Goal: Task Accomplishment & Management: Manage account settings

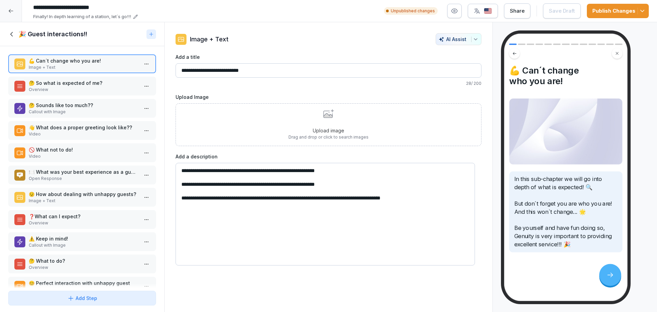
click at [100, 88] on p "Overview" at bounding box center [84, 90] width 110 height 6
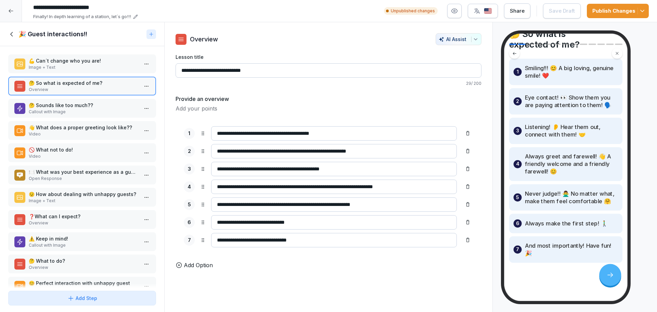
scroll to position [42, 0]
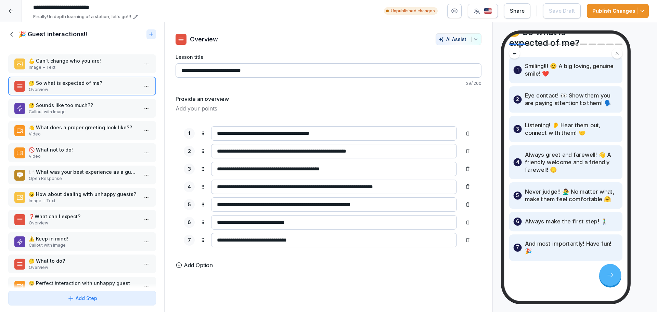
click at [101, 110] on p "Callout with Image" at bounding box center [84, 112] width 110 height 6
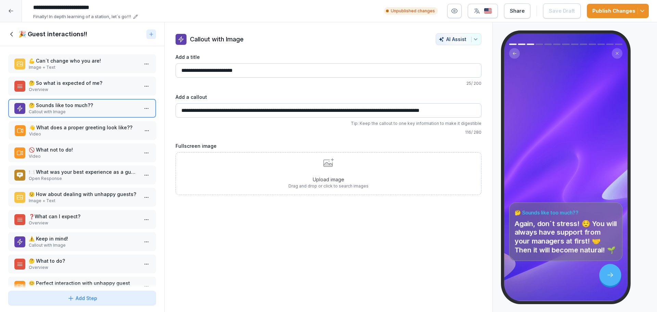
click at [107, 136] on p "Video" at bounding box center [84, 134] width 110 height 6
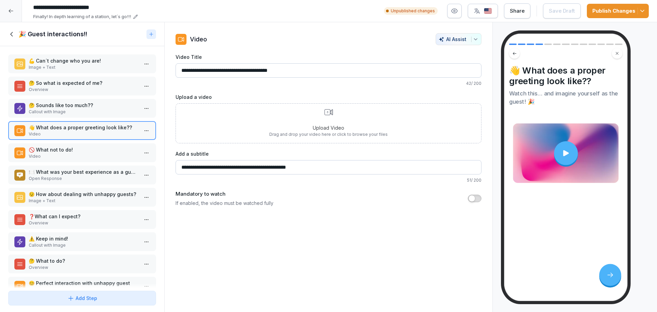
click at [98, 146] on div "🚫 What not to do! Video" at bounding box center [82, 152] width 148 height 19
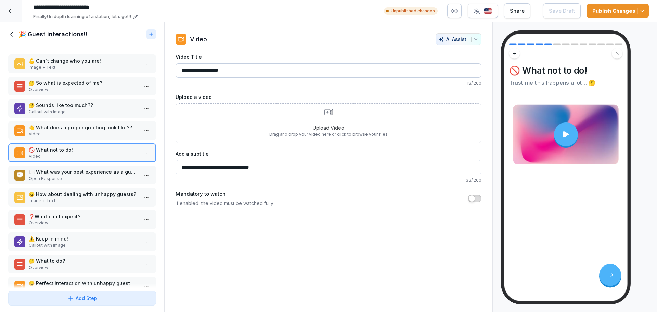
click at [88, 178] on p "Open Response" at bounding box center [84, 179] width 110 height 6
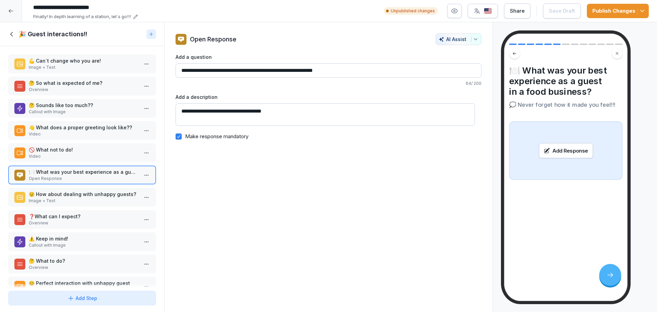
drag, startPoint x: 303, startPoint y: 70, endPoint x: 338, endPoint y: 75, distance: 34.9
click at [338, 75] on input "**********" at bounding box center [329, 70] width 306 height 14
type input "**********"
click at [89, 189] on div "😟 How about dealing with unhappy guests? Image + Text" at bounding box center [82, 197] width 148 height 19
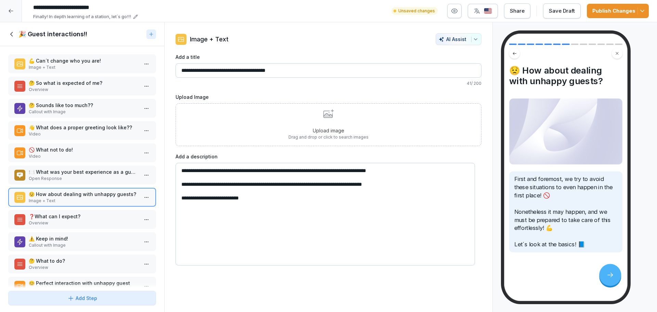
drag, startPoint x: 59, startPoint y: 215, endPoint x: 64, endPoint y: 208, distance: 8.5
click at [59, 214] on p "❓What can I expect?" at bounding box center [84, 216] width 110 height 7
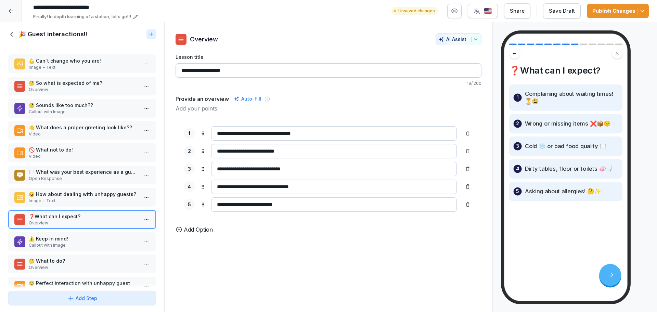
scroll to position [46, 0]
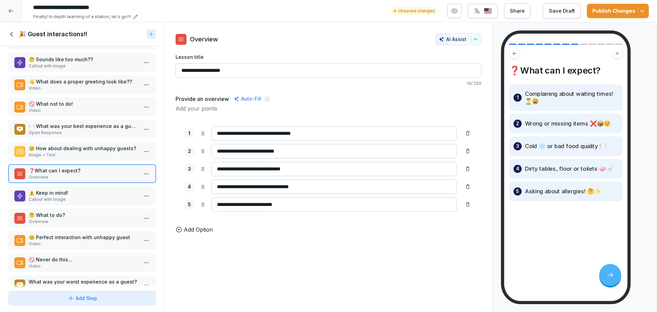
click at [70, 190] on p "⚠️ Keep in mind!" at bounding box center [84, 192] width 110 height 7
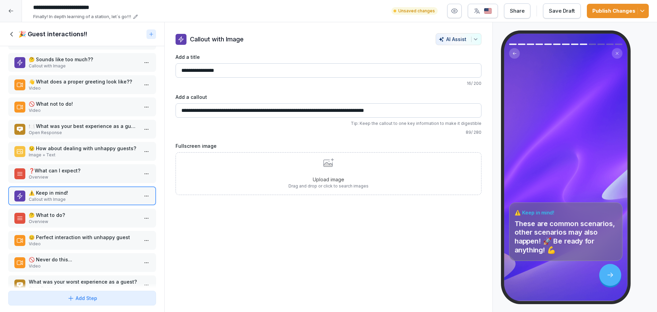
click at [61, 219] on p "Overview" at bounding box center [84, 222] width 110 height 6
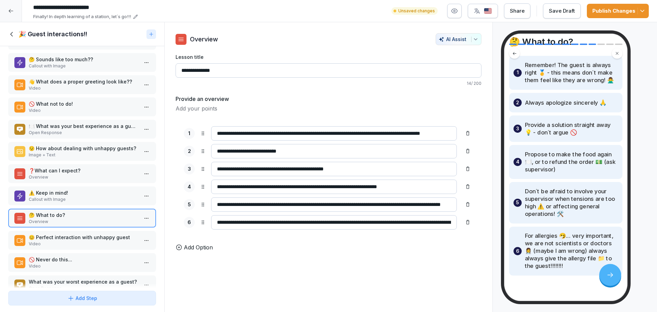
scroll to position [35, 0]
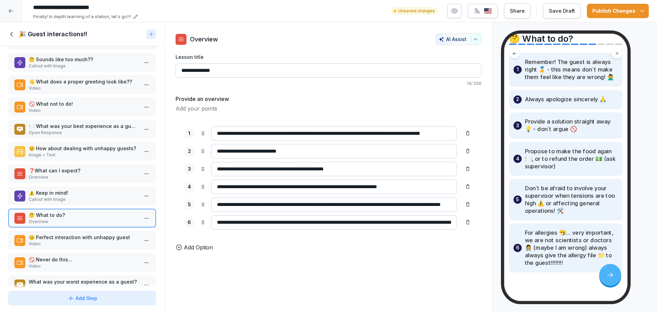
click at [65, 239] on p "😊 Perfect interaction with unhappy guest" at bounding box center [84, 237] width 110 height 7
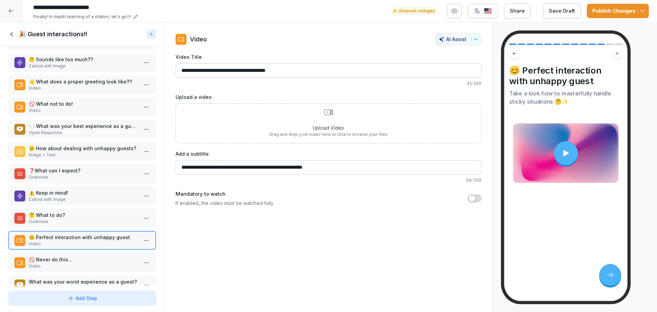
scroll to position [66, 0]
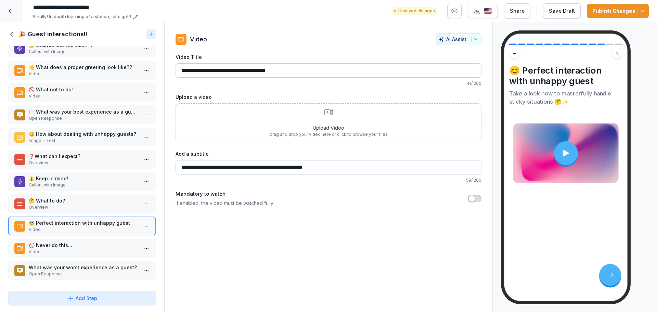
click at [80, 242] on p "🚫 Never do this..." at bounding box center [84, 245] width 110 height 7
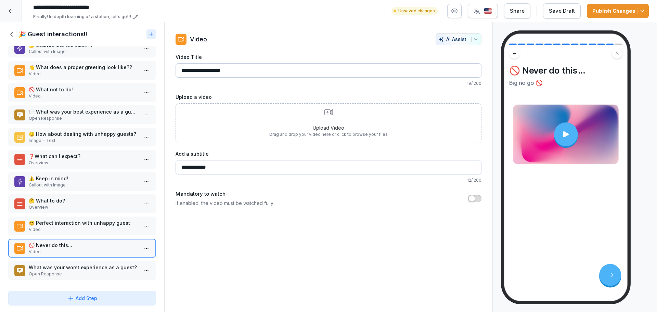
click at [70, 265] on div "What was your worst experience as a guest? Open Response" at bounding box center [84, 270] width 110 height 13
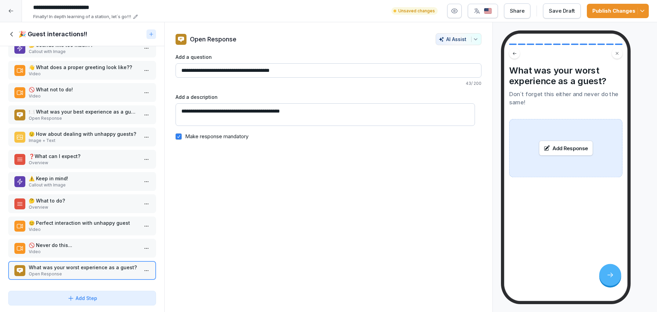
click at [561, 16] on button "Save Draft" at bounding box center [562, 10] width 38 height 15
click at [14, 30] on icon at bounding box center [12, 34] width 8 height 8
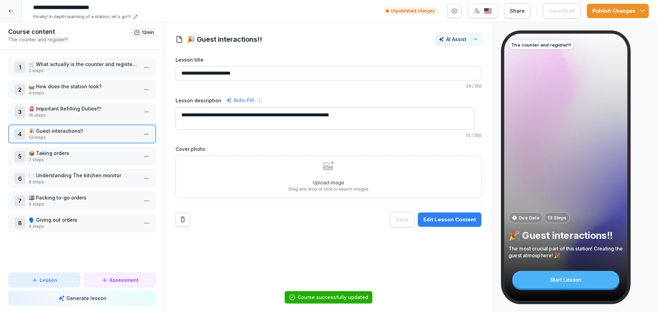
click at [65, 152] on p "📦 Taking orders" at bounding box center [84, 153] width 110 height 7
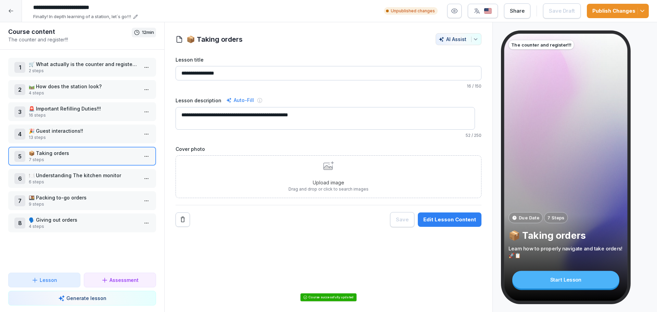
click at [434, 216] on div "Edit Lesson Content" at bounding box center [450, 220] width 53 height 8
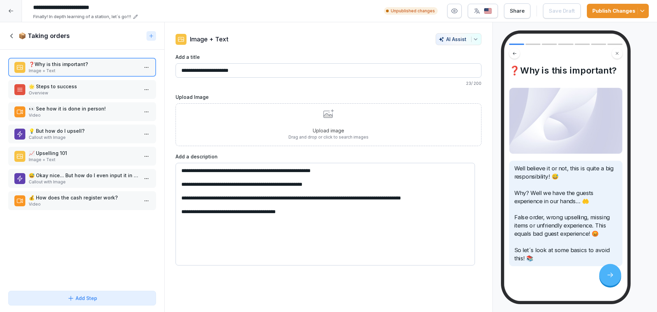
click at [72, 90] on div "🌟 Steps to success Overview" at bounding box center [84, 89] width 110 height 13
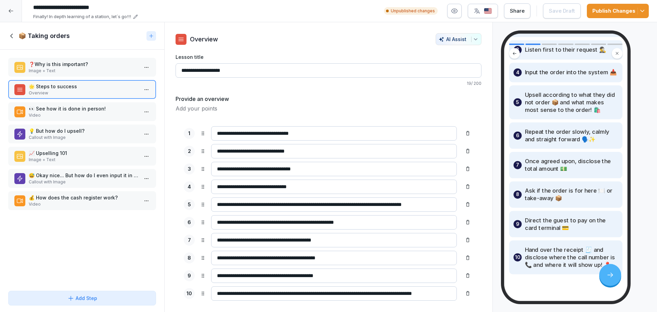
scroll to position [127, 0]
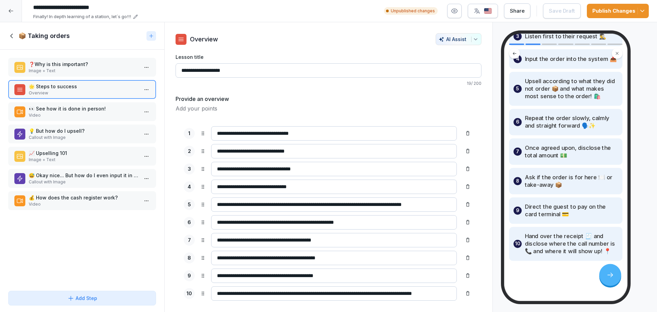
click at [44, 109] on p "👀 See how it is done in person!" at bounding box center [84, 108] width 110 height 7
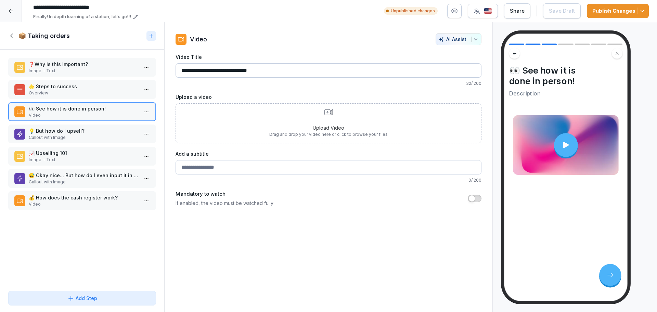
click at [67, 134] on p "💡 But how do I upsell?" at bounding box center [84, 130] width 110 height 7
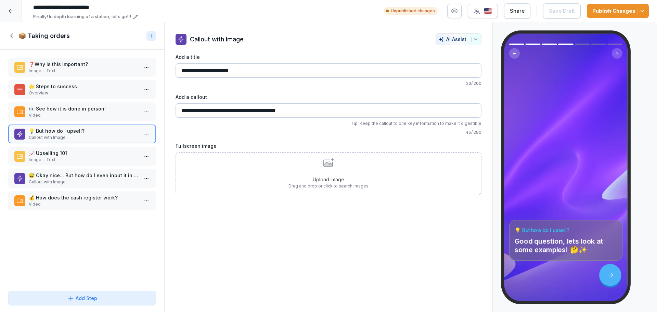
click at [81, 150] on p "📈 Upselling 101" at bounding box center [84, 153] width 110 height 7
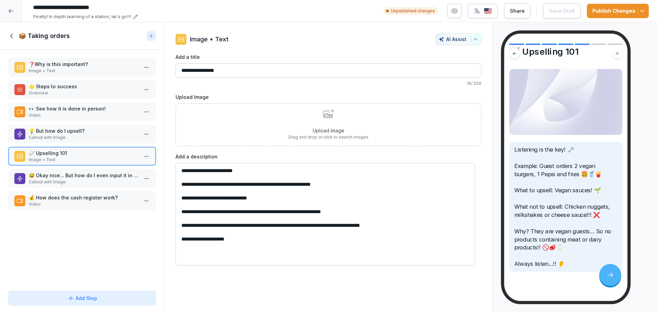
scroll to position [23, 0]
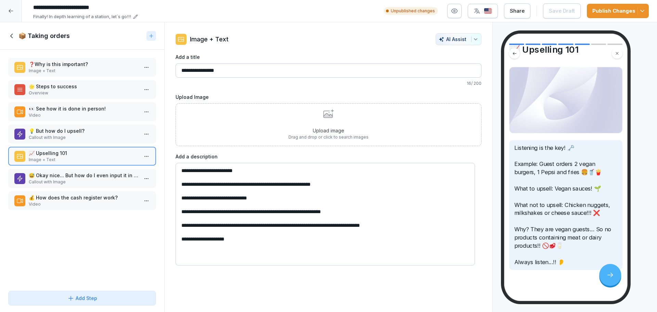
drag, startPoint x: 243, startPoint y: 184, endPoint x: 258, endPoint y: 184, distance: 14.4
click at [258, 184] on textarea "**********" at bounding box center [326, 214] width 300 height 103
drag, startPoint x: 233, startPoint y: 225, endPoint x: 219, endPoint y: 229, distance: 14.3
click at [219, 228] on textarea "**********" at bounding box center [326, 214] width 300 height 103
type textarea "**********"
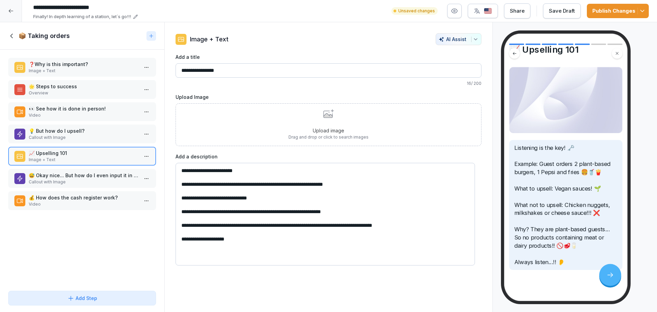
click at [77, 173] on p "😅 Okay nice... But how do I even input it in the system?" at bounding box center [84, 175] width 110 height 7
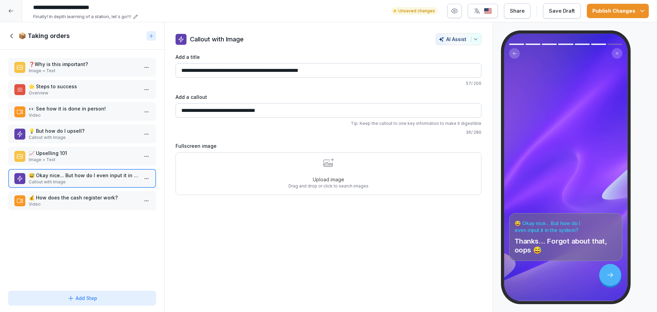
click at [63, 201] on p "💰 How does the cash register work?" at bounding box center [84, 197] width 110 height 7
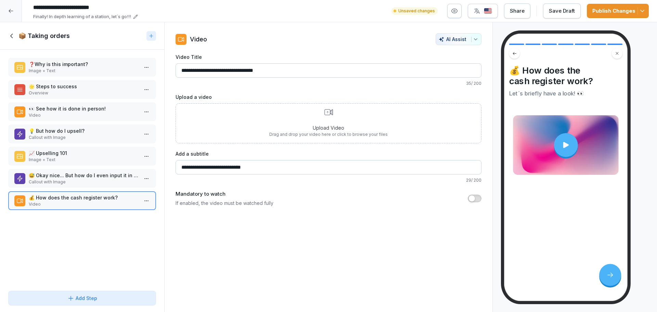
click at [580, 10] on button "Save Draft" at bounding box center [562, 10] width 38 height 15
click at [12, 38] on icon at bounding box center [12, 36] width 8 height 8
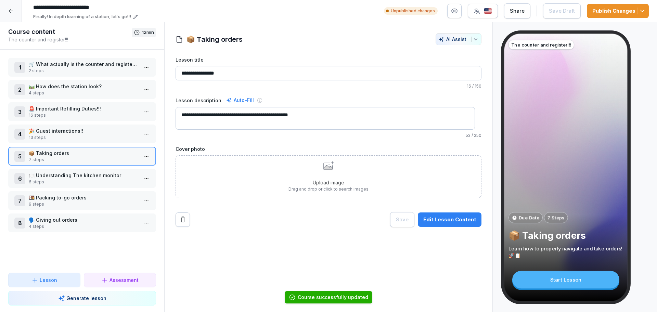
click at [52, 174] on p "🍽️ Understanding The kitchen monitor" at bounding box center [84, 175] width 110 height 7
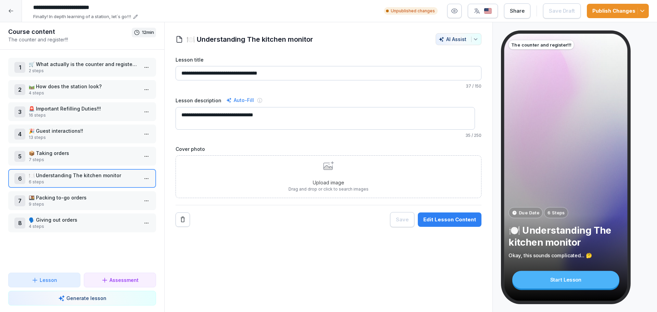
click at [429, 214] on button "Edit Lesson Content" at bounding box center [450, 220] width 64 height 14
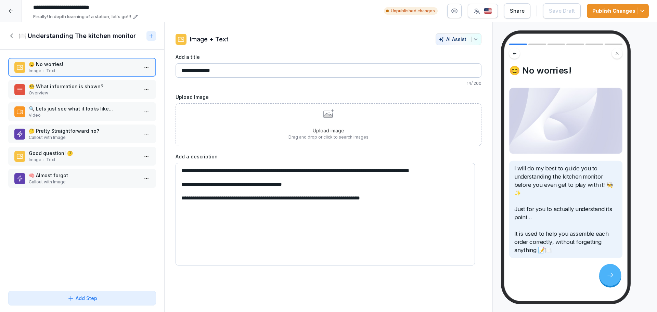
click at [87, 87] on p "🧐 What information is shown?" at bounding box center [84, 86] width 110 height 7
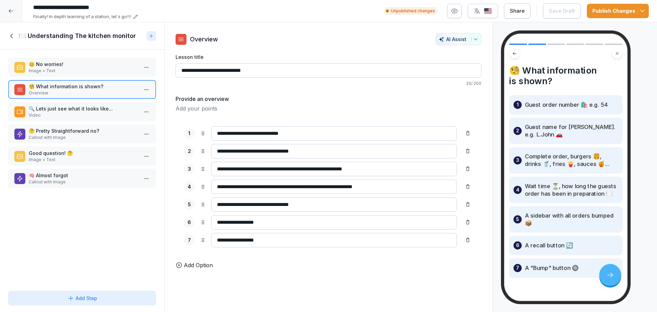
click at [63, 105] on p "🔍 Lets just see what it looks like..." at bounding box center [84, 108] width 110 height 7
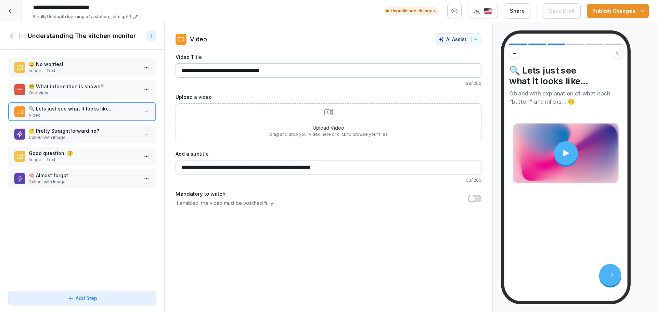
click at [71, 128] on p "🤔 Pretty Straightforward no?" at bounding box center [84, 130] width 110 height 7
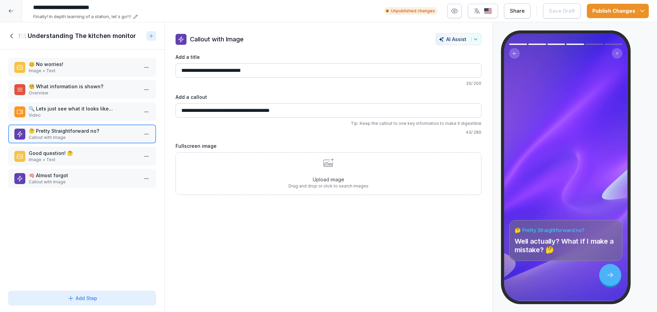
click at [77, 154] on p "Good question! 🤔" at bounding box center [84, 153] width 110 height 7
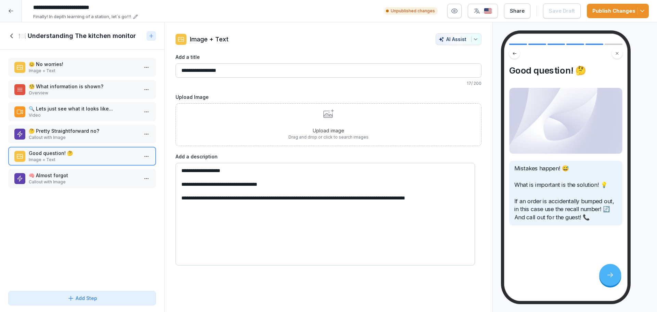
click at [102, 186] on div "🧠 Almost forgot Callout with Image" at bounding box center [82, 178] width 148 height 19
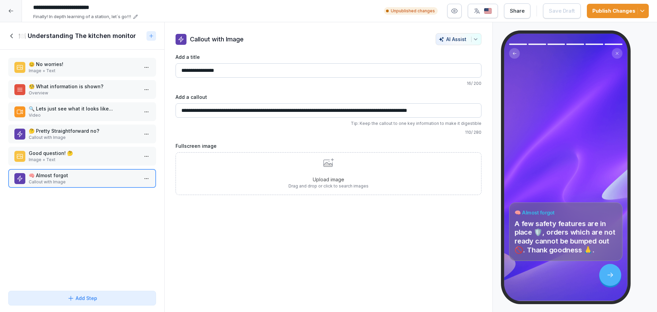
click at [11, 34] on icon at bounding box center [12, 36] width 8 height 8
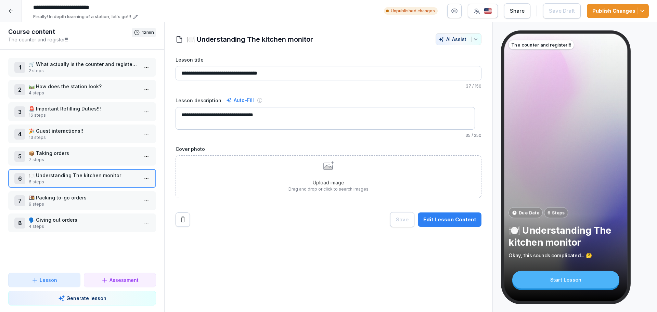
click at [89, 200] on p "🍱 Packing to-go orders" at bounding box center [84, 197] width 110 height 7
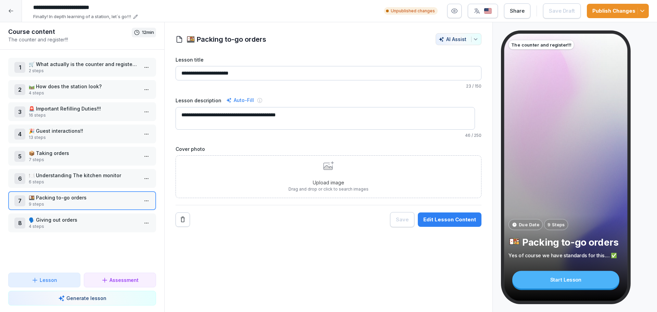
click at [442, 224] on button "Edit Lesson Content" at bounding box center [450, 220] width 64 height 14
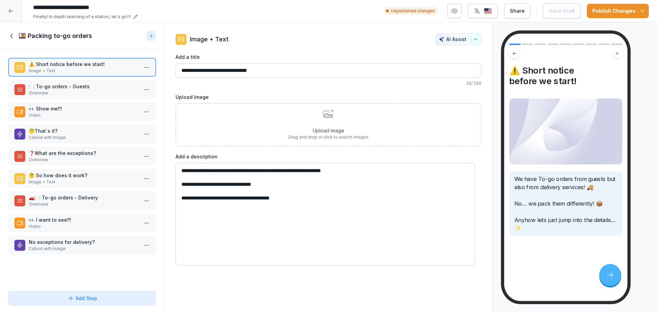
click at [189, 185] on textarea "**********" at bounding box center [326, 214] width 300 height 103
type textarea "**********"
click at [78, 86] on p "🍽️ To-go orders - Guests" at bounding box center [84, 86] width 110 height 7
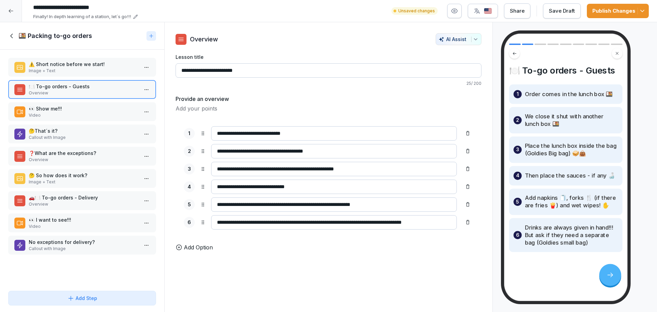
click at [369, 207] on input "**********" at bounding box center [334, 205] width 246 height 14
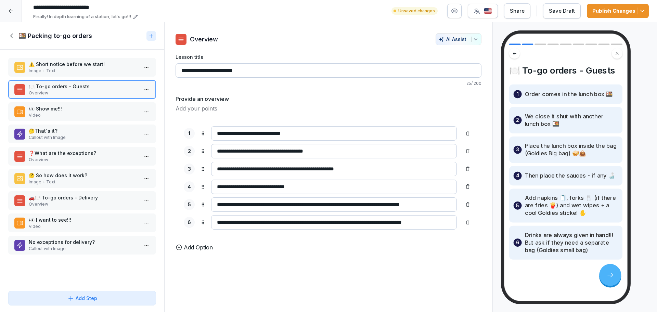
type input "**********"
click at [43, 108] on p "👀 Show me!!!" at bounding box center [84, 108] width 110 height 7
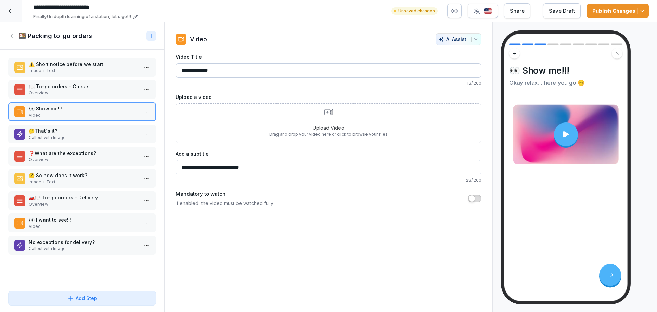
click at [77, 128] on p "🤔That´s it?" at bounding box center [84, 130] width 110 height 7
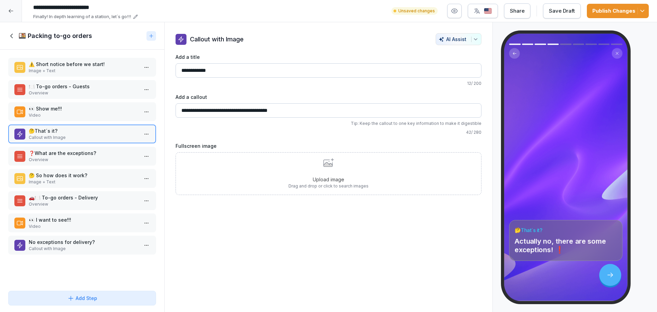
click at [88, 159] on p "Overview" at bounding box center [84, 160] width 110 height 6
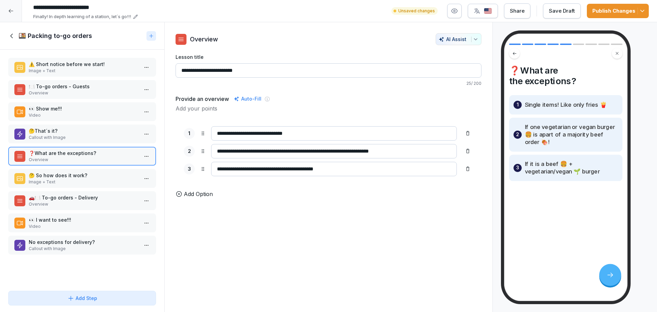
click at [71, 172] on p "🤔 So how does it work?" at bounding box center [84, 175] width 110 height 7
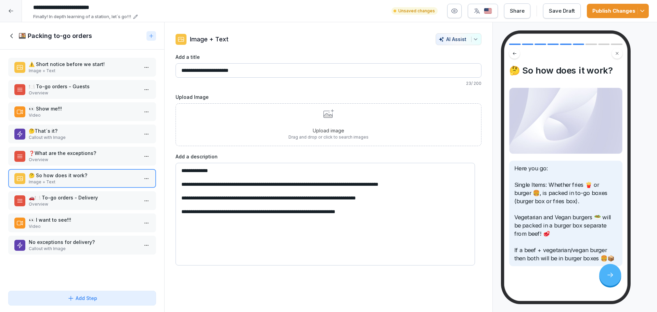
click at [45, 193] on div "🚗🍽️ To-go orders - Delivery Overview" at bounding box center [82, 200] width 148 height 19
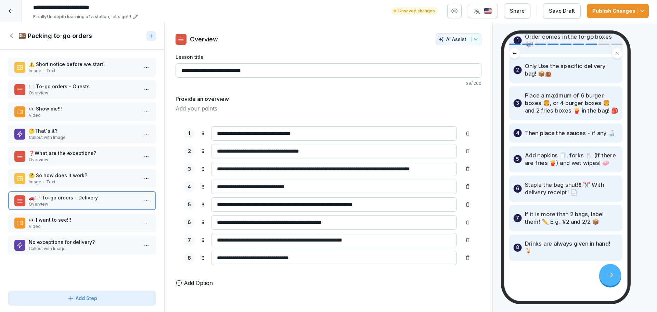
scroll to position [82, 0]
click at [381, 204] on input "**********" at bounding box center [334, 205] width 246 height 14
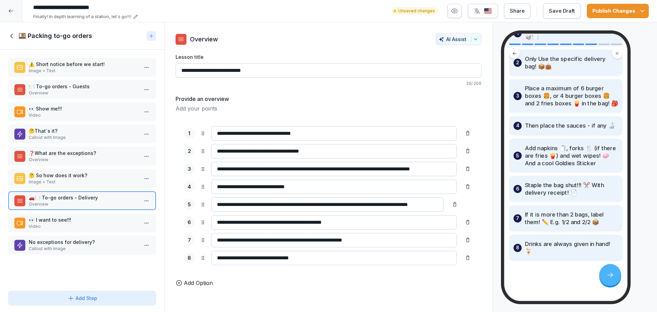
type input "**********"
click at [70, 221] on p "👀 I want to see!!!" at bounding box center [84, 219] width 110 height 7
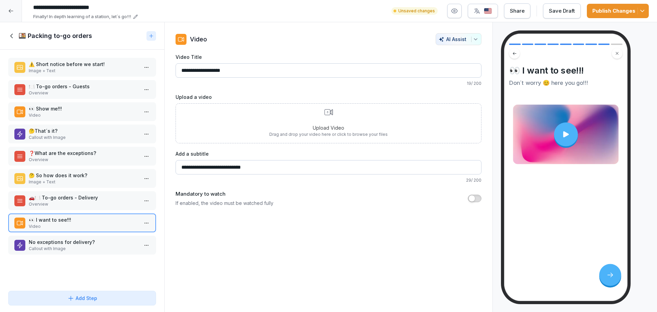
click at [77, 246] on p "Callout with Image" at bounding box center [84, 249] width 110 height 6
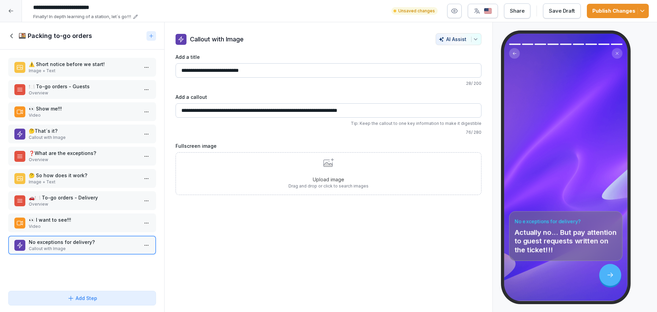
click at [566, 7] on div "Save Draft" at bounding box center [562, 11] width 26 height 8
click at [18, 38] on div "🍱 Packing to-go orders" at bounding box center [76, 36] width 136 height 8
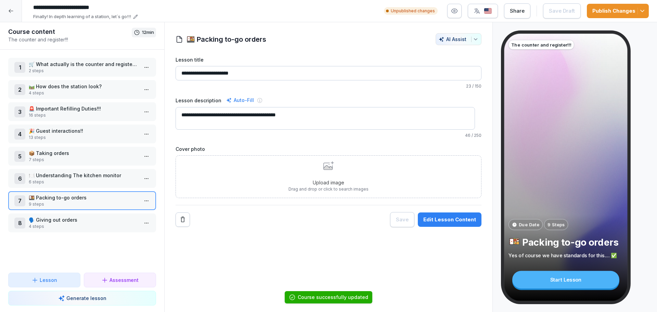
click at [87, 221] on p "🗣️ Giving out orders" at bounding box center [84, 219] width 110 height 7
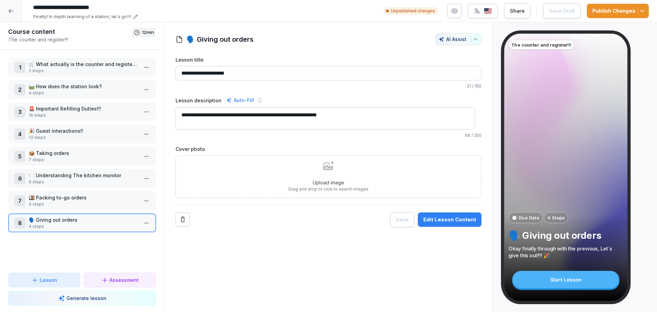
click at [449, 219] on div "Edit Lesson Content" at bounding box center [450, 220] width 53 height 8
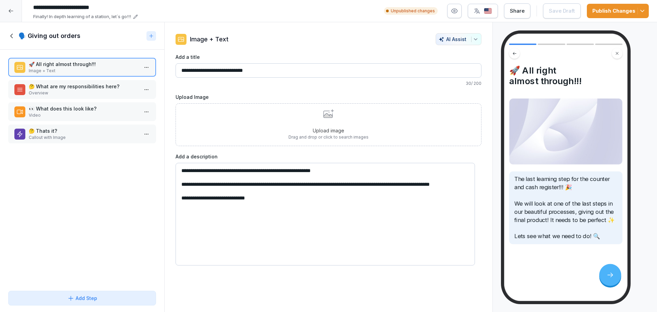
click at [85, 86] on p "🤔 What are my responsibilities here?" at bounding box center [84, 86] width 110 height 7
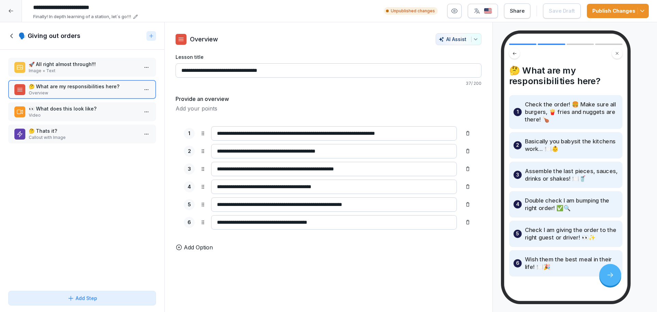
click at [79, 104] on div "👀 What does this look like? Video" at bounding box center [82, 111] width 148 height 19
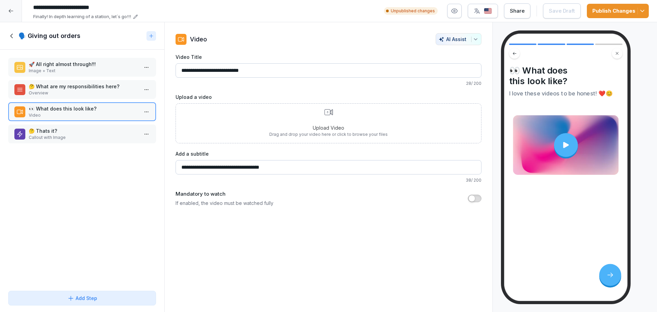
click at [59, 130] on p "🤔 Thats it?" at bounding box center [84, 130] width 110 height 7
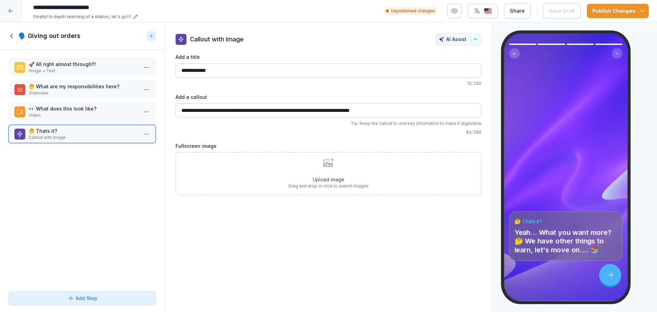
click at [13, 34] on icon at bounding box center [12, 36] width 8 height 8
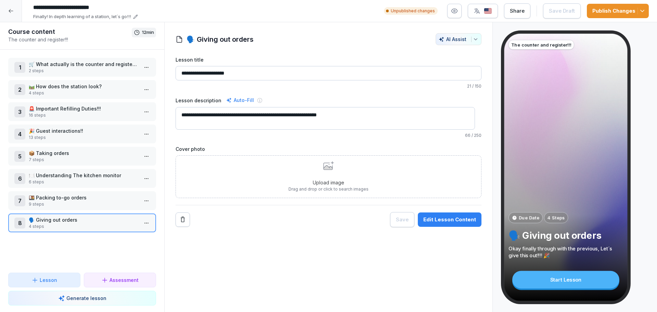
click at [623, 15] on button "Publish Changes" at bounding box center [618, 11] width 62 height 14
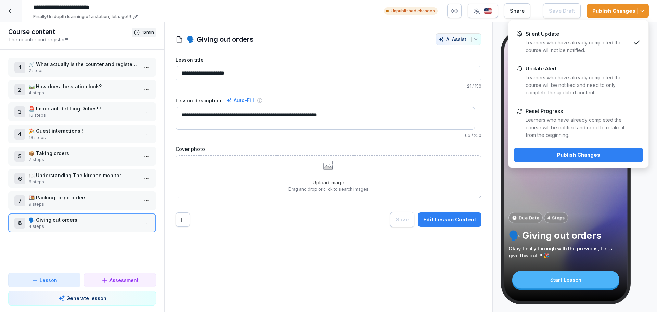
click at [588, 117] on p "Learners who have already completed the course will be notified and need to ret…" at bounding box center [578, 127] width 105 height 23
click at [574, 157] on div "Publish Changes" at bounding box center [579, 155] width 118 height 8
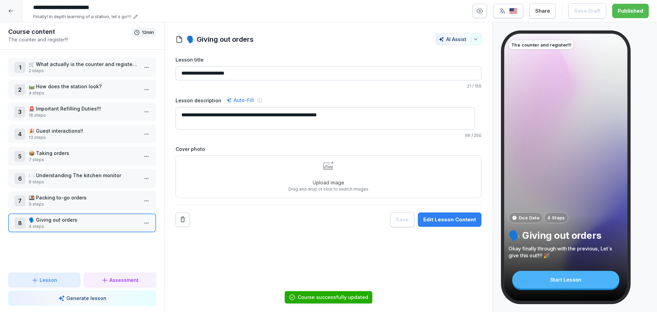
click at [15, 9] on div at bounding box center [11, 11] width 22 height 22
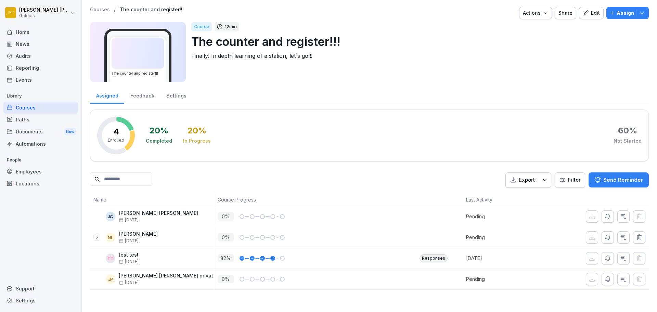
click at [97, 8] on p "Courses" at bounding box center [100, 10] width 20 height 6
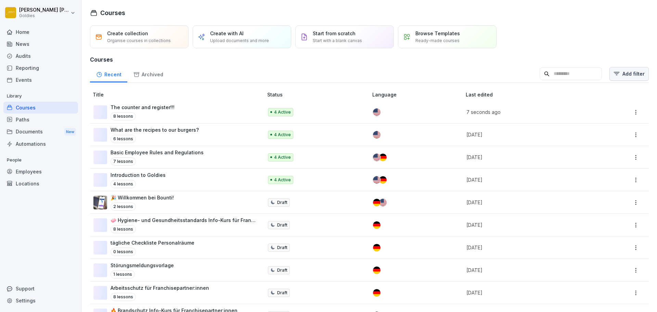
click at [618, 80] on html "Nathan Luntang-Jensen Goldies Home News Audits Reporting Events Library Courses…" at bounding box center [328, 156] width 657 height 312
click at [547, 99] on div "Bounti 2.0" at bounding box center [517, 95] width 77 height 13
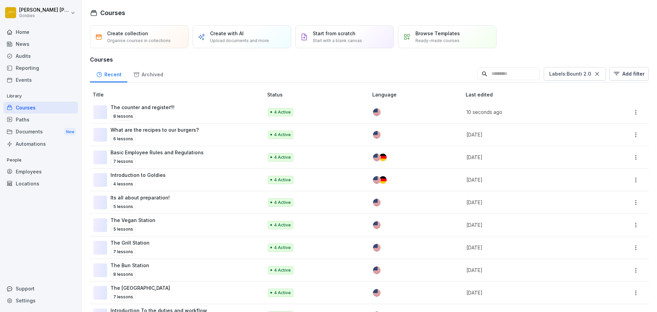
click at [431, 138] on html "Nathan Luntang-Jensen Goldies Home News Audits Reporting Events Library Courses…" at bounding box center [328, 156] width 657 height 312
click at [401, 201] on div at bounding box center [414, 203] width 82 height 8
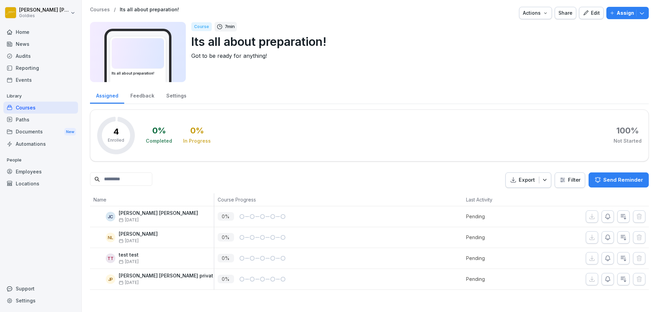
click at [589, 17] on button "Edit" at bounding box center [591, 13] width 25 height 12
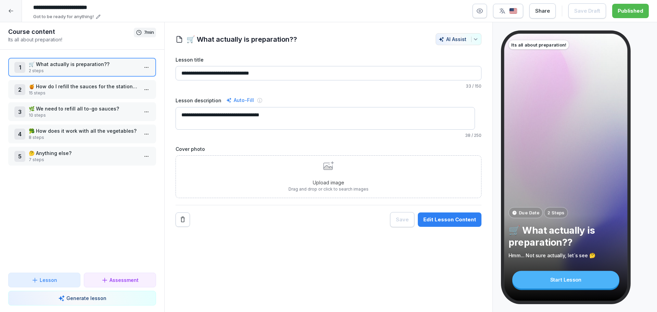
click at [452, 218] on div "Edit Lesson Content" at bounding box center [450, 220] width 53 height 8
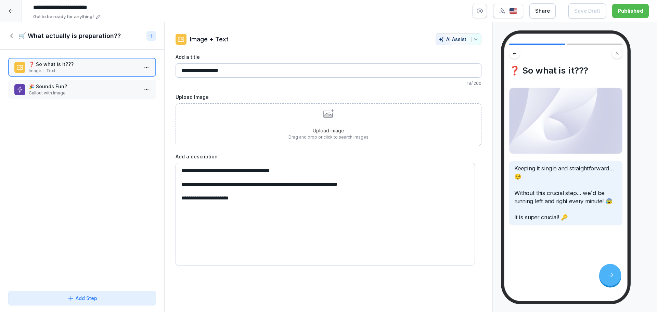
click at [89, 89] on p "🎉 Sounds Fun?" at bounding box center [84, 86] width 110 height 7
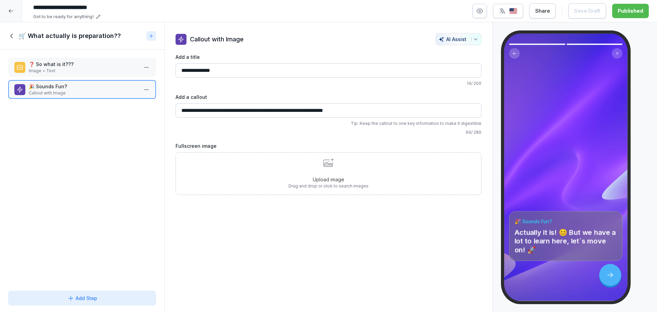
click at [20, 38] on h1 "🛒 What actually is preparation??" at bounding box center [69, 36] width 102 height 8
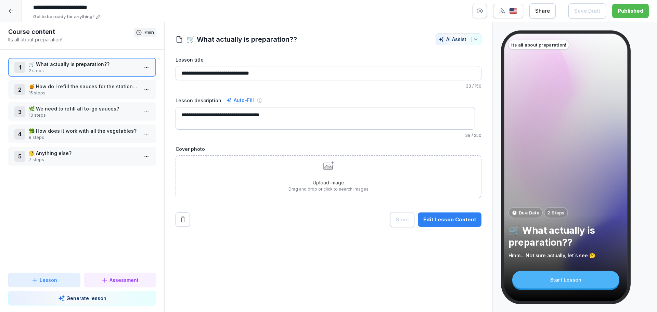
click at [61, 87] on p "🍯 How do I refill the sauces for the station???" at bounding box center [84, 86] width 110 height 7
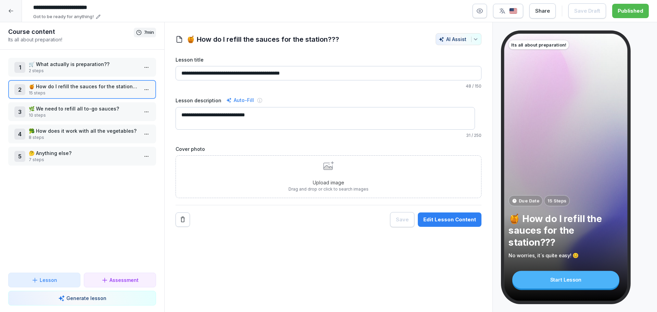
click at [445, 213] on button "Edit Lesson Content" at bounding box center [450, 220] width 64 height 14
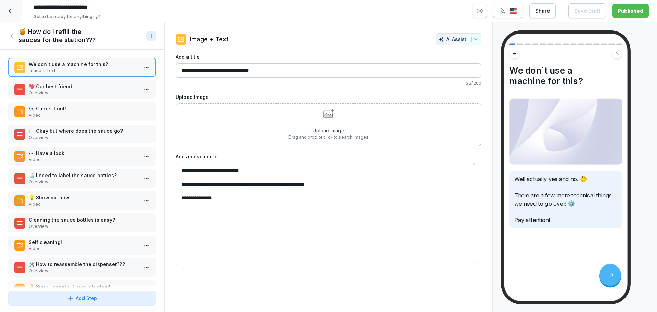
click at [76, 83] on p "💖 Our best friend!" at bounding box center [84, 86] width 110 height 7
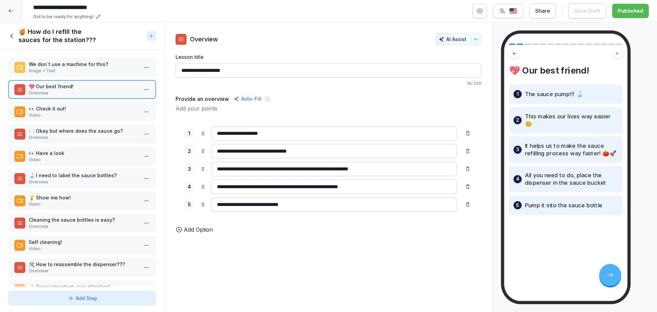
click at [45, 106] on p "👀 Check it out!" at bounding box center [84, 108] width 110 height 7
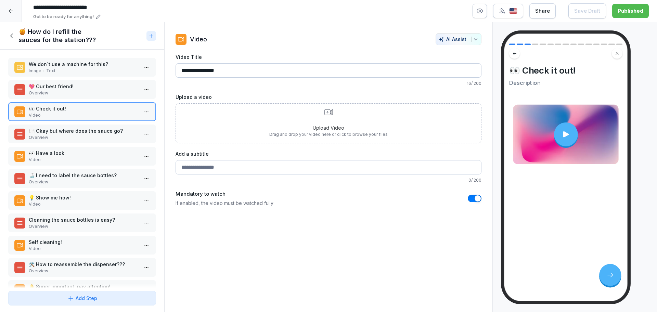
click at [76, 129] on p "🍽️ Okay but where does the sauce go?" at bounding box center [84, 130] width 110 height 7
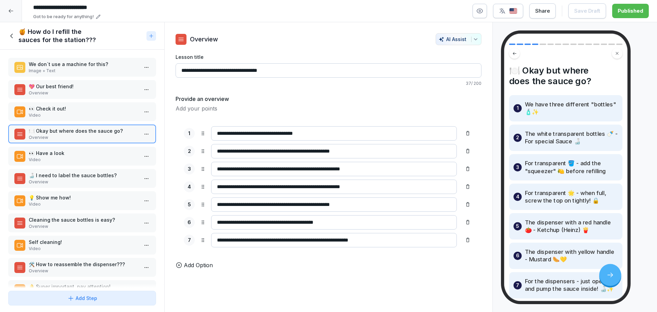
click at [85, 153] on p "👀 Have a look" at bounding box center [84, 153] width 110 height 7
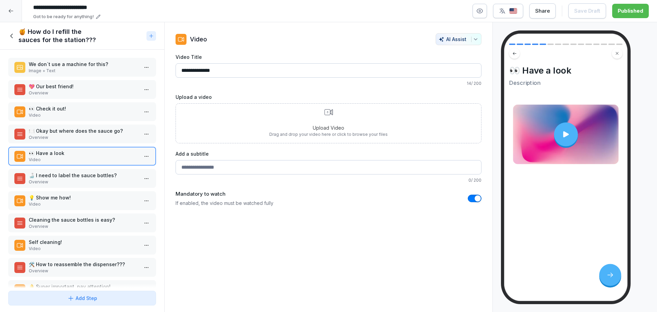
click at [84, 177] on p "🍶 I need to label the sauce bottles?" at bounding box center [84, 175] width 110 height 7
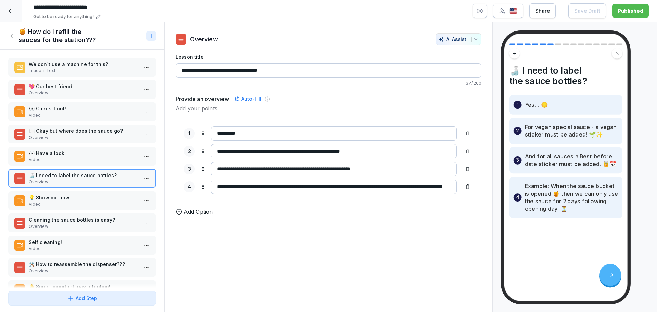
scroll to position [0, 62]
drag, startPoint x: 420, startPoint y: 188, endPoint x: 428, endPoint y: 190, distance: 8.2
click at [428, 190] on input "**********" at bounding box center [327, 187] width 233 height 14
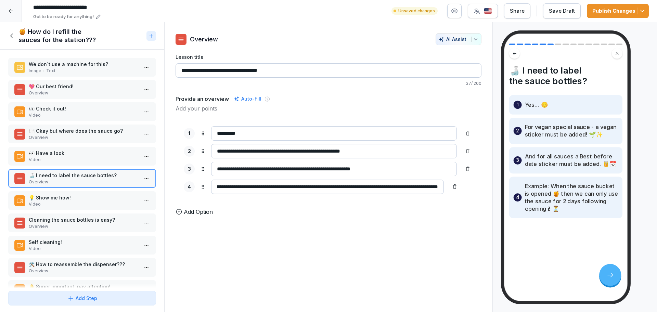
type input "**********"
drag, startPoint x: 68, startPoint y: 213, endPoint x: 68, endPoint y: 206, distance: 6.8
click at [68, 213] on div "Cleaning the sauce bottles is easy? Overview" at bounding box center [83, 222] width 148 height 19
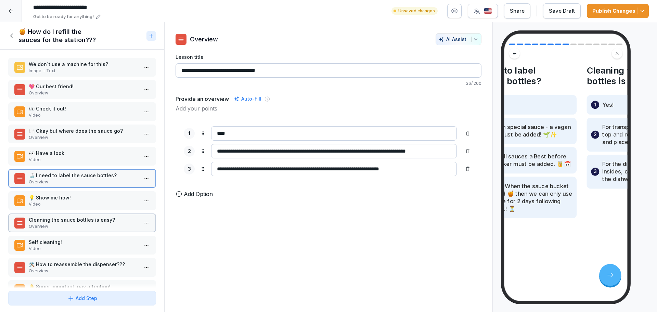
click at [68, 202] on p "Video" at bounding box center [84, 204] width 110 height 6
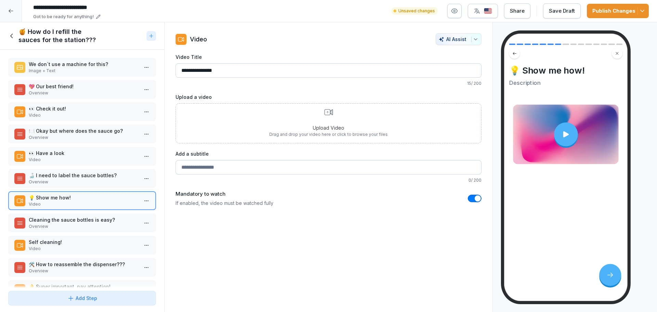
click at [68, 217] on p "Cleaning the sauce bottles is easy?" at bounding box center [84, 219] width 110 height 7
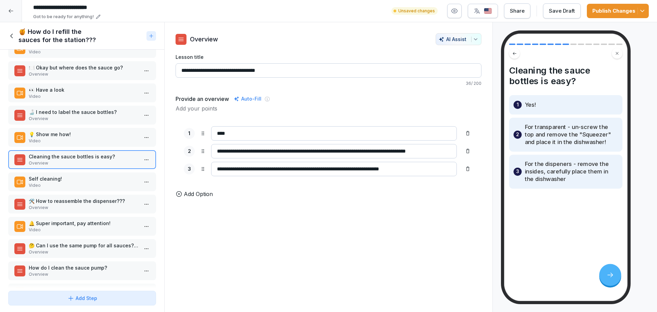
scroll to position [74, 0]
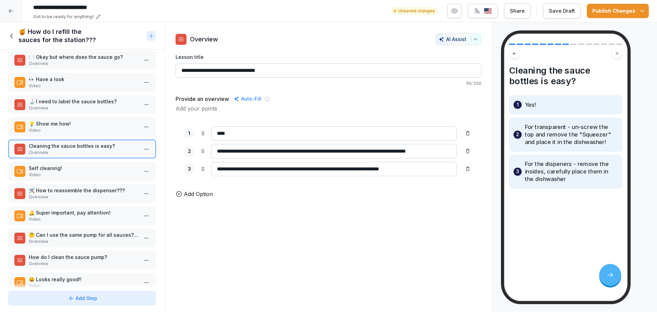
click at [64, 192] on p "🛠️ How to reassemble the dispenser???" at bounding box center [84, 190] width 110 height 7
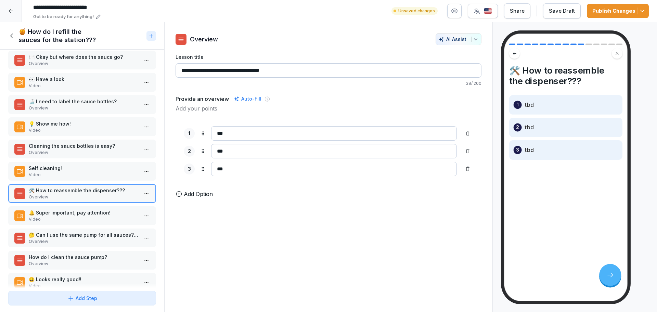
click at [62, 214] on p "🔔 Super important, pay attention!" at bounding box center [84, 212] width 110 height 7
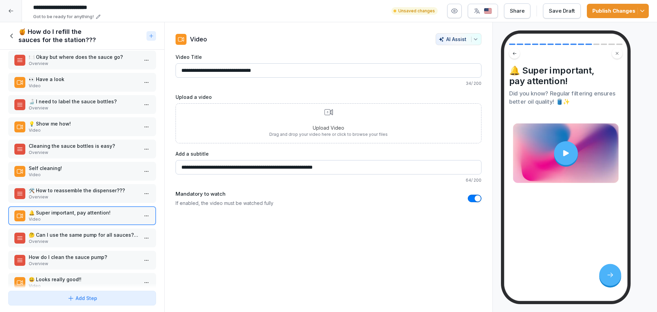
click at [352, 167] on input "**********" at bounding box center [329, 167] width 306 height 14
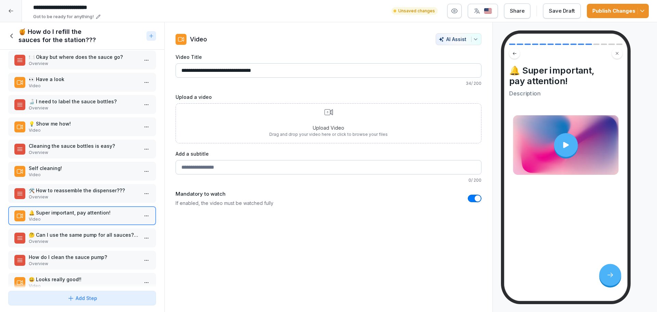
click at [94, 246] on div "🤔 Can I use the same pump for all sauces??? Overview" at bounding box center [82, 238] width 148 height 19
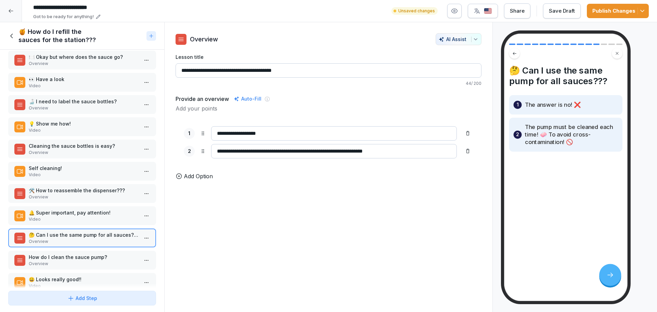
scroll to position [115, 0]
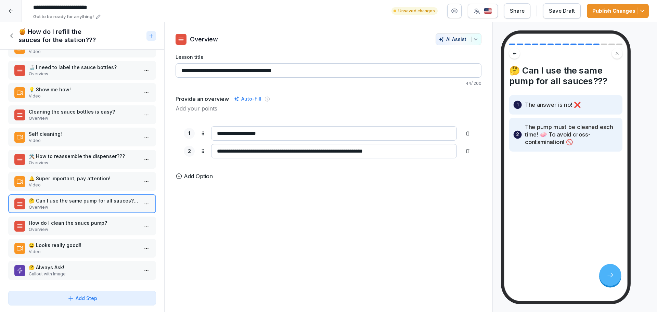
click at [63, 219] on p "How do I clean the sauce pump?" at bounding box center [84, 222] width 110 height 7
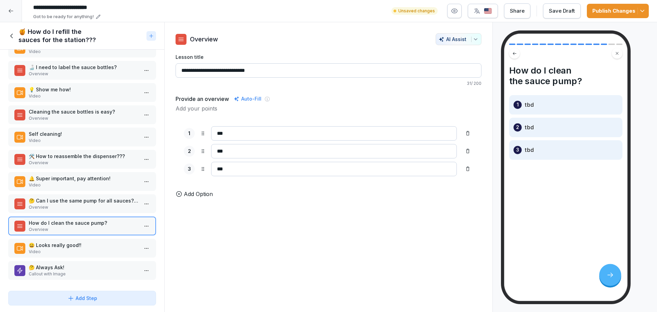
click at [84, 248] on div "😀 Looks really good!! Video" at bounding box center [82, 248] width 148 height 19
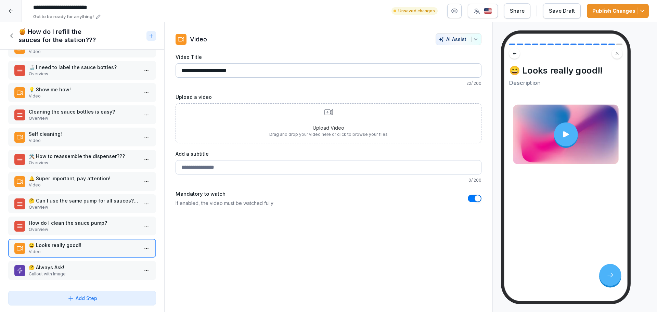
click at [56, 261] on div "🤔 Always Ask! Callout with Image" at bounding box center [82, 270] width 148 height 19
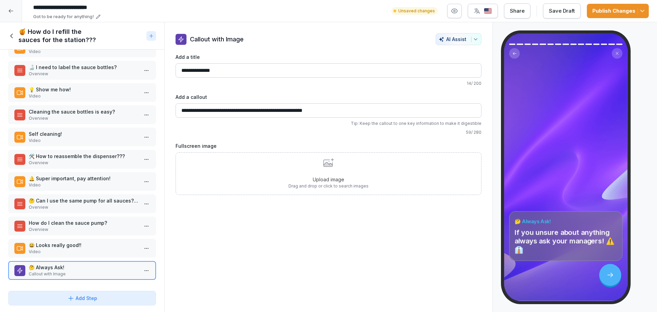
click at [575, 14] on div "Save Draft" at bounding box center [562, 11] width 26 height 8
click at [12, 37] on icon at bounding box center [12, 36] width 8 height 8
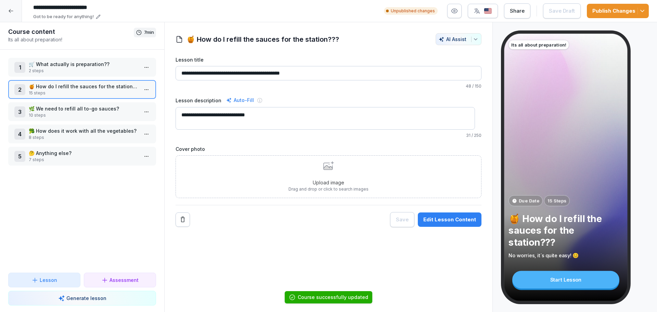
click at [56, 111] on p "🌿 We need to refill all to-go sauces?" at bounding box center [84, 108] width 110 height 7
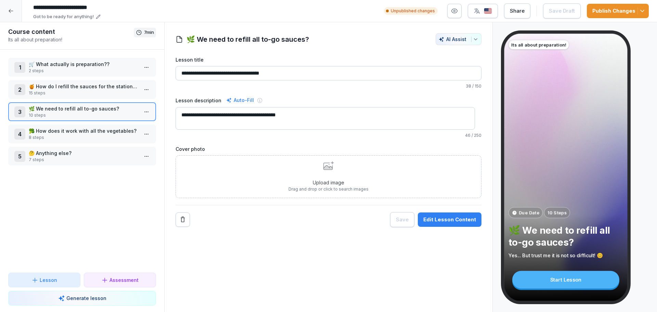
click at [445, 213] on button "Edit Lesson Content" at bounding box center [450, 220] width 64 height 14
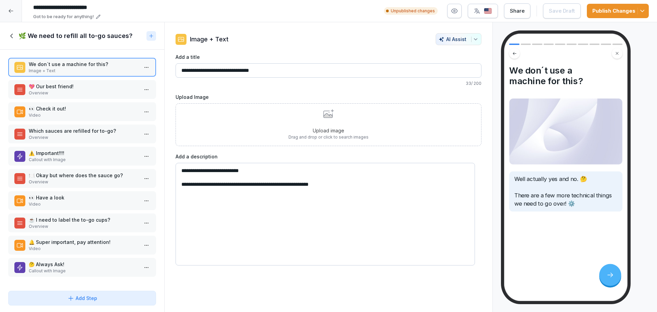
click at [65, 81] on div "💖 Our best friend! Overview" at bounding box center [82, 89] width 148 height 19
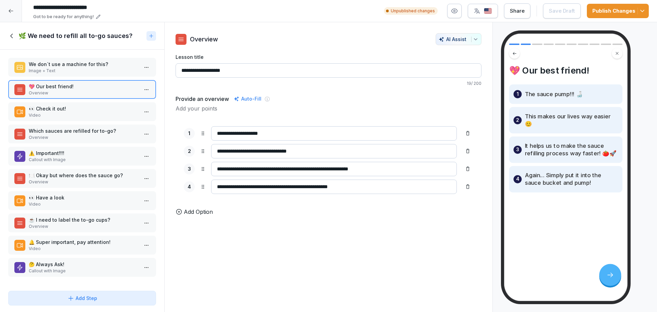
click at [64, 108] on p "👀 Check it out!" at bounding box center [84, 108] width 110 height 7
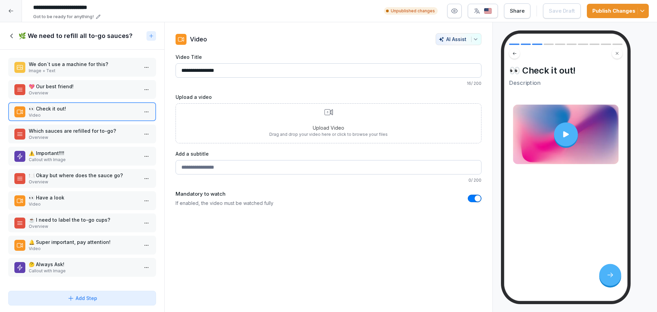
click at [62, 125] on div "Which sauces are refilled for to-go? Overview" at bounding box center [82, 134] width 148 height 19
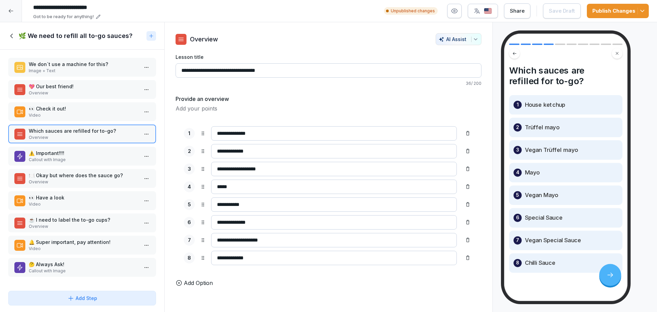
click at [90, 160] on p "Callout with Image" at bounding box center [84, 160] width 110 height 6
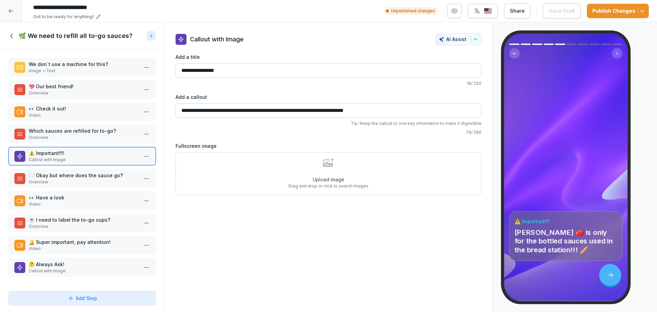
click at [86, 191] on div "We don´t use a machine for this? Image + Text 💖 Our best friend! Overview 👀 Che…" at bounding box center [82, 169] width 164 height 239
click at [87, 177] on p "🍽️ Okay but where does the sauce go?" at bounding box center [84, 175] width 110 height 7
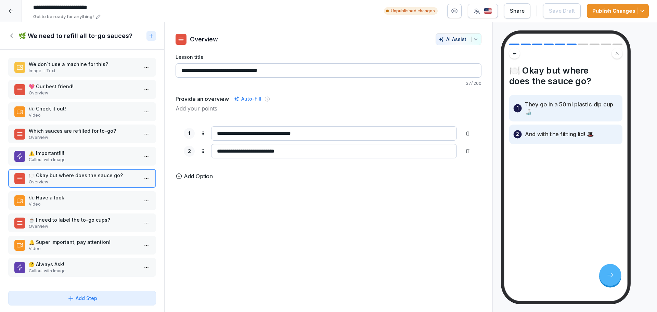
click at [84, 197] on p "👀 Have a look" at bounding box center [84, 197] width 110 height 7
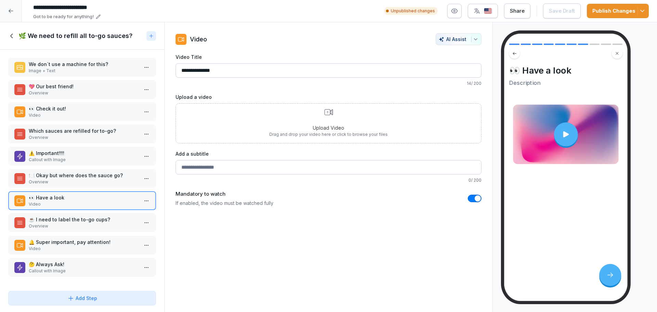
click at [79, 223] on div "☕️ I need to label the to-go cups? Overview" at bounding box center [84, 222] width 110 height 13
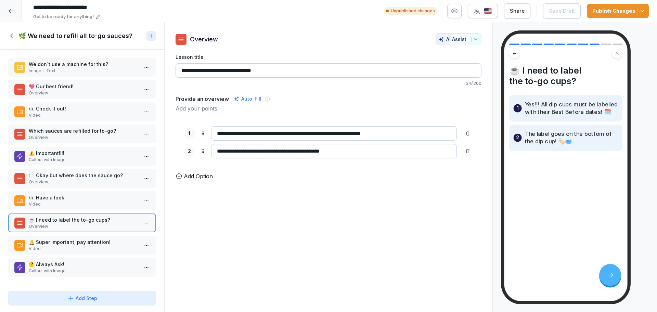
scroll to position [3, 0]
click at [78, 246] on p "Video" at bounding box center [84, 249] width 110 height 6
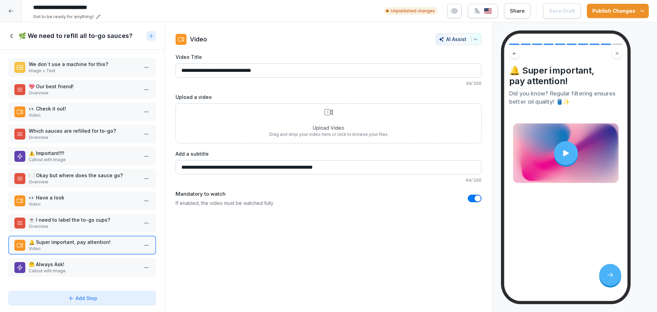
click at [335, 165] on input "**********" at bounding box center [329, 167] width 306 height 14
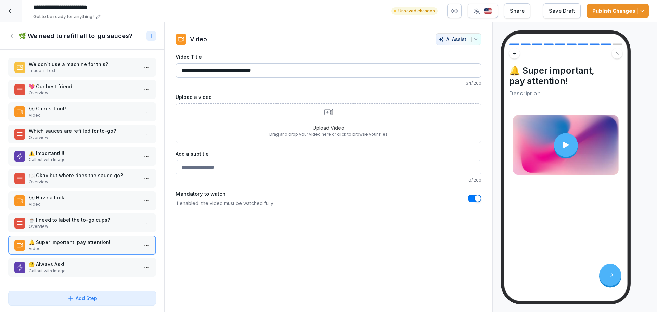
click at [37, 268] on p "Callout with Image" at bounding box center [84, 271] width 110 height 6
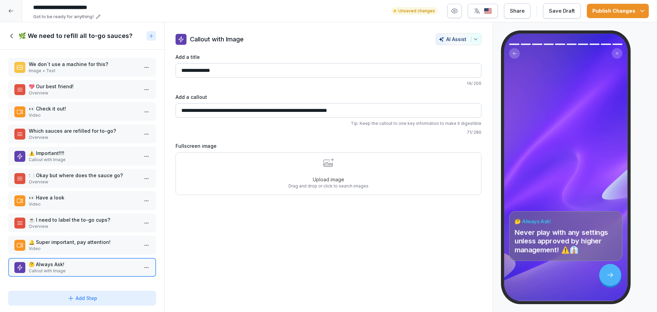
scroll to position [3, 0]
click at [141, 260] on html "**********" at bounding box center [328, 156] width 657 height 312
click at [116, 306] on div "Delete" at bounding box center [115, 303] width 58 height 13
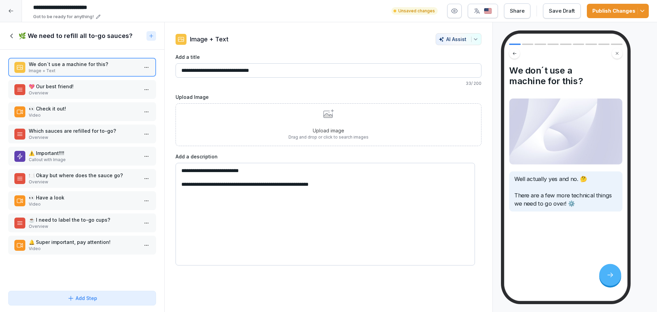
click at [552, 9] on div "Save Draft" at bounding box center [562, 11] width 26 height 8
click at [39, 40] on div "🌿 We need to refill all to-go sauces?" at bounding box center [82, 35] width 164 height 27
click at [19, 33] on h1 "🌿 We need to refill all to-go sauces?" at bounding box center [75, 36] width 114 height 8
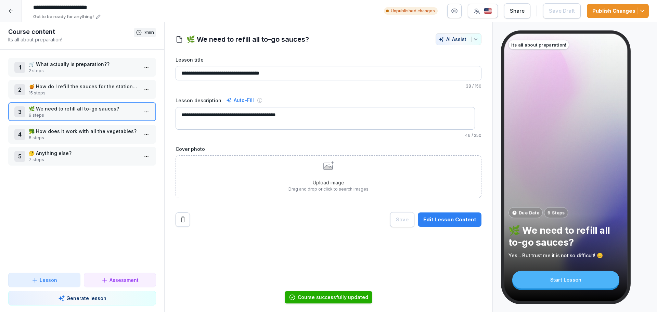
click at [71, 125] on div "4 🥦 How does it work with all the vegetables? 8 steps" at bounding box center [82, 134] width 148 height 19
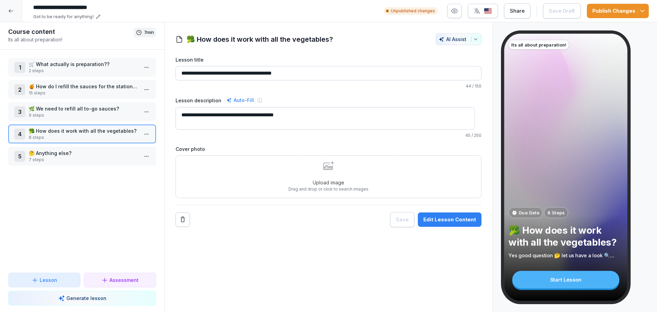
click at [443, 213] on button "Edit Lesson Content" at bounding box center [450, 220] width 64 height 14
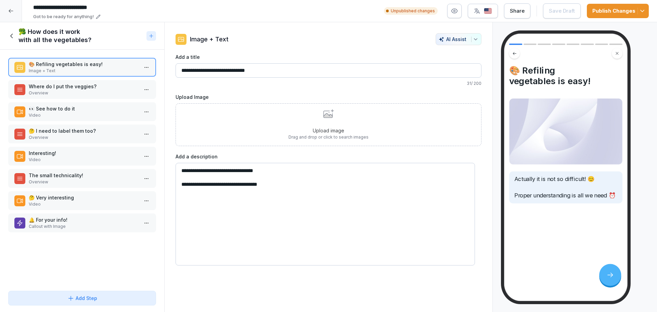
click at [94, 85] on p "Where do I put the veggies?" at bounding box center [84, 86] width 110 height 7
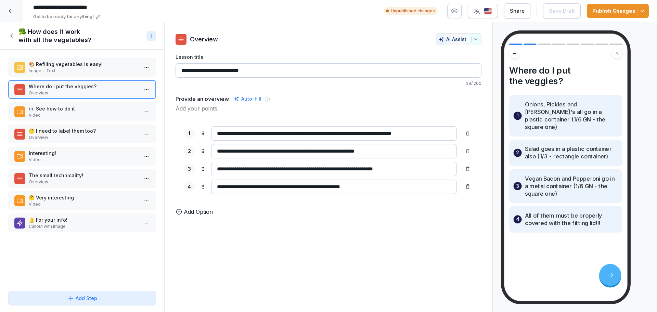
click at [51, 108] on p "👀 See how to do it" at bounding box center [84, 108] width 110 height 7
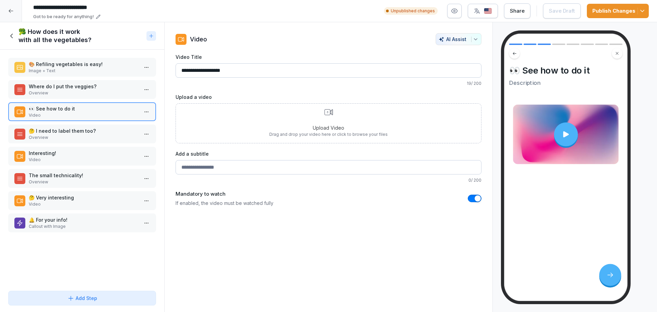
click at [73, 129] on p "🤔 I need to label them too?" at bounding box center [84, 130] width 110 height 7
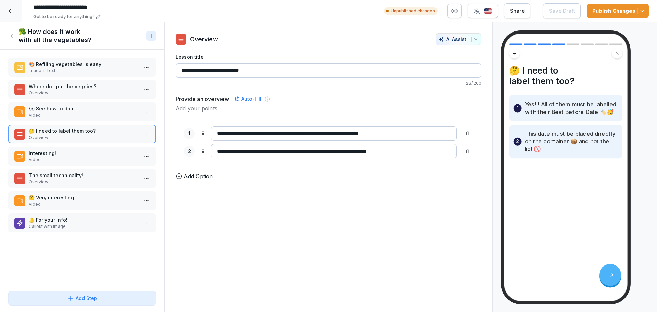
click at [84, 161] on p "Video" at bounding box center [84, 160] width 110 height 6
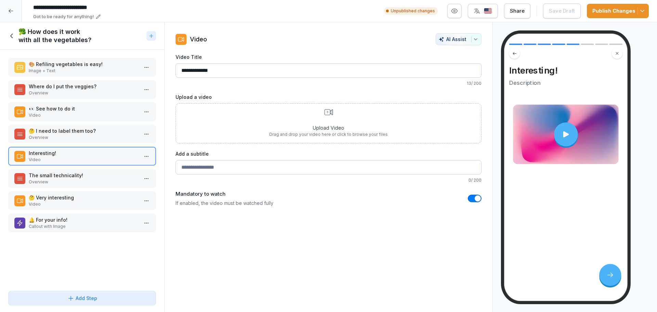
click at [82, 176] on p "The small technicality!" at bounding box center [84, 175] width 110 height 7
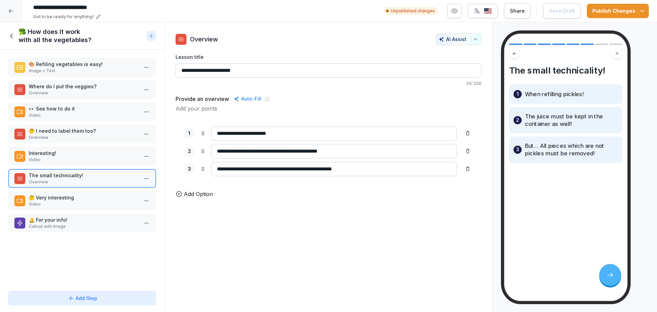
click at [78, 195] on p "🤔 Very interesting" at bounding box center [84, 197] width 110 height 7
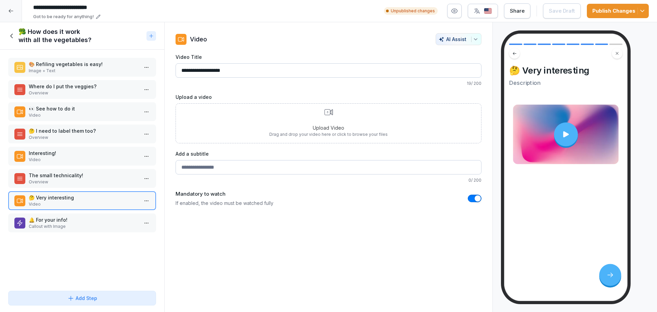
click at [80, 222] on p "🔔 For your info!" at bounding box center [84, 219] width 110 height 7
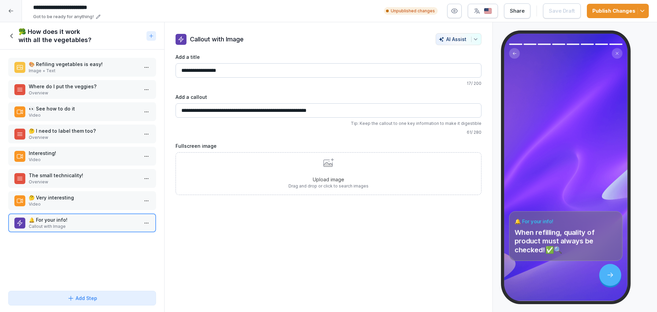
click at [23, 34] on h1 "🥦 How does it work with all the vegetables?" at bounding box center [80, 36] width 125 height 16
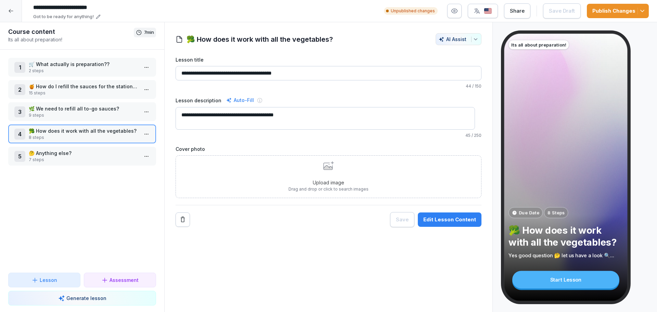
click at [84, 160] on p "7 steps" at bounding box center [84, 160] width 110 height 6
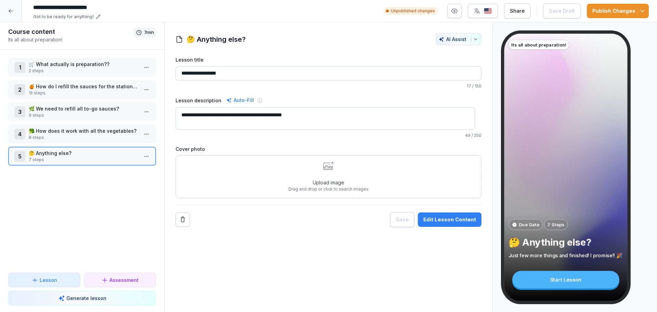
click at [454, 213] on button "Edit Lesson Content" at bounding box center [450, 220] width 64 height 14
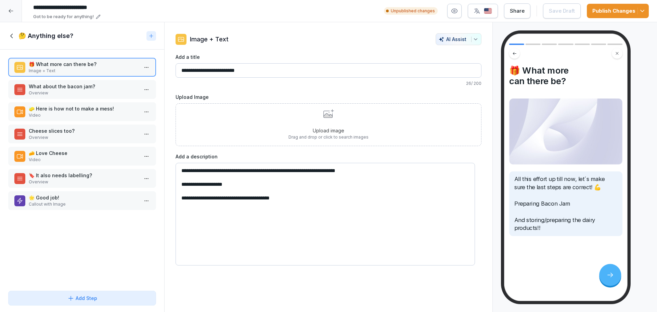
click at [97, 85] on p "What about the bacon jam?" at bounding box center [84, 86] width 110 height 7
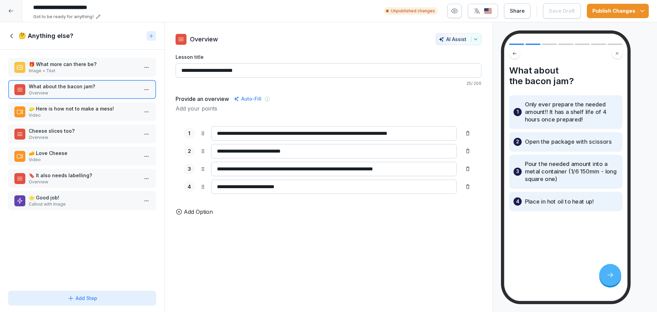
drag, startPoint x: 260, startPoint y: 187, endPoint x: 204, endPoint y: 178, distance: 56.5
click at [204, 178] on div "**********" at bounding box center [329, 160] width 306 height 84
type input "********"
click at [473, 37] on icon "button" at bounding box center [475, 39] width 5 height 5
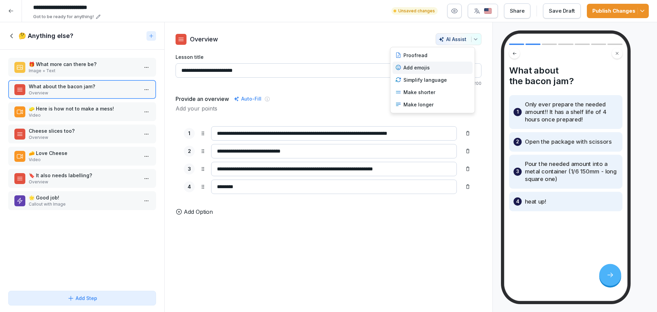
click at [449, 67] on div "Add emojis" at bounding box center [433, 68] width 80 height 12
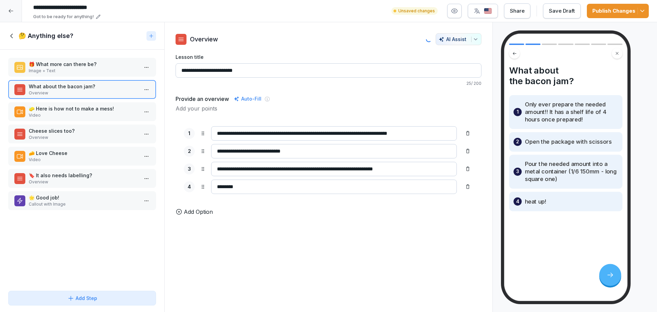
type input "**********"
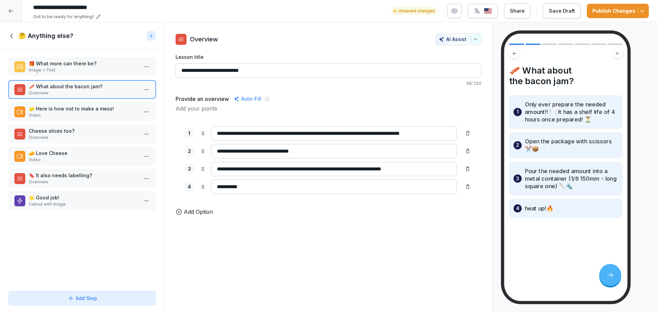
click at [59, 70] on p "Image + Text" at bounding box center [84, 70] width 110 height 6
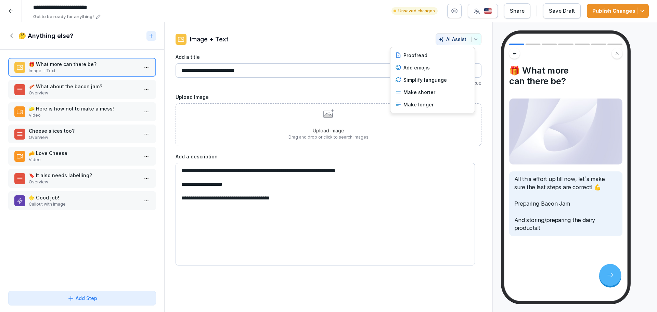
click at [473, 41] on icon "button" at bounding box center [475, 39] width 5 height 5
click at [456, 67] on div "Add emojis" at bounding box center [433, 68] width 80 height 12
type textarea "**********"
click at [63, 109] on p "🧽 Here is how not to make a mess!" at bounding box center [84, 108] width 110 height 7
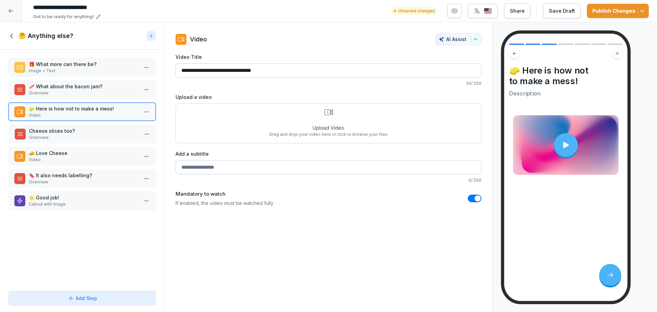
click at [61, 136] on p "Overview" at bounding box center [84, 138] width 110 height 6
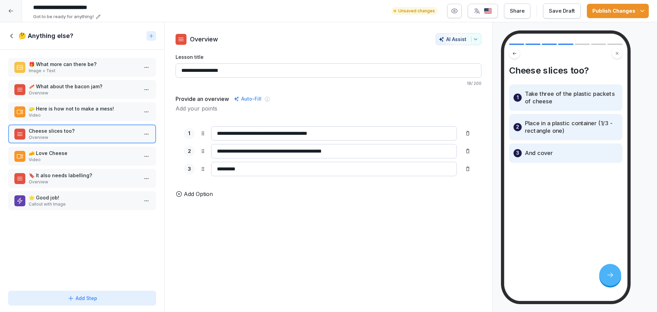
click at [473, 38] on button "AI Assist" at bounding box center [459, 39] width 46 height 12
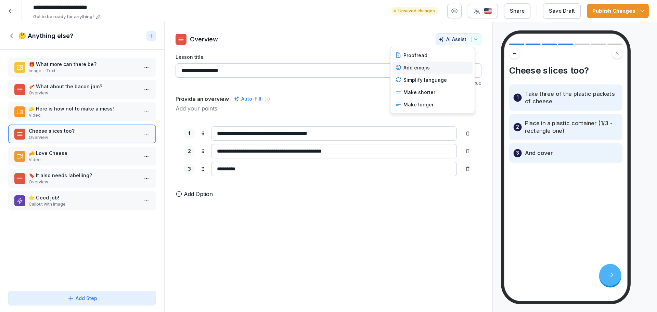
click at [444, 70] on div "Add emojis" at bounding box center [433, 68] width 80 height 12
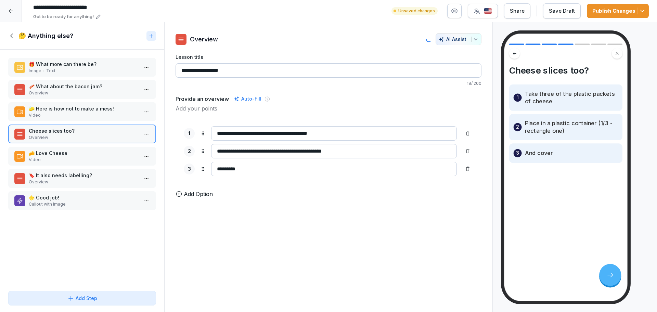
type input "**********"
click at [78, 158] on p "Video" at bounding box center [84, 160] width 110 height 6
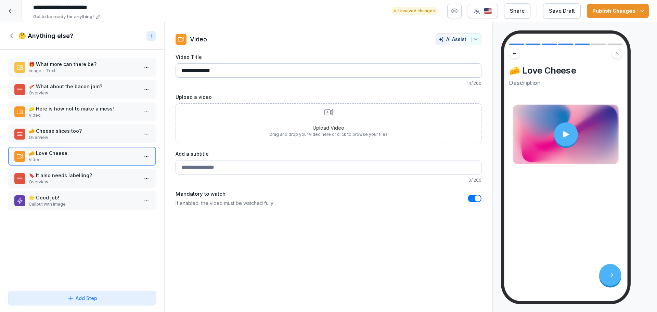
click at [58, 175] on p "🔖 It also needs labelling?" at bounding box center [84, 175] width 110 height 7
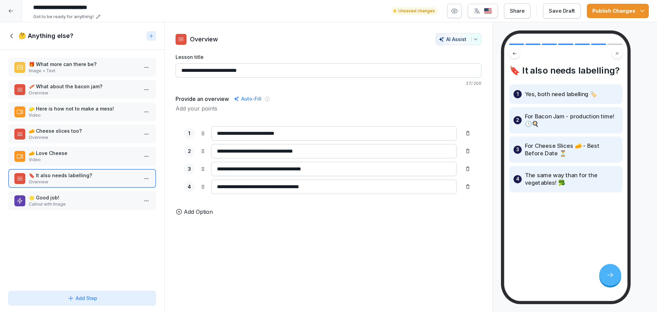
click at [47, 206] on p "Callout with Image" at bounding box center [84, 204] width 110 height 6
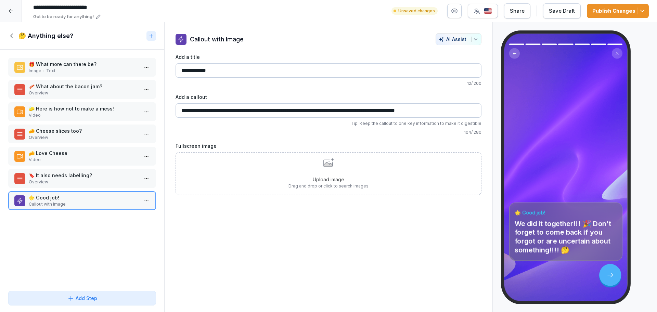
click at [556, 17] on button "Save Draft" at bounding box center [562, 10] width 38 height 15
click at [11, 33] on icon at bounding box center [12, 36] width 8 height 8
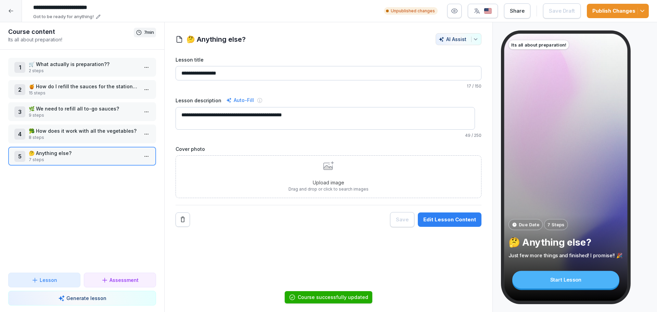
click at [97, 127] on p "🥦 How does it work with all the vegetables?" at bounding box center [84, 130] width 110 height 7
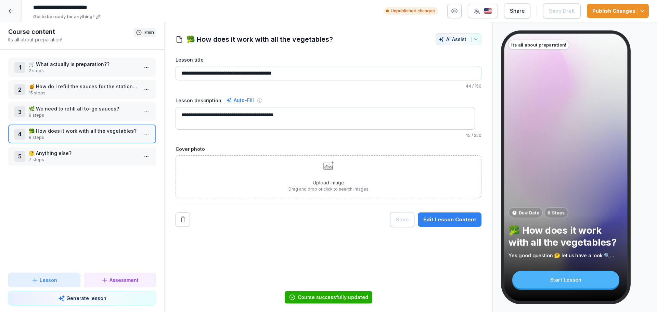
click at [446, 228] on div "**********" at bounding box center [328, 167] width 329 height 290
click at [444, 215] on button "Edit Lesson Content" at bounding box center [450, 220] width 64 height 14
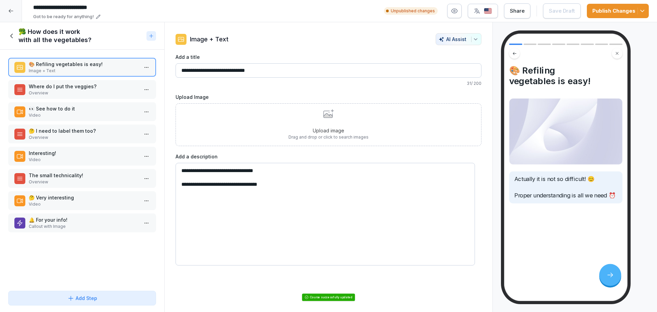
click at [107, 141] on div "🤔 I need to label them too? Overview" at bounding box center [82, 134] width 148 height 19
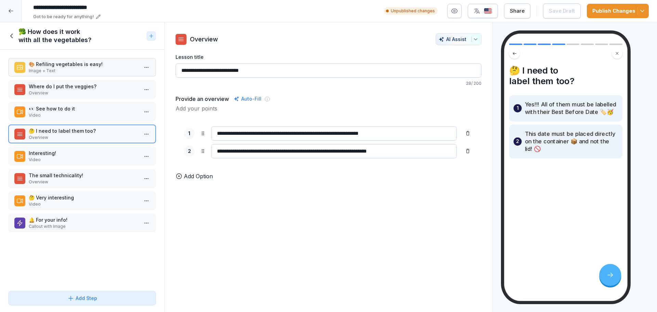
click at [99, 150] on p "Interesting!" at bounding box center [84, 153] width 110 height 7
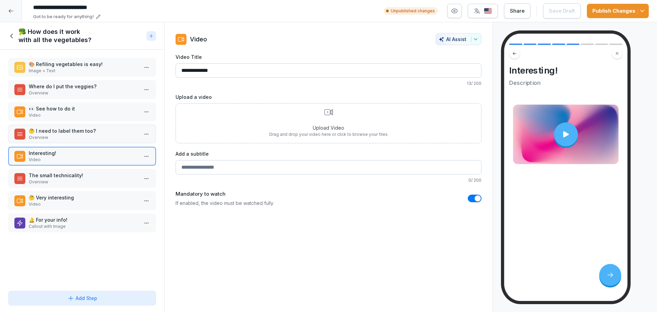
click at [91, 199] on p "🤔 Very interesting" at bounding box center [84, 197] width 110 height 7
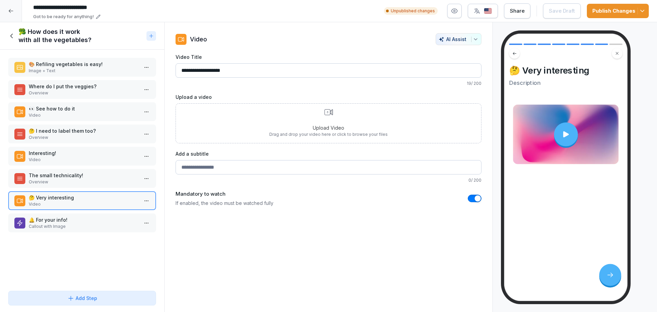
click at [81, 183] on p "Overview" at bounding box center [84, 182] width 110 height 6
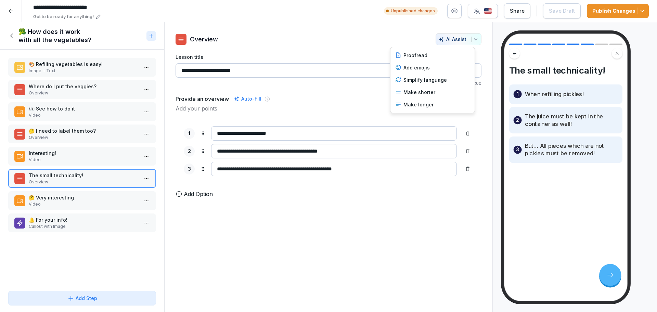
click at [473, 41] on icon "button" at bounding box center [475, 39] width 5 height 5
click at [444, 69] on div "Add emojis" at bounding box center [433, 68] width 80 height 12
type input "**********"
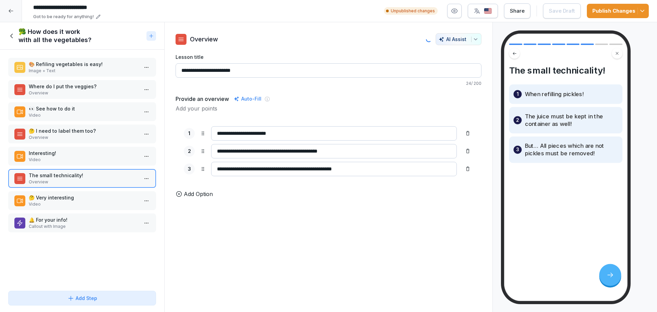
type input "**********"
click at [64, 115] on p "Video" at bounding box center [84, 115] width 110 height 6
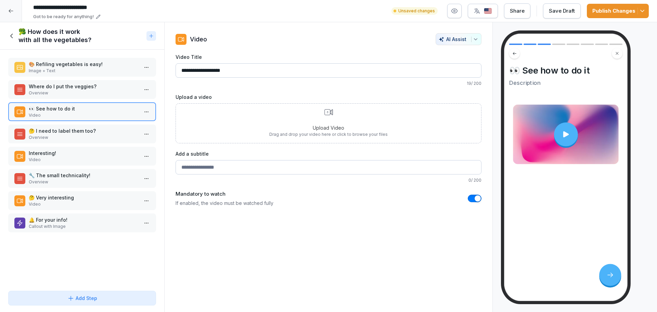
click at [68, 101] on div "🎨 Refiling vegetables is easy! Image + Text Where do I put the veggies? Overvie…" at bounding box center [82, 169] width 164 height 239
click at [69, 95] on p "Overview" at bounding box center [84, 93] width 110 height 6
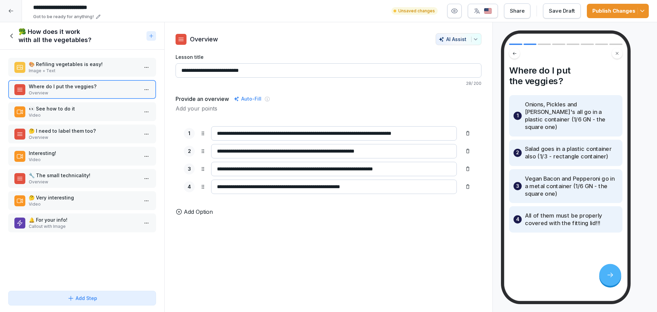
click at [473, 40] on icon "button" at bounding box center [475, 39] width 5 height 5
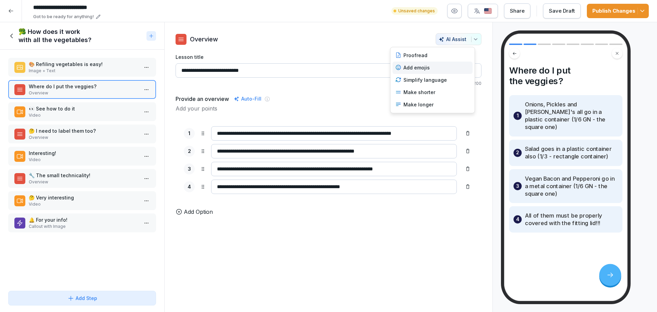
click at [443, 67] on div "Add emojis" at bounding box center [433, 68] width 80 height 12
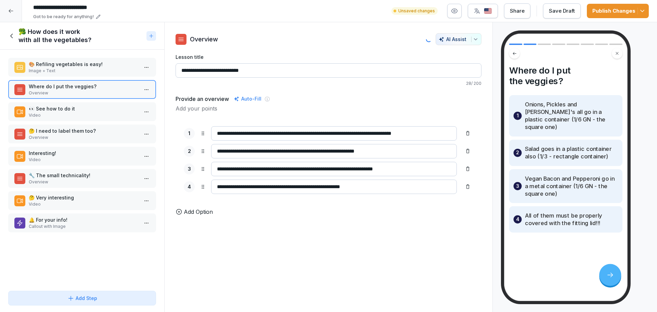
type input "**********"
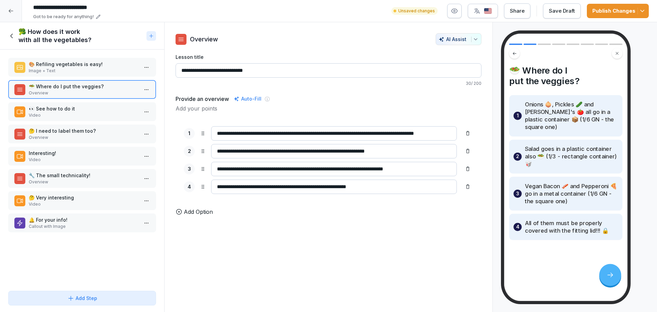
click at [60, 61] on p "🎨 Refiling vegetables is easy!" at bounding box center [84, 64] width 110 height 7
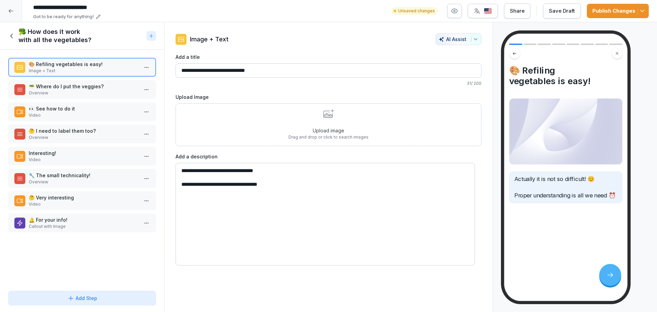
click at [50, 89] on p "🥗 Where do I put the veggies?" at bounding box center [84, 86] width 110 height 7
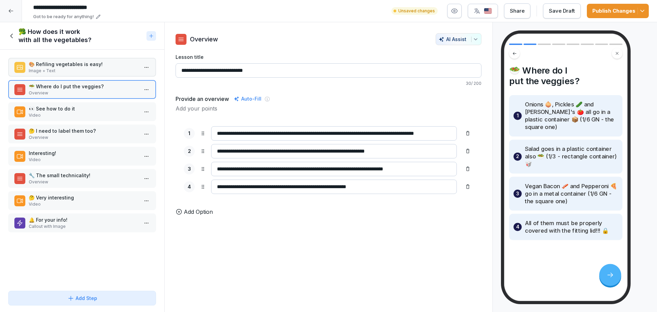
click at [46, 110] on p "👀 See how to do it" at bounding box center [84, 108] width 110 height 7
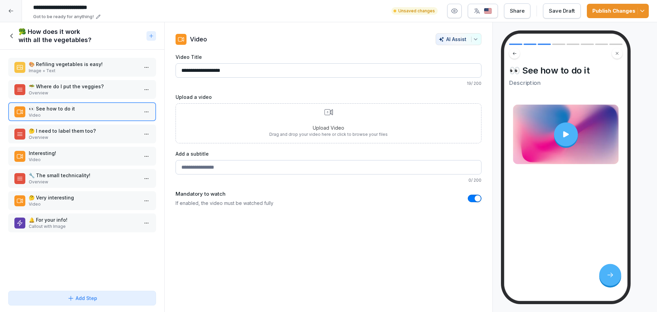
click at [49, 130] on p "🤔 I need to label them too?" at bounding box center [84, 130] width 110 height 7
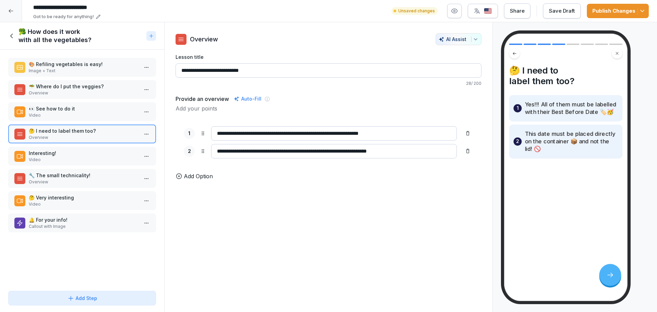
click at [51, 148] on div "Interesting! Video" at bounding box center [82, 156] width 148 height 19
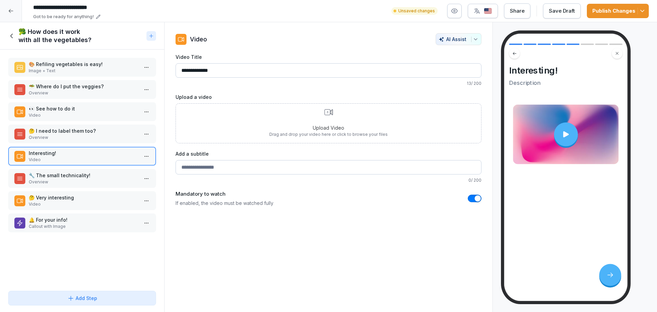
click at [51, 174] on p "🔧 The small technicality!" at bounding box center [84, 175] width 110 height 7
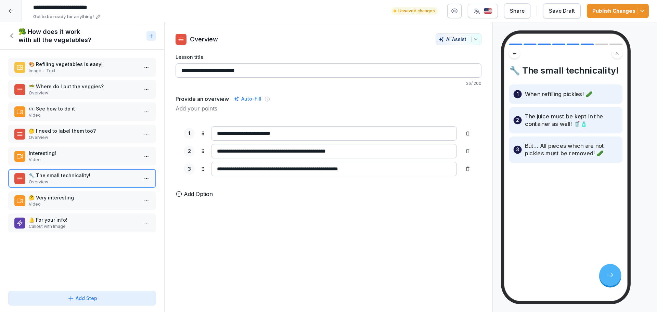
click at [49, 204] on p "Video" at bounding box center [84, 204] width 110 height 6
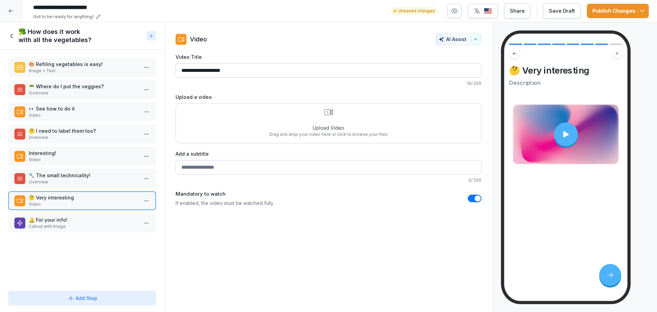
click at [53, 217] on p "🔔 For your info!" at bounding box center [84, 219] width 110 height 7
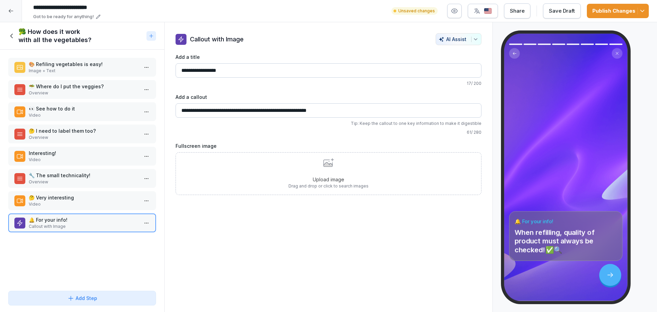
click at [27, 38] on h1 "🥦 How does it work with all the vegetables?" at bounding box center [80, 36] width 125 height 16
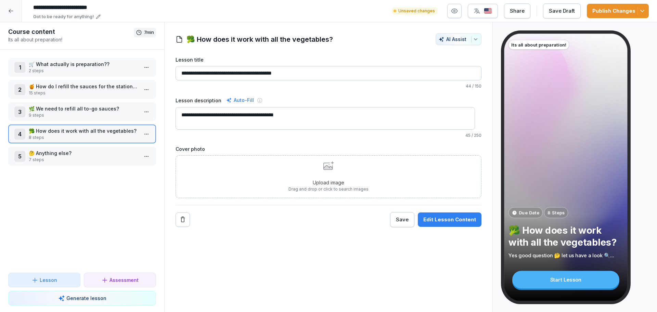
click at [50, 114] on p "9 steps" at bounding box center [84, 115] width 110 height 6
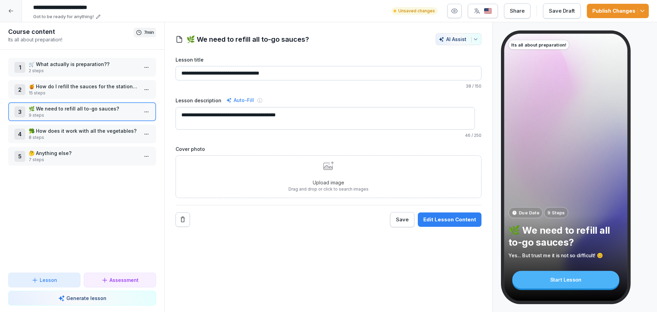
click at [443, 215] on button "Edit Lesson Content" at bounding box center [450, 220] width 64 height 14
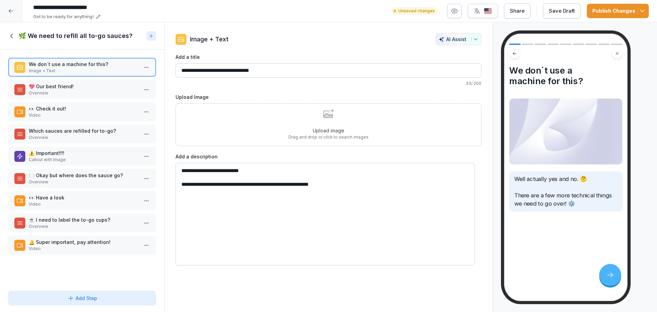
click at [105, 86] on p "💖 Our best friend!" at bounding box center [84, 86] width 110 height 7
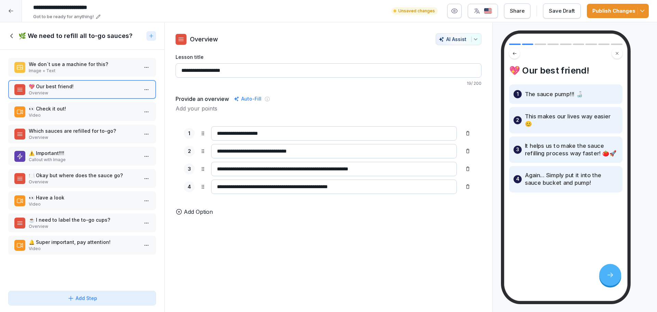
click at [79, 115] on p "Video" at bounding box center [84, 115] width 110 height 6
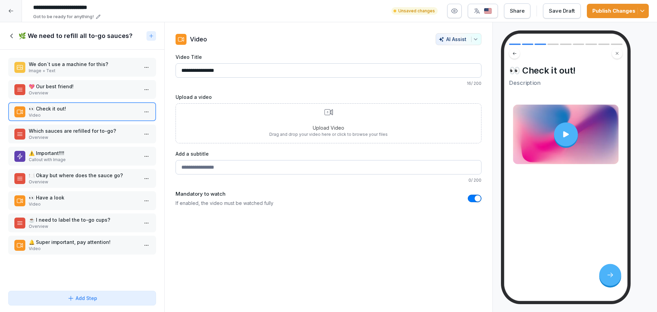
click at [72, 128] on p "Which sauces are refilled for to-go?" at bounding box center [84, 130] width 110 height 7
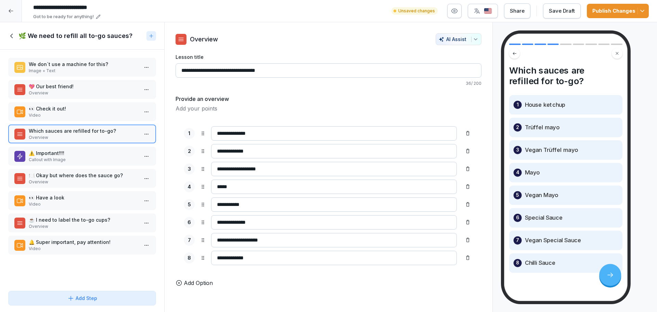
click at [473, 40] on button "AI Assist" at bounding box center [459, 39] width 46 height 12
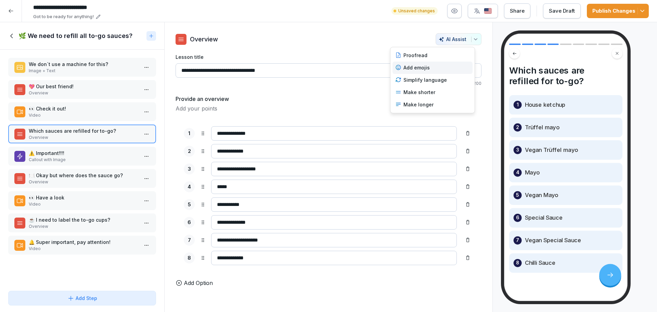
click at [428, 64] on div "Add emojis" at bounding box center [433, 68] width 80 height 12
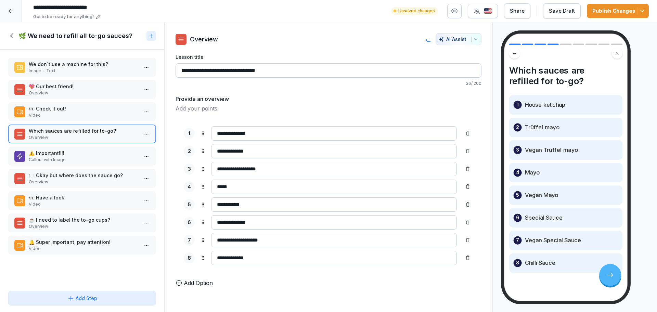
type input "**********"
type input "*******"
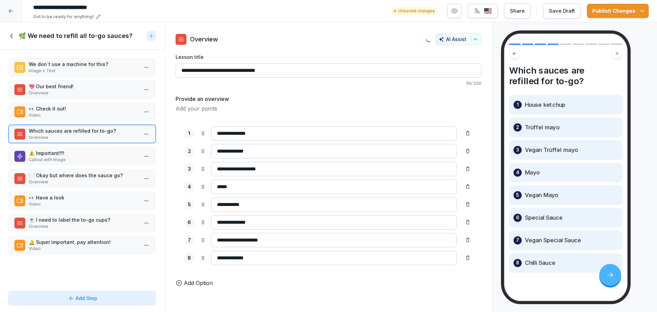
type input "**********"
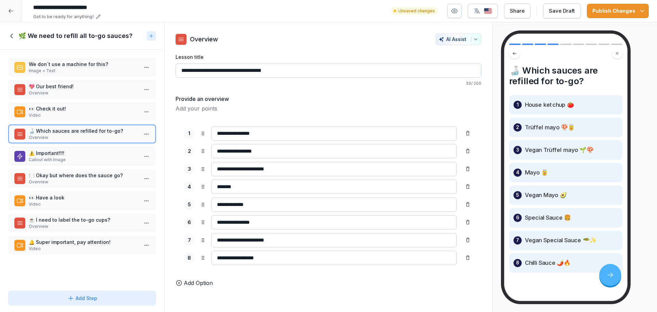
click at [72, 158] on p "Callout with Image" at bounding box center [84, 160] width 110 height 6
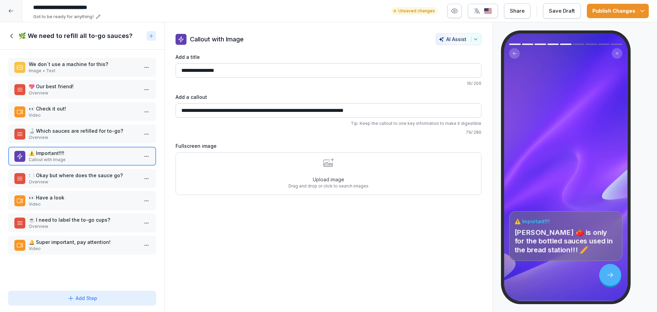
click at [67, 181] on p "Overview" at bounding box center [84, 182] width 110 height 6
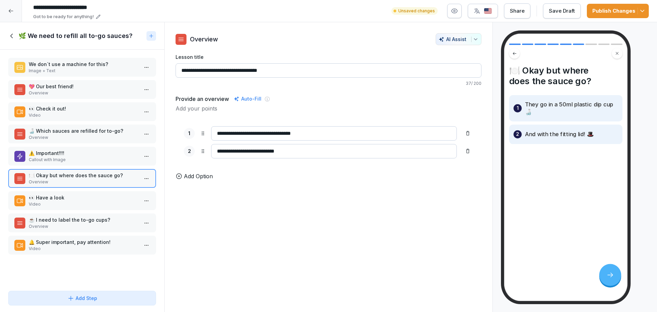
click at [67, 200] on p "👀 Have a look" at bounding box center [84, 197] width 110 height 7
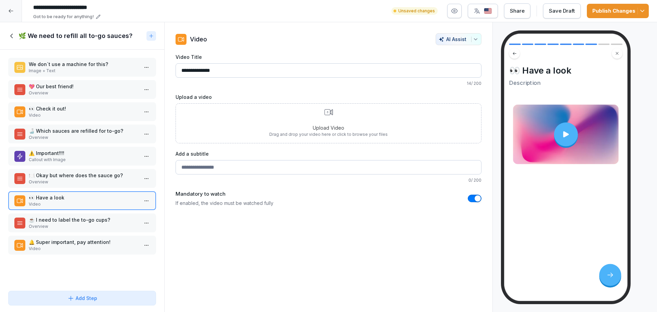
click at [70, 220] on p "☕️ I need to label the to-go cups?" at bounding box center [84, 219] width 110 height 7
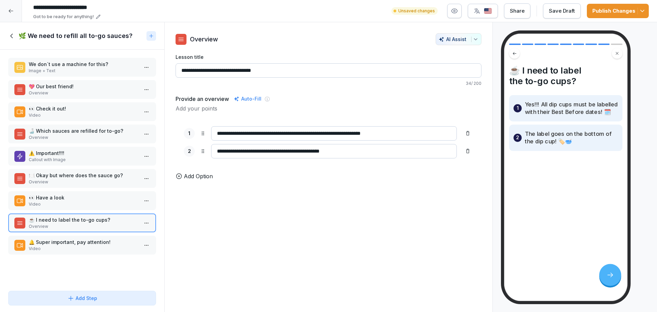
click at [71, 239] on p "🔔 Super important, pay attention!" at bounding box center [84, 242] width 110 height 7
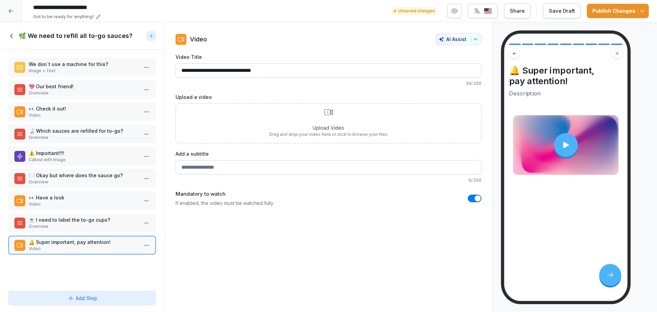
click at [22, 40] on h1 "🌿 We need to refill all to-go sauces?" at bounding box center [75, 36] width 114 height 8
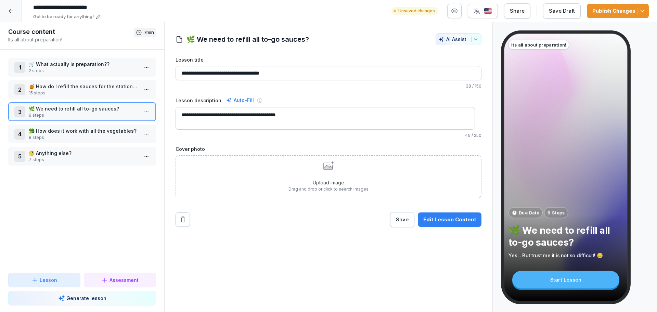
click at [50, 93] on p "15 steps" at bounding box center [84, 93] width 110 height 6
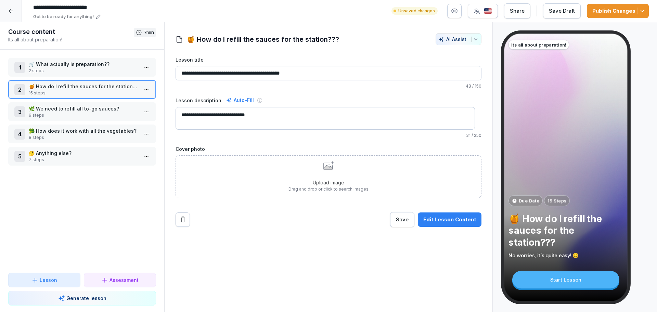
click at [435, 218] on div "Edit Lesson Content" at bounding box center [450, 220] width 53 height 8
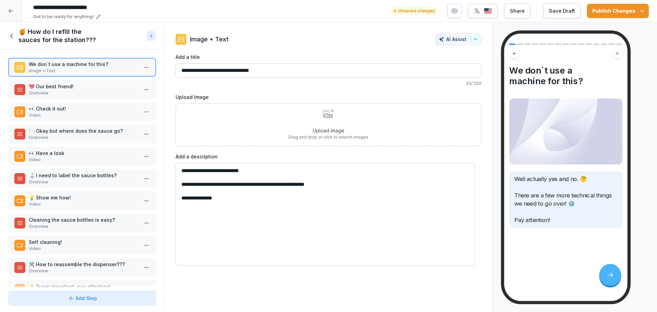
click at [80, 88] on p "💖 Our best friend!" at bounding box center [84, 86] width 110 height 7
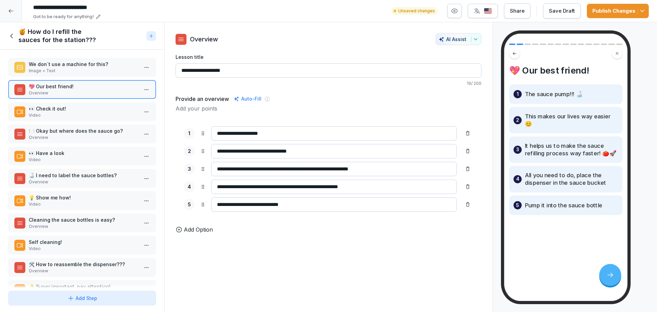
click at [79, 109] on p "👀 Check it out!" at bounding box center [84, 108] width 110 height 7
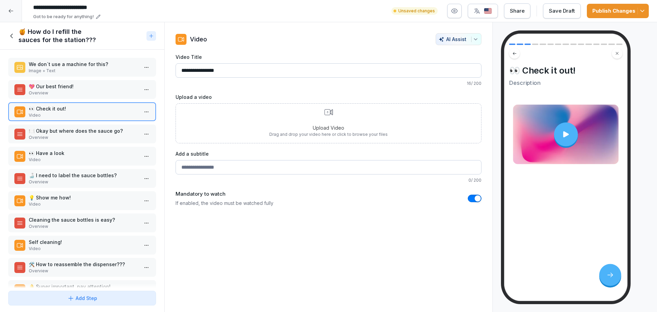
click at [77, 129] on p "🍽️ Okay but where does the sauce go?" at bounding box center [84, 130] width 110 height 7
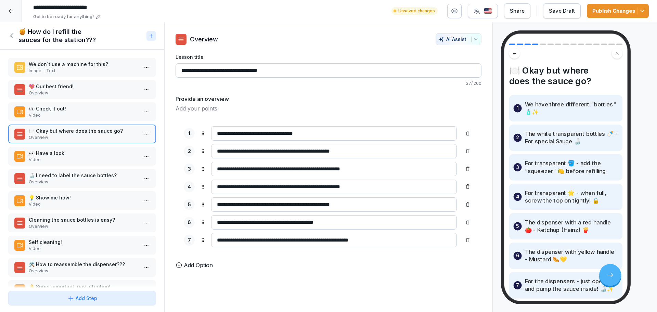
click at [74, 154] on p "👀 Have a look" at bounding box center [84, 153] width 110 height 7
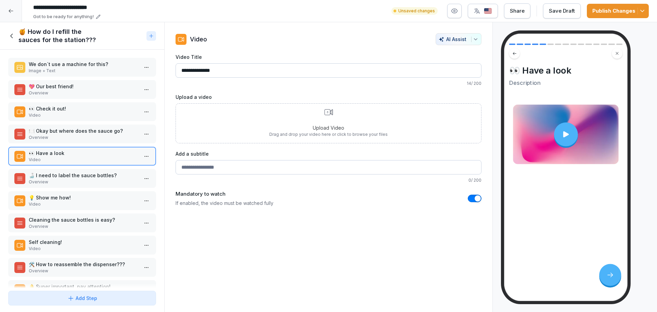
click at [70, 179] on p "Overview" at bounding box center [84, 182] width 110 height 6
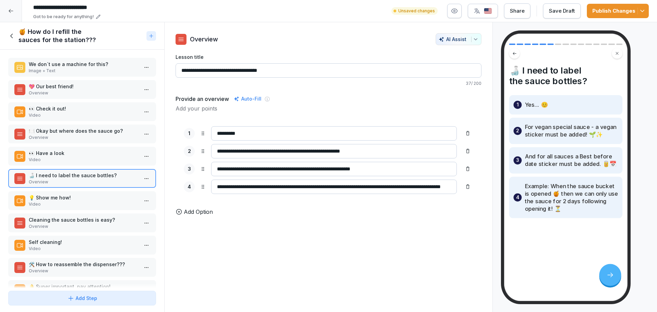
click at [67, 204] on p "Video" at bounding box center [84, 204] width 110 height 6
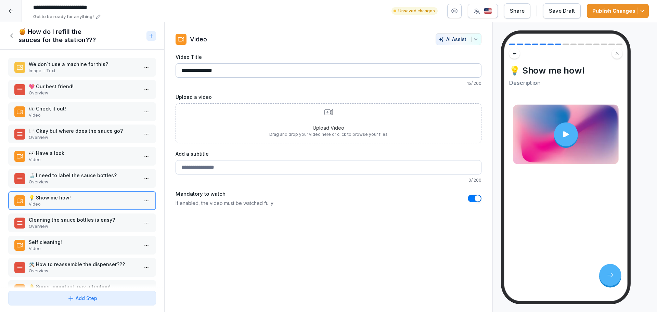
click at [64, 222] on p "Cleaning the sauce bottles is easy?" at bounding box center [84, 219] width 110 height 7
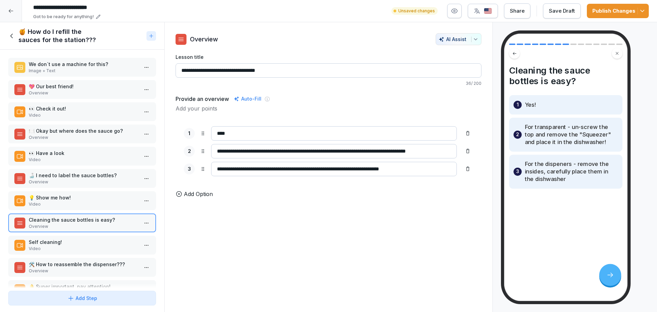
click at [464, 38] on div "AI Assist" at bounding box center [459, 39] width 40 height 6
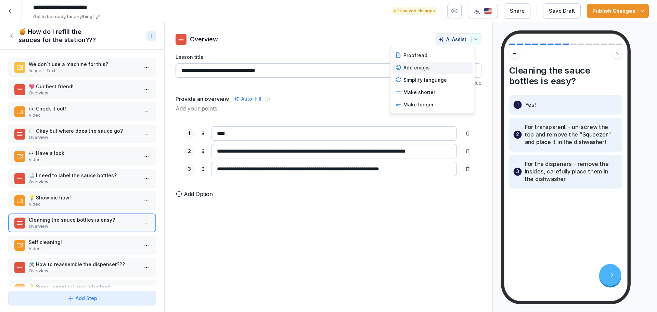
click at [453, 70] on div "Add emojis" at bounding box center [433, 68] width 80 height 12
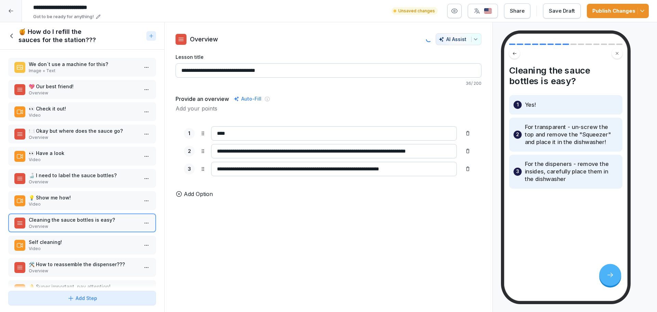
type input "**********"
type input "*******"
type input "**********"
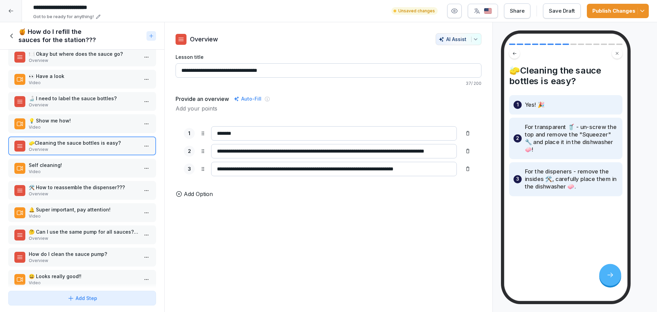
scroll to position [77, 0]
click at [67, 164] on p "Self cleaning!" at bounding box center [84, 165] width 110 height 7
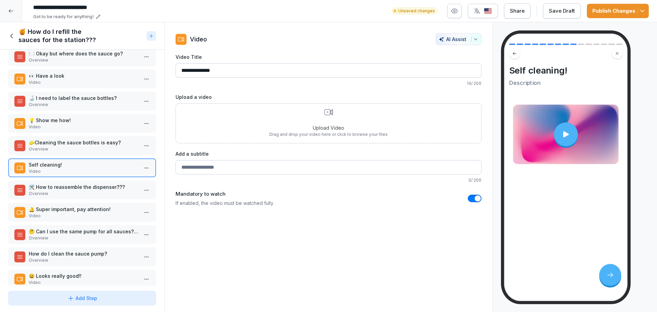
click at [70, 193] on p "Overview" at bounding box center [84, 194] width 110 height 6
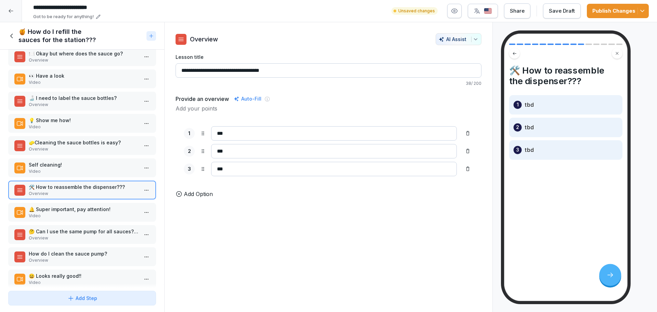
click at [77, 235] on p "🤔 Can I use the same pump for all sauces???" at bounding box center [84, 231] width 110 height 7
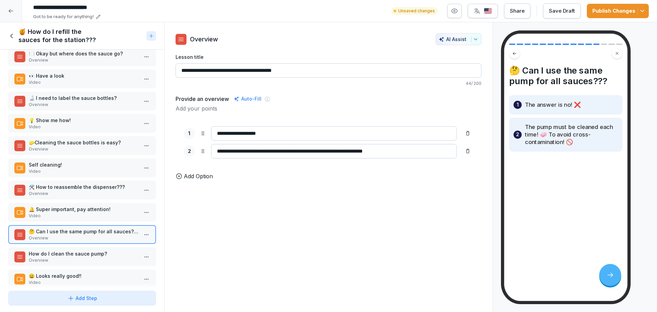
scroll to position [115, 0]
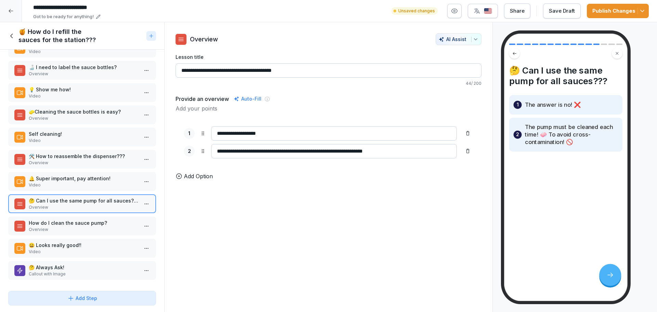
click at [68, 219] on p "How do I clean the sauce pump?" at bounding box center [84, 222] width 110 height 7
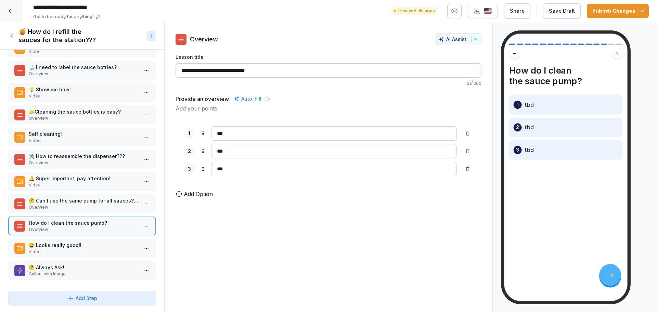
click at [65, 249] on p "Video" at bounding box center [84, 252] width 110 height 6
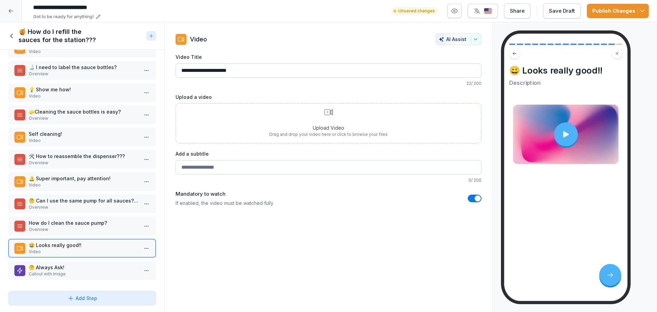
click at [34, 30] on h1 "🍯 How do I refill the sauces for the station???" at bounding box center [80, 36] width 125 height 16
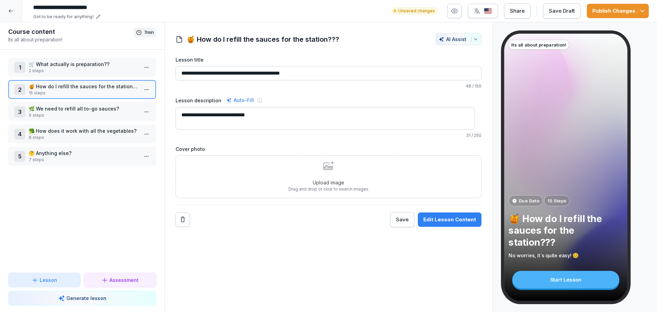
click at [67, 71] on p "2 steps" at bounding box center [84, 71] width 110 height 6
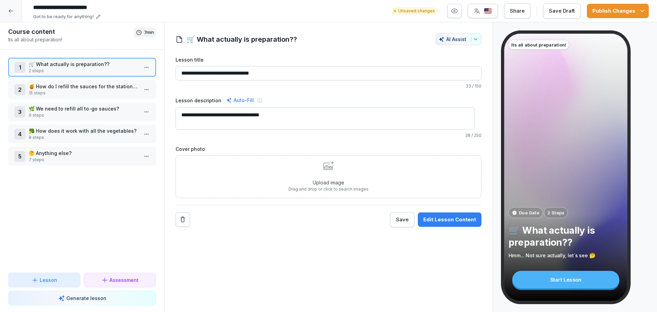
click at [556, 12] on div "Save Draft" at bounding box center [562, 11] width 26 height 8
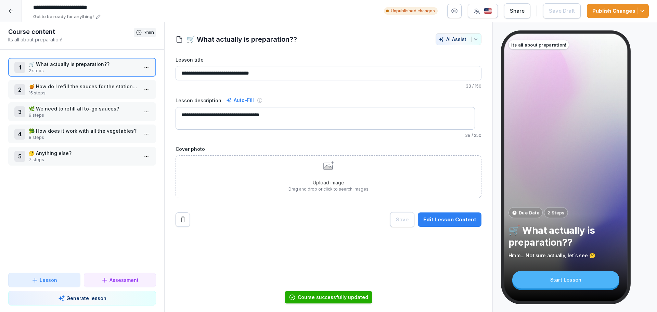
click at [639, 17] on button "Publish Changes" at bounding box center [618, 11] width 62 height 14
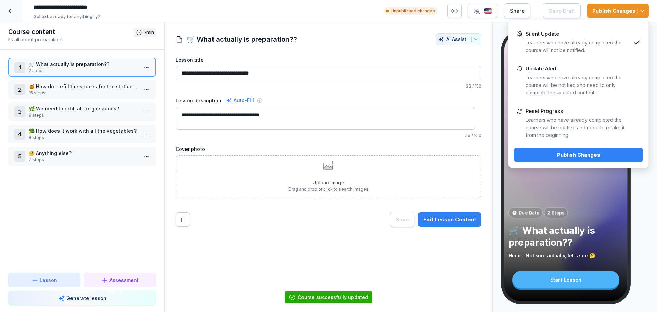
click at [576, 114] on div "Reset Progress Learners who have already completed the course will be notified …" at bounding box center [578, 123] width 105 height 31
click at [561, 158] on button "Publish Changes" at bounding box center [578, 155] width 129 height 14
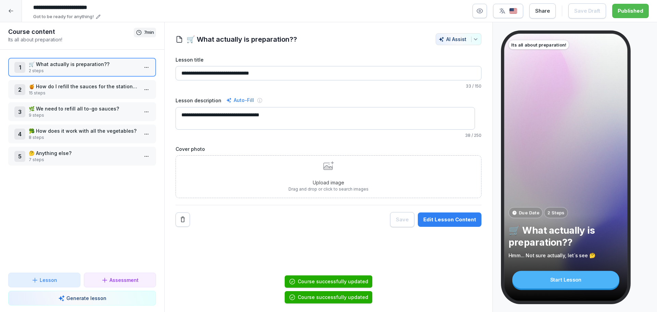
click at [20, 15] on div at bounding box center [11, 11] width 22 height 22
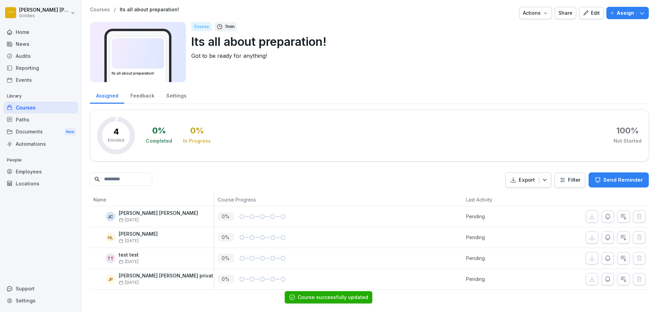
click at [98, 9] on p "Courses" at bounding box center [100, 10] width 20 height 6
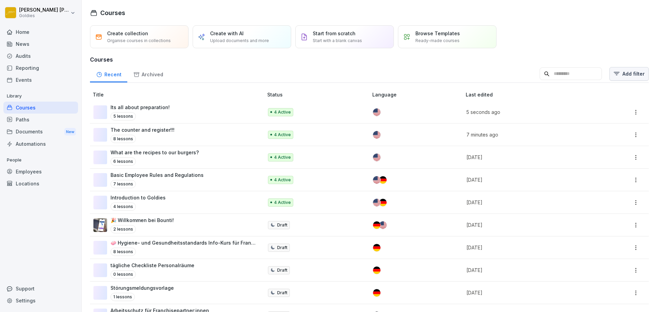
click at [637, 82] on div "Recent Archived Add filter" at bounding box center [369, 74] width 559 height 18
click at [632, 77] on html "Nathan Luntang-Jensen Goldies Home News Audits Reporting Events Library Courses…" at bounding box center [328, 156] width 657 height 312
click at [539, 95] on div "Bounti 2.0" at bounding box center [517, 95] width 77 height 13
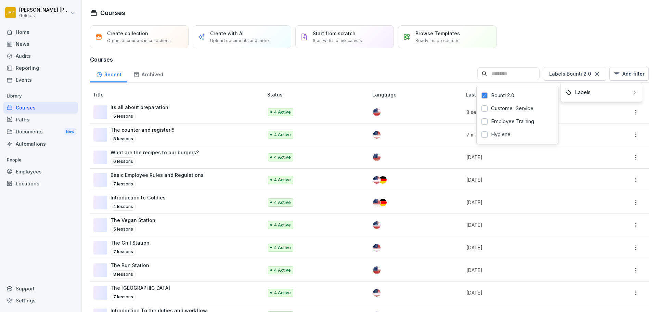
click at [336, 132] on html "Nathan Luntang-Jensen Goldies Home News Audits Reporting Events Library Courses…" at bounding box center [328, 156] width 657 height 312
click at [425, 233] on td at bounding box center [416, 225] width 93 height 23
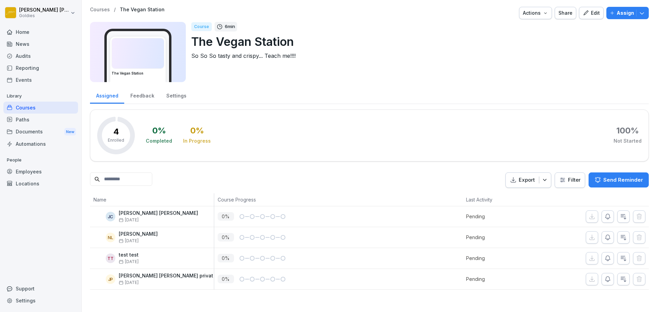
click at [579, 15] on button "Edit" at bounding box center [591, 13] width 25 height 12
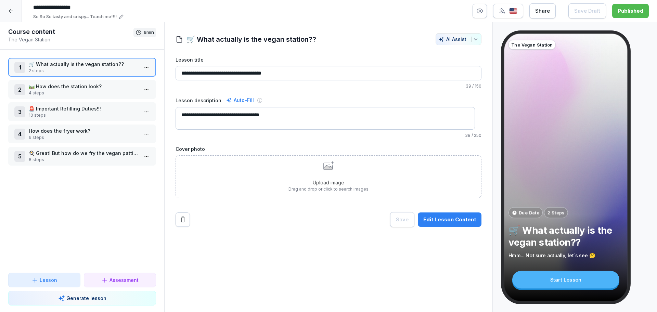
click at [62, 5] on input "**********" at bounding box center [132, 8] width 205 height 12
type input "**********"
drag, startPoint x: 253, startPoint y: 73, endPoint x: 248, endPoint y: 74, distance: 6.0
click at [248, 74] on input "**********" at bounding box center [329, 73] width 306 height 14
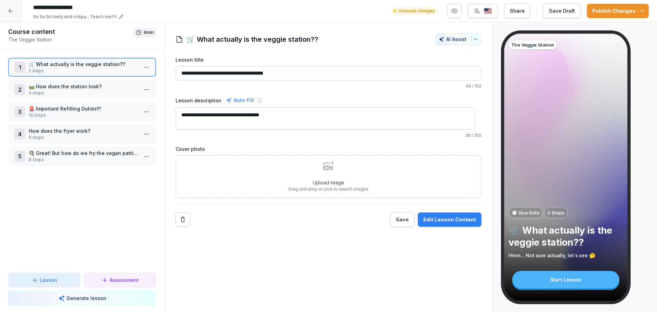
type input "**********"
click at [430, 221] on div "Edit Lesson Content" at bounding box center [450, 220] width 53 height 8
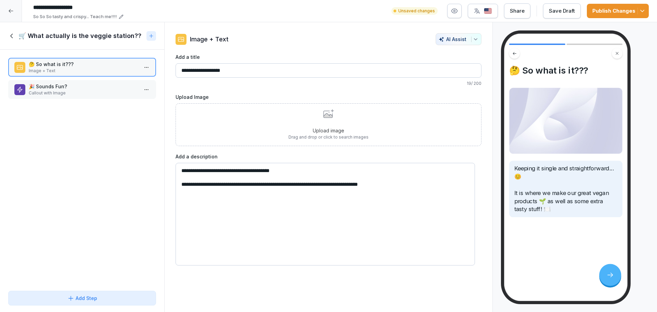
click at [269, 184] on textarea "**********" at bounding box center [326, 214] width 300 height 103
type textarea "**********"
click at [55, 95] on p "Callout with Image" at bounding box center [84, 93] width 110 height 6
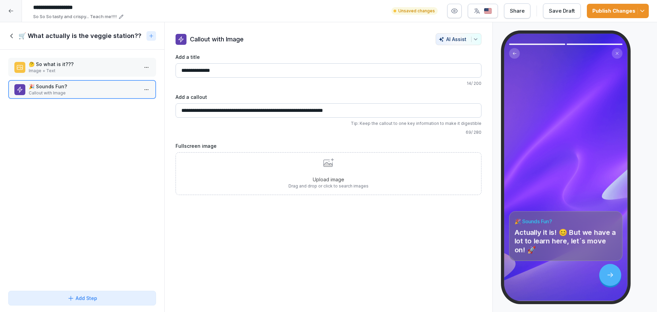
click at [12, 31] on div "🛒 What actually is the veggie station??" at bounding box center [82, 35] width 164 height 27
click at [12, 34] on icon at bounding box center [11, 36] width 2 height 4
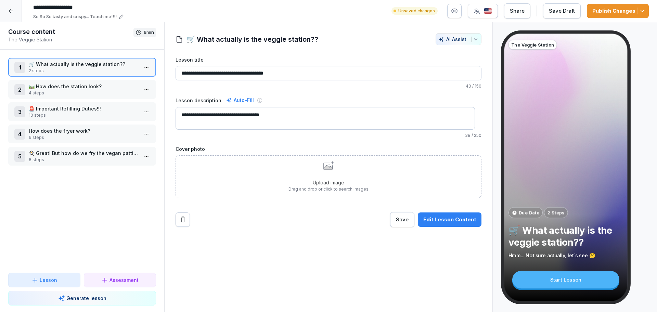
click at [45, 86] on p "🛤️ How does the station look?" at bounding box center [84, 86] width 110 height 7
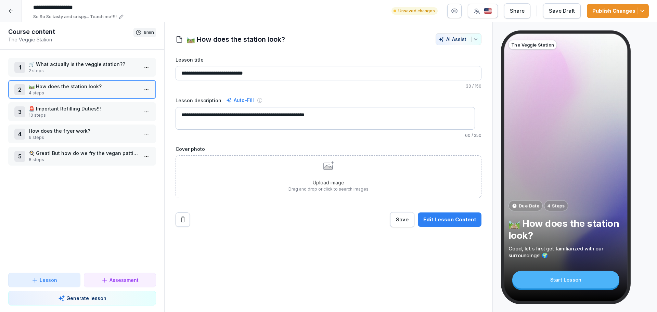
click at [449, 221] on div "Edit Lesson Content" at bounding box center [450, 220] width 53 height 8
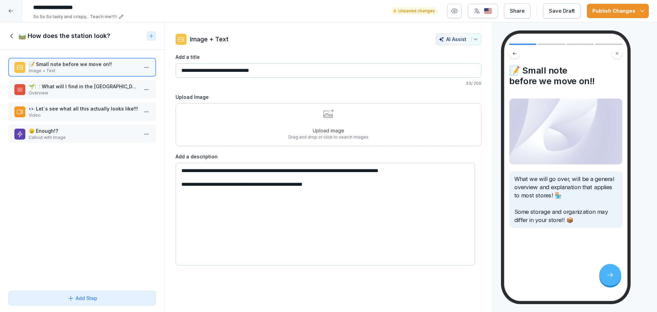
click at [85, 84] on p "🌱🍽️ What will I find in the vegan station" at bounding box center [84, 86] width 110 height 7
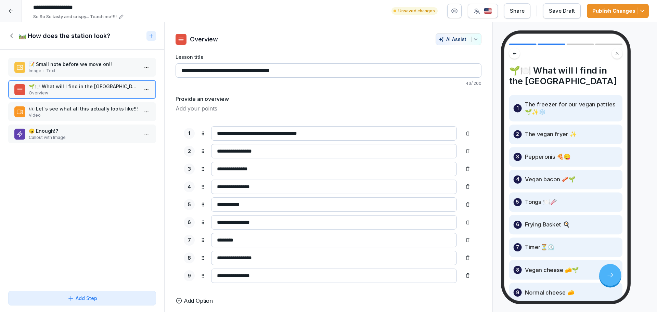
click at [262, 71] on input "**********" at bounding box center [329, 70] width 306 height 14
type input "**********"
drag, startPoint x: 278, startPoint y: 134, endPoint x: 265, endPoint y: 136, distance: 13.5
click at [265, 136] on input "**********" at bounding box center [334, 133] width 246 height 14
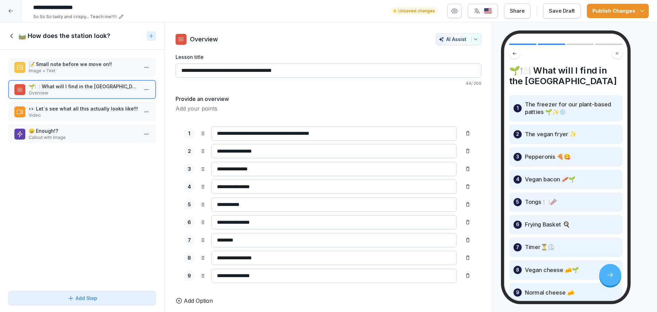
type input "**********"
drag, startPoint x: 242, startPoint y: 152, endPoint x: 228, endPoint y: 153, distance: 14.4
click at [228, 153] on input "**********" at bounding box center [334, 151] width 246 height 14
type input "**********"
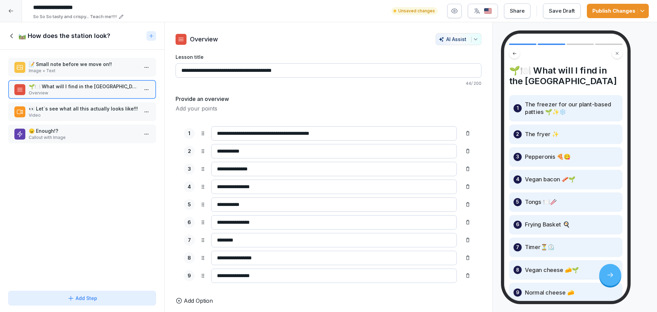
click at [106, 114] on p "Video" at bounding box center [84, 115] width 110 height 6
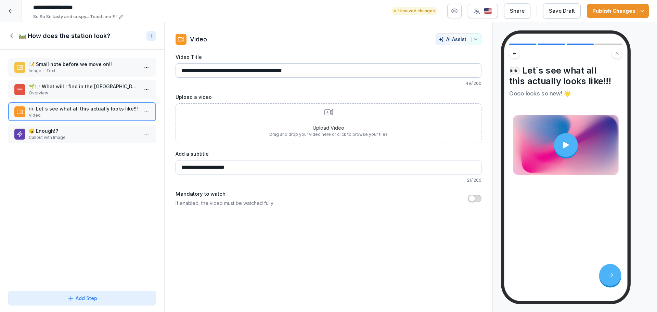
click at [76, 133] on p "😠 Enough!?" at bounding box center [84, 130] width 110 height 7
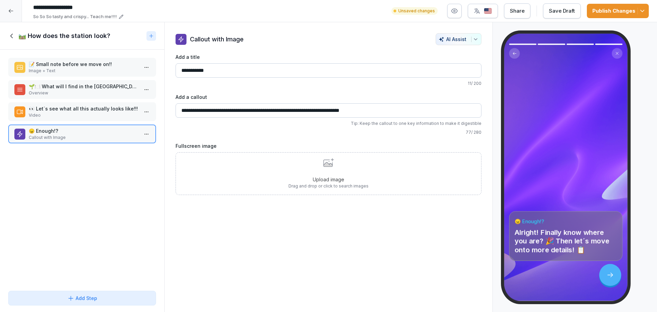
click at [15, 31] on div "🛤️ How does the station look?" at bounding box center [82, 35] width 164 height 27
click at [14, 35] on icon at bounding box center [12, 36] width 8 height 8
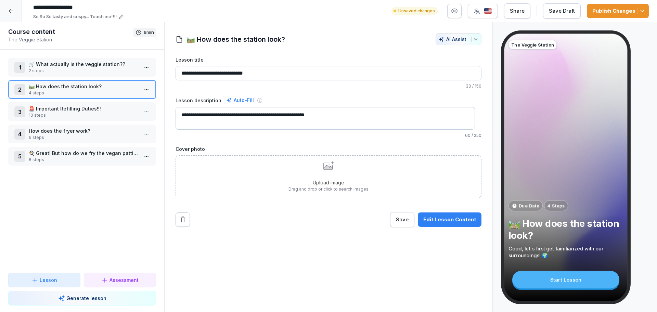
click at [63, 111] on p "🚨 Important Refilling Duties!!!" at bounding box center [84, 108] width 110 height 7
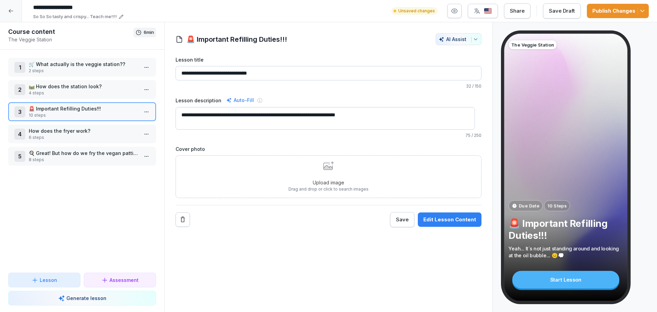
click at [447, 213] on button "Edit Lesson Content" at bounding box center [450, 220] width 64 height 14
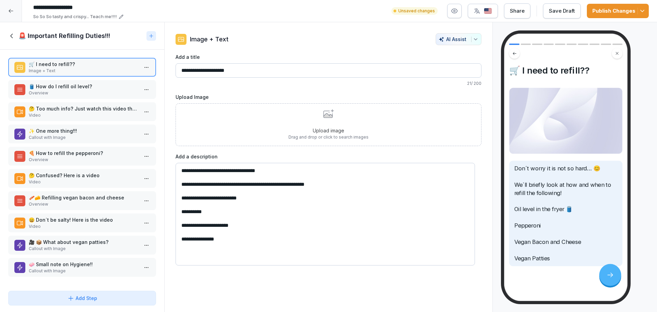
drag, startPoint x: 196, startPoint y: 242, endPoint x: 181, endPoint y: 242, distance: 15.1
click at [181, 242] on textarea "**********" at bounding box center [326, 214] width 300 height 103
type textarea "**********"
click at [74, 83] on p "🛢️ How do I refill oil level?" at bounding box center [84, 86] width 110 height 7
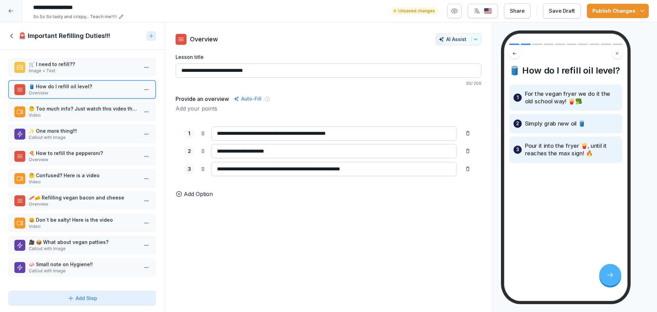
drag, startPoint x: 251, startPoint y: 135, endPoint x: 234, endPoint y: 133, distance: 16.9
click at [234, 133] on input "**********" at bounding box center [334, 133] width 246 height 14
type input "**********"
click at [80, 106] on p "🤔 Too much info? Just watch this video then..." at bounding box center [84, 108] width 110 height 7
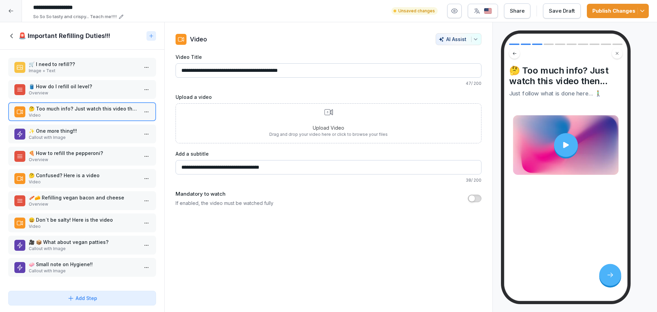
click at [73, 133] on p "✨ One more thing!!!" at bounding box center [84, 130] width 110 height 7
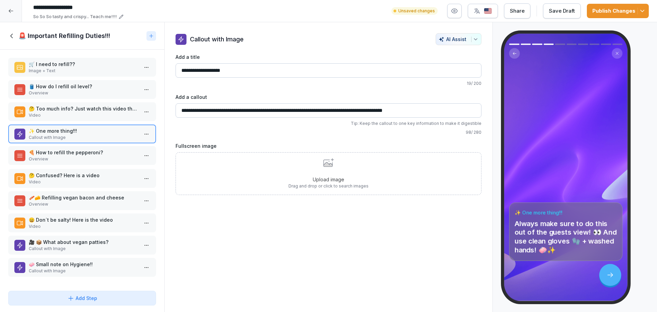
click at [95, 154] on p "🍕 How to refill the pepperoni?" at bounding box center [84, 152] width 110 height 7
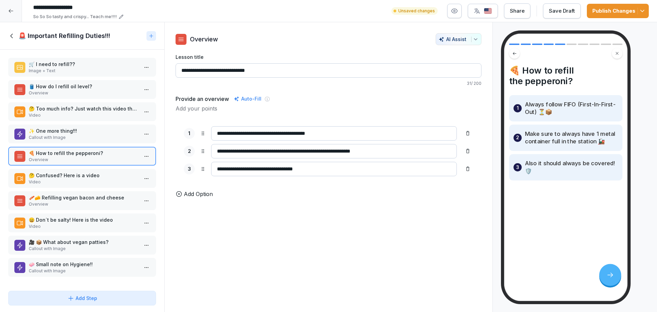
click at [85, 178] on p "🤔 Confused? Here is a video" at bounding box center [84, 175] width 110 height 7
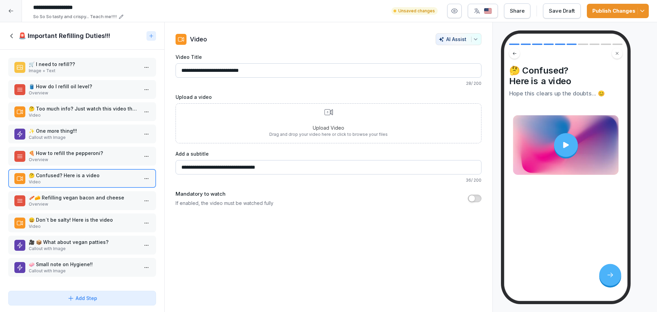
click at [60, 192] on div "🥓🧀 Refilling vegan bacon and cheese Overview" at bounding box center [82, 200] width 148 height 19
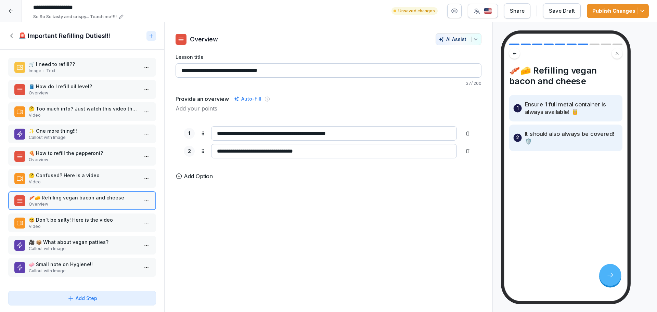
scroll to position [3, 0]
click at [84, 227] on div "😄 Don´t be salty! Here is the video Video" at bounding box center [82, 223] width 148 height 19
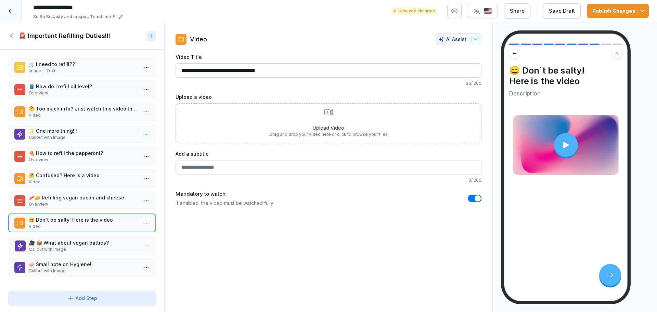
click at [87, 240] on p "🎥 📦 What about vegan patties?" at bounding box center [84, 242] width 110 height 7
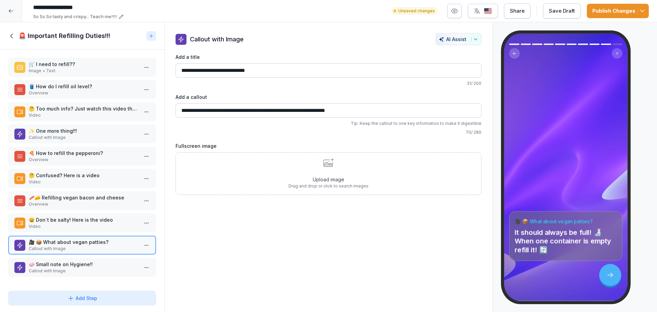
drag, startPoint x: 243, startPoint y: 72, endPoint x: 229, endPoint y: 75, distance: 14.7
click at [228, 74] on input "**********" at bounding box center [329, 70] width 306 height 14
type input "**********"
click at [100, 261] on p "🧼 Small note on Hygiene!!" at bounding box center [84, 264] width 110 height 7
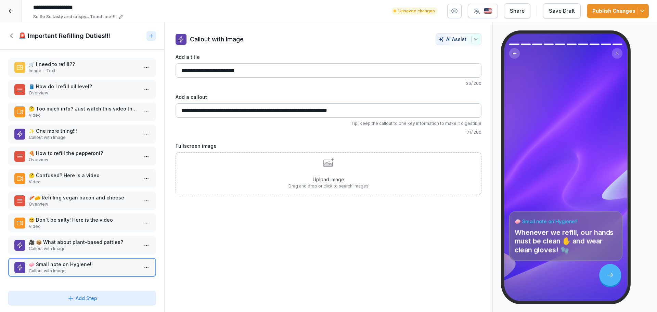
click at [551, 16] on button "Save Draft" at bounding box center [562, 10] width 38 height 15
click at [36, 36] on h1 "🚨 Important Refilling Duties!!!" at bounding box center [64, 36] width 92 height 8
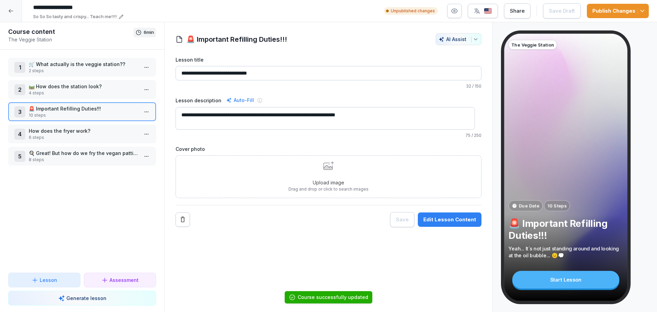
click at [61, 134] on p "How does the fryer work?" at bounding box center [84, 130] width 110 height 7
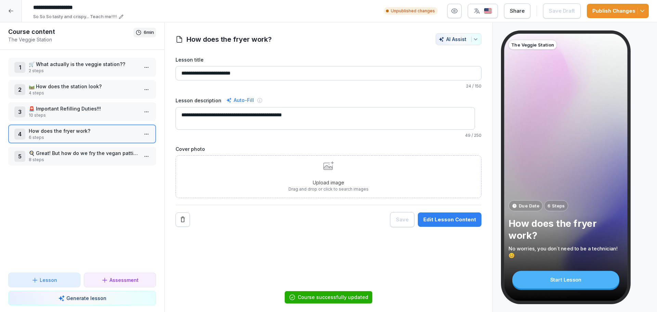
click at [458, 215] on button "Edit Lesson Content" at bounding box center [450, 220] width 64 height 14
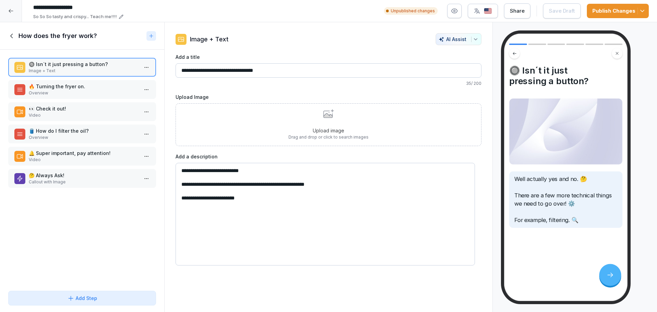
click at [66, 95] on p "Overview" at bounding box center [84, 93] width 110 height 6
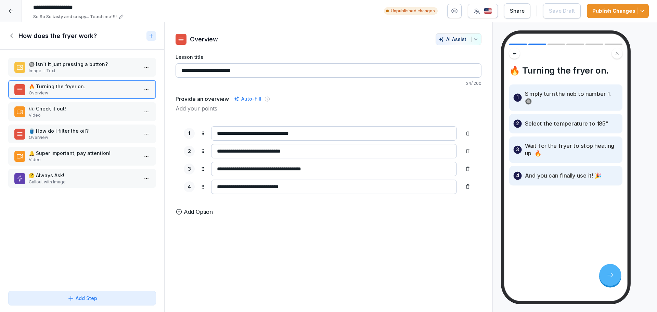
click at [67, 106] on p "👀 Check it out!" at bounding box center [84, 108] width 110 height 7
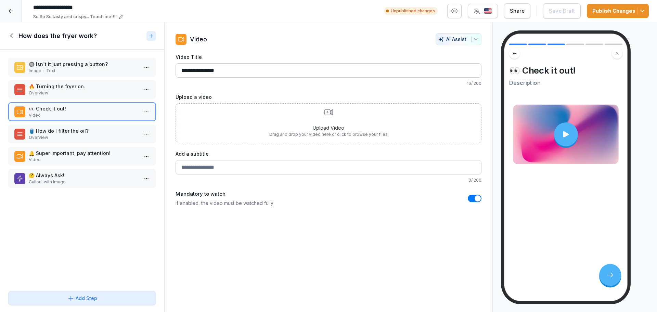
click at [85, 131] on p "🛢️ How do I filter the oil?" at bounding box center [84, 130] width 110 height 7
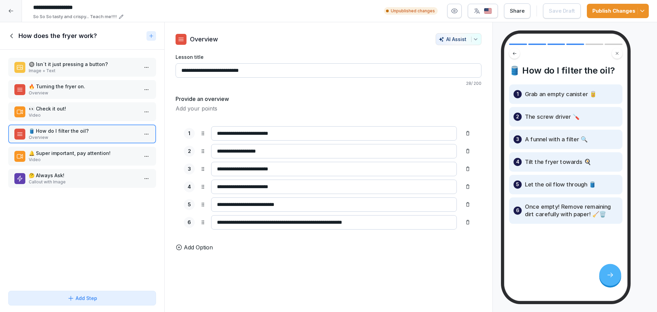
click at [69, 163] on div "🔔 Super important, pay attention! Video" at bounding box center [82, 156] width 148 height 19
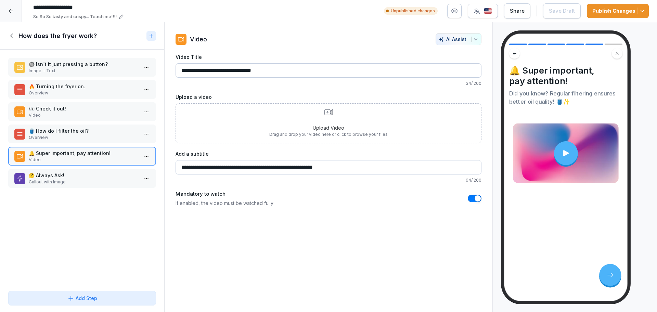
click at [83, 176] on p "🤔 Always Ask!" at bounding box center [84, 175] width 110 height 7
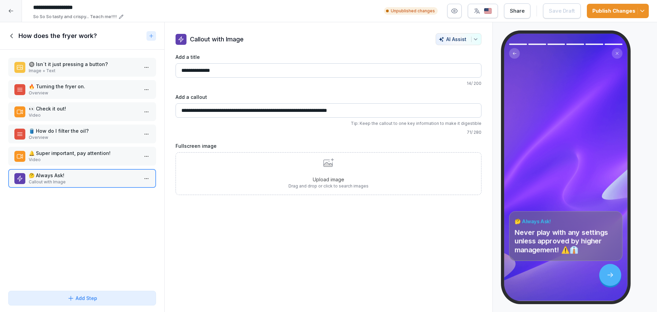
click at [15, 34] on icon at bounding box center [12, 36] width 8 height 8
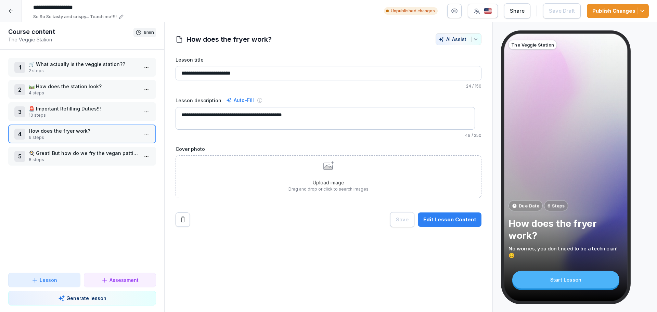
click at [87, 152] on p "🍳 Great! But how do we fry the vegan patties and other products?" at bounding box center [84, 153] width 110 height 7
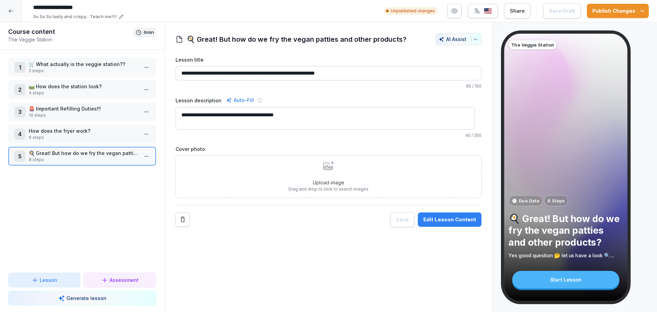
drag, startPoint x: 276, startPoint y: 74, endPoint x: 262, endPoint y: 76, distance: 13.9
click at [262, 76] on input "**********" at bounding box center [329, 73] width 306 height 14
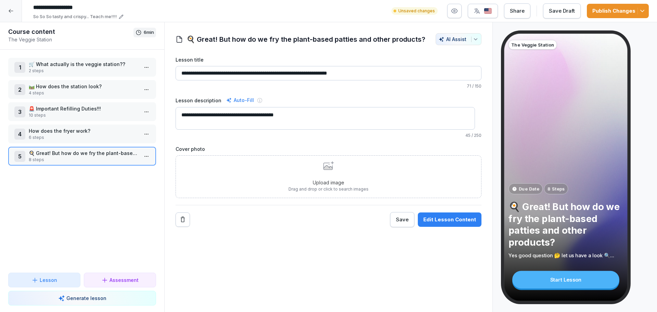
type input "**********"
click at [435, 220] on div "Edit Lesson Content" at bounding box center [450, 220] width 53 height 8
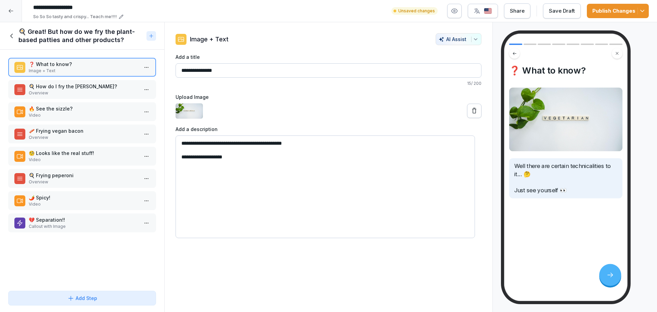
click at [74, 91] on p "Overview" at bounding box center [84, 93] width 110 height 6
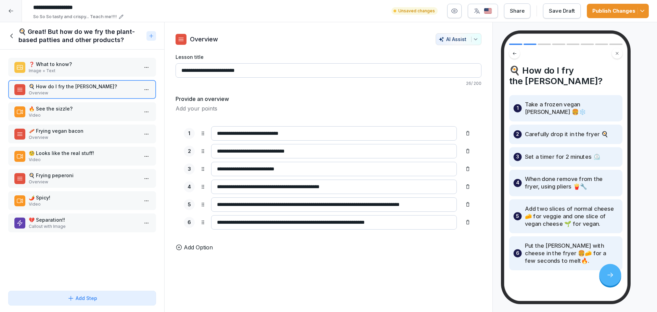
drag, startPoint x: 266, startPoint y: 135, endPoint x: 253, endPoint y: 136, distance: 12.7
click at [253, 136] on input "**********" at bounding box center [334, 133] width 246 height 14
click at [252, 136] on input "**********" at bounding box center [334, 133] width 246 height 14
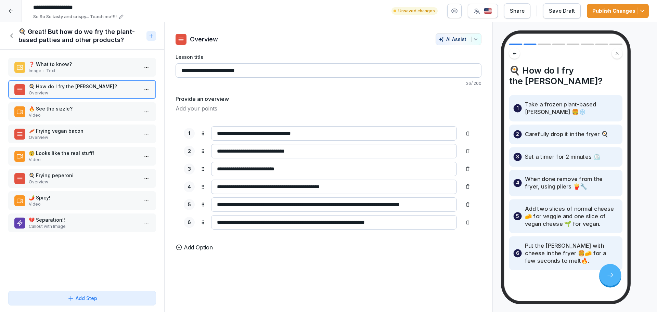
scroll to position [0, 2]
type input "**********"
drag, startPoint x: 423, startPoint y: 204, endPoint x: 437, endPoint y: 209, distance: 14.7
click at [437, 209] on input "**********" at bounding box center [327, 205] width 233 height 14
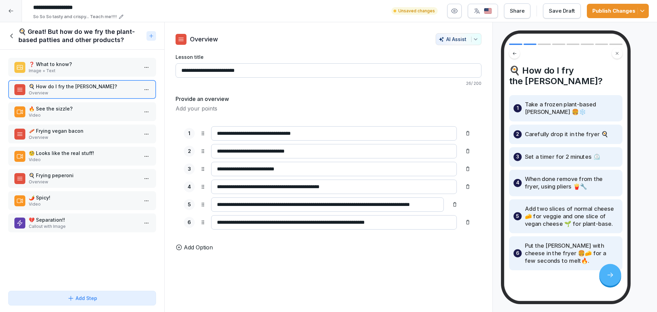
type input "**********"
click at [96, 109] on p "🔥 See the sizzle?" at bounding box center [84, 108] width 110 height 7
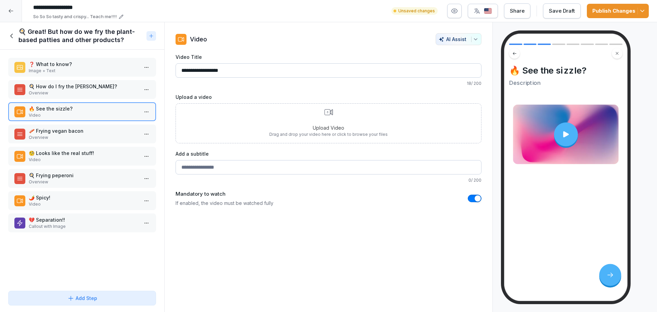
click at [75, 125] on div "🥓 Frying vegan bacon Overview" at bounding box center [82, 134] width 148 height 19
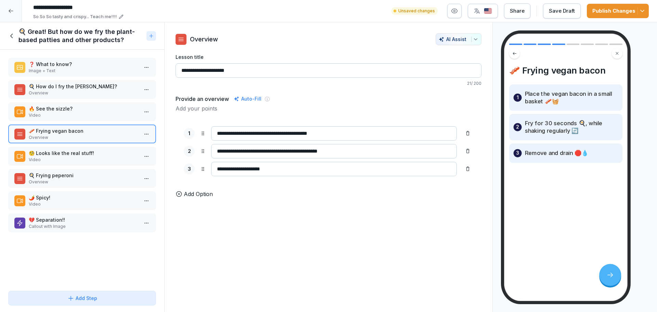
click at [76, 156] on p "🧐 Looks like the real stuff!" at bounding box center [84, 153] width 110 height 7
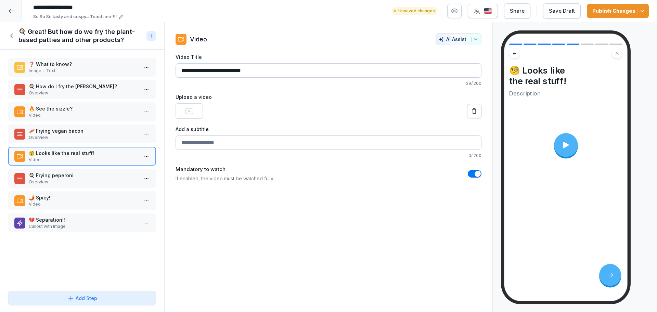
click at [90, 172] on p "🍳 Frying peperoni" at bounding box center [84, 175] width 110 height 7
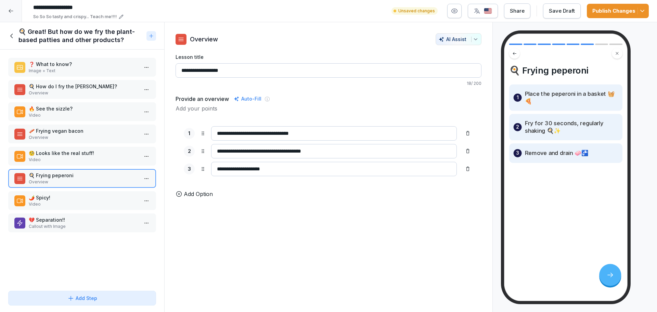
click at [56, 198] on p "🌶️ Spicy!" at bounding box center [84, 197] width 110 height 7
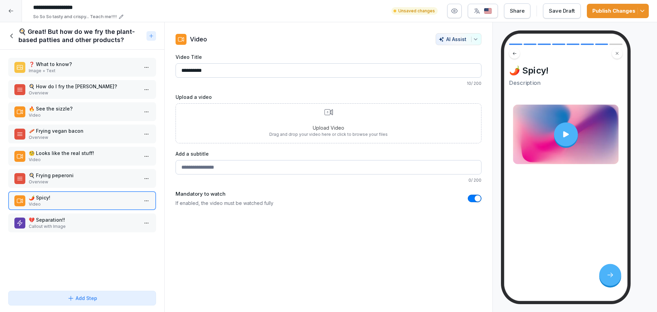
click at [55, 218] on p "💔 Separation!!" at bounding box center [84, 219] width 110 height 7
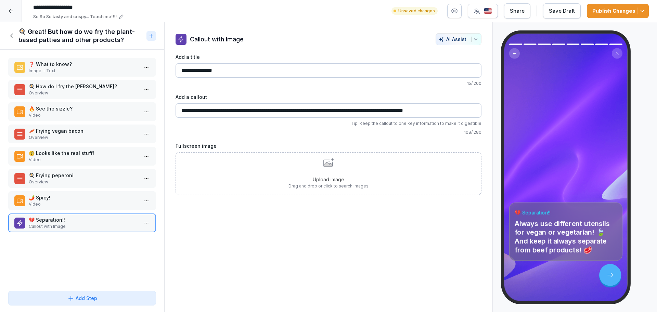
drag, startPoint x: 274, startPoint y: 111, endPoint x: 270, endPoint y: 111, distance: 4.5
click at [270, 111] on input "**********" at bounding box center [329, 110] width 306 height 14
click at [272, 111] on input "**********" at bounding box center [329, 110] width 306 height 14
type input "**********"
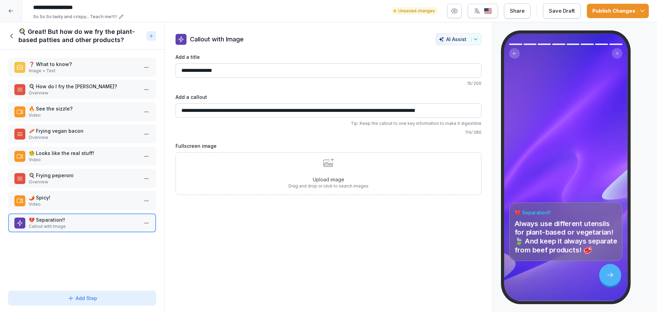
click at [40, 33] on h1 "🍳 Great! But how do we fry the plant-based patties and other products?" at bounding box center [80, 36] width 125 height 16
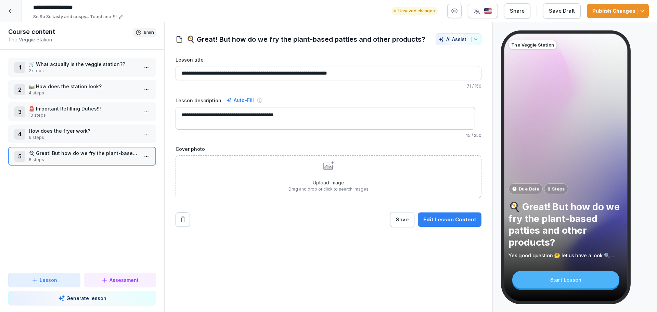
click at [643, 5] on button "Publish Changes" at bounding box center [618, 11] width 62 height 14
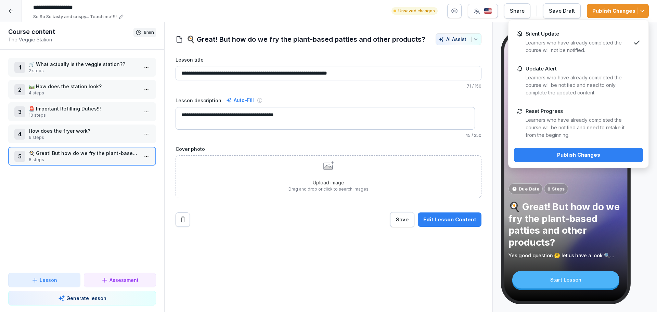
click at [586, 117] on p "Learners who have already completed the course will be notified and need to ret…" at bounding box center [578, 127] width 105 height 23
click at [571, 160] on button "Publish Changes" at bounding box center [578, 155] width 129 height 14
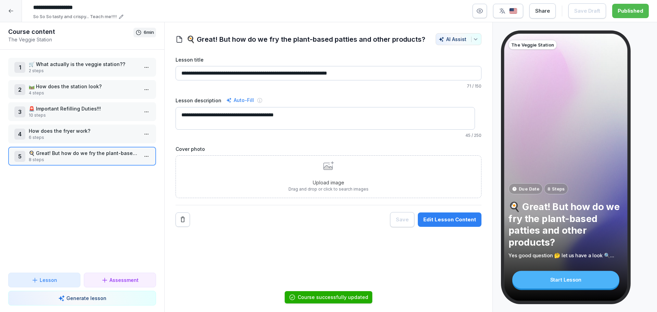
click at [11, 17] on div at bounding box center [11, 11] width 22 height 22
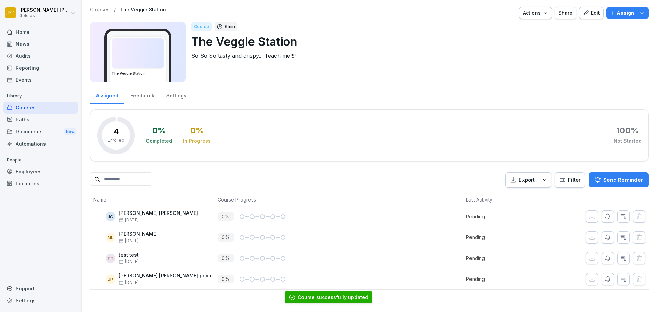
click at [102, 7] on p "Courses" at bounding box center [100, 10] width 20 height 6
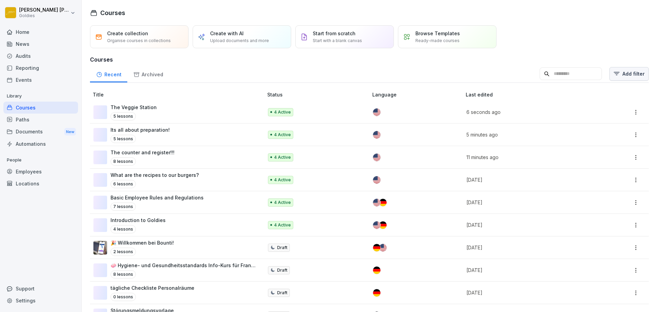
click at [618, 78] on html "Nathan Luntang-Jensen Goldies Home News Audits Reporting Events Library Courses…" at bounding box center [328, 156] width 657 height 312
click at [544, 96] on div "Bounti 2.0" at bounding box center [517, 95] width 77 height 13
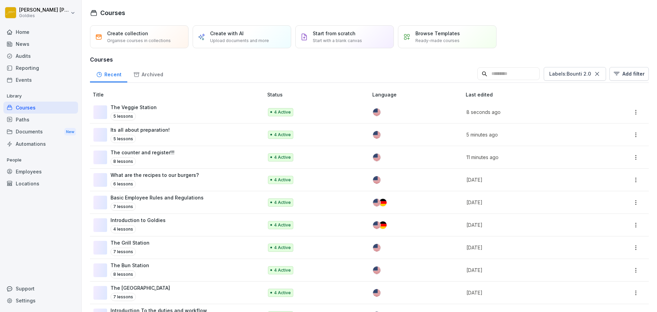
click at [238, 166] on html "Nathan Luntang-Jensen Goldies Home News Audits Reporting Events Library Courses…" at bounding box center [328, 156] width 657 height 312
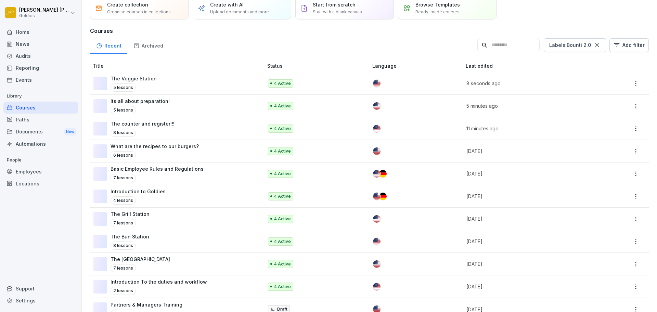
scroll to position [49, 0]
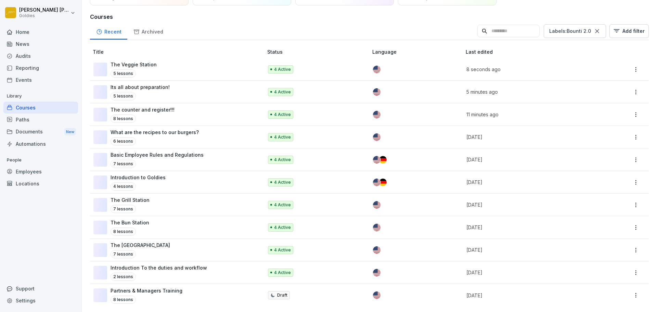
click at [318, 201] on div "4 Active" at bounding box center [314, 205] width 93 height 8
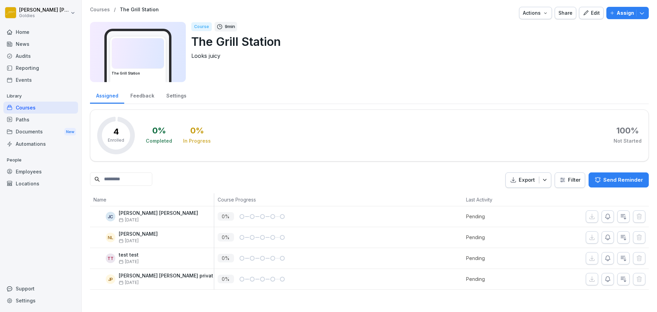
click at [585, 15] on div "Edit" at bounding box center [591, 13] width 17 height 8
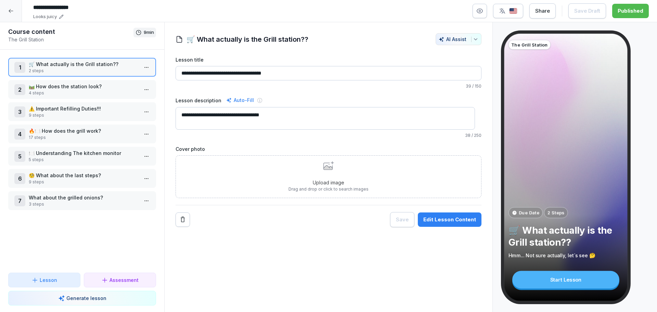
click at [452, 218] on div "Edit Lesson Content" at bounding box center [450, 220] width 53 height 8
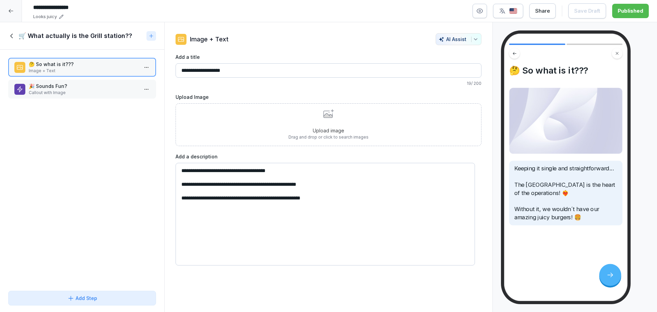
click at [97, 80] on div "🎉 Sounds Fun? Callout with Image" at bounding box center [82, 89] width 148 height 19
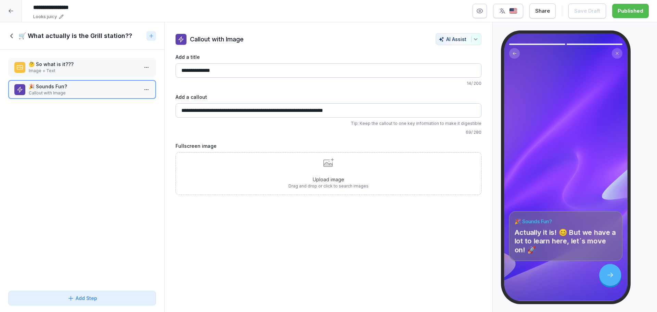
click at [48, 38] on h1 "🛒 What actually is the Grill station??" at bounding box center [75, 36] width 114 height 8
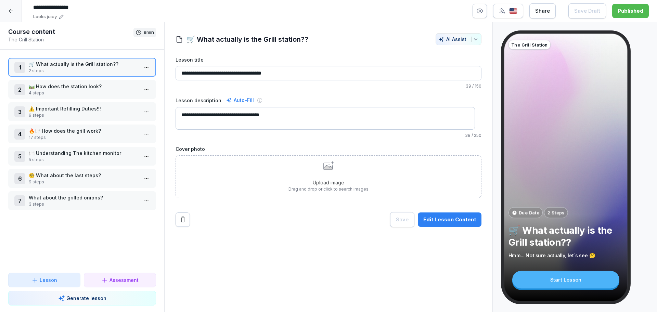
click at [66, 95] on p "4 steps" at bounding box center [84, 93] width 110 height 6
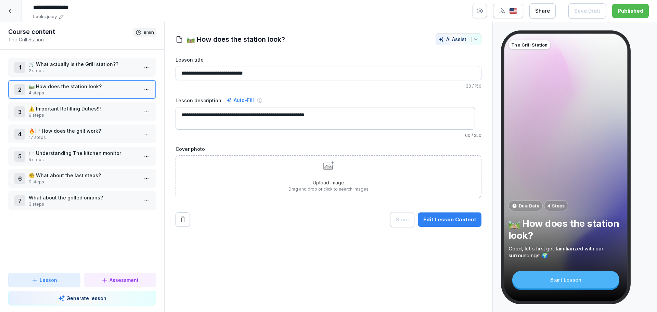
click at [432, 216] on button "Edit Lesson Content" at bounding box center [450, 220] width 64 height 14
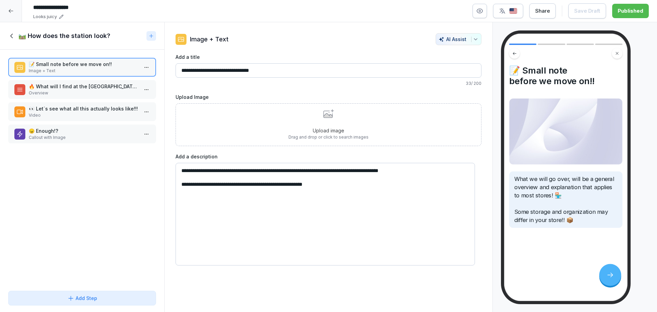
click at [101, 89] on p "🔥 What will I find at the grill station?" at bounding box center [84, 86] width 110 height 7
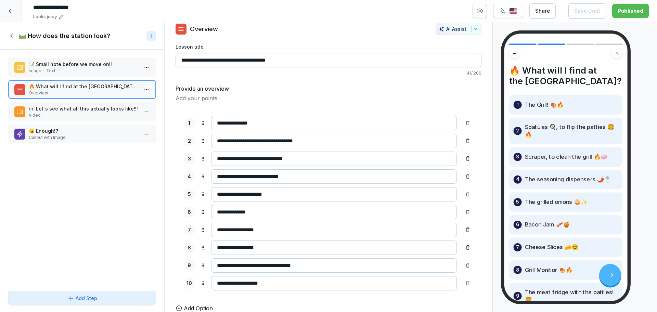
scroll to position [23, 0]
click at [118, 113] on p "Video" at bounding box center [84, 115] width 110 height 6
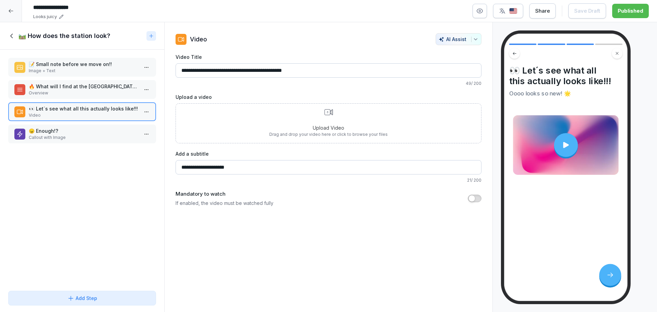
click at [91, 127] on p "😠 Enough!?" at bounding box center [84, 130] width 110 height 7
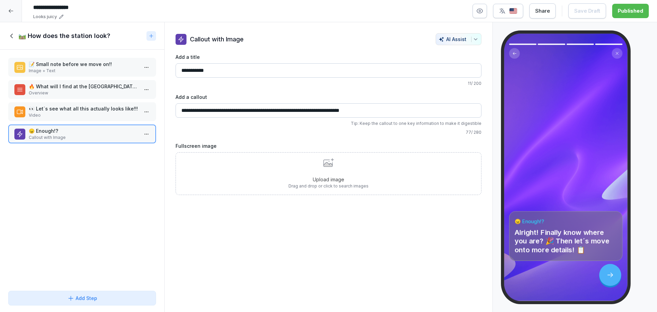
click at [23, 35] on h1 "🛤️ How does the station look?" at bounding box center [64, 36] width 92 height 8
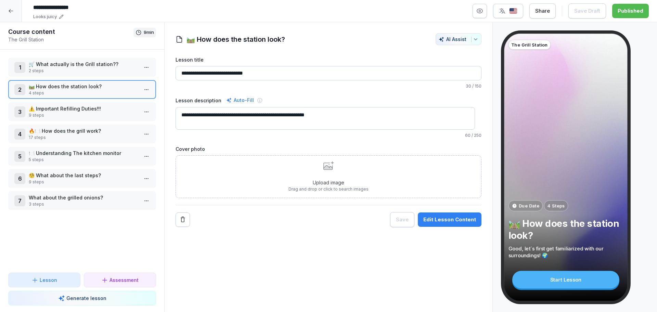
click at [63, 117] on p "9 steps" at bounding box center [84, 115] width 110 height 6
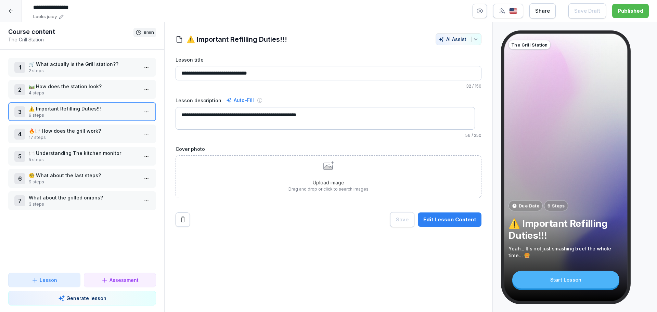
click at [425, 220] on div "Edit Lesson Content" at bounding box center [450, 220] width 53 height 8
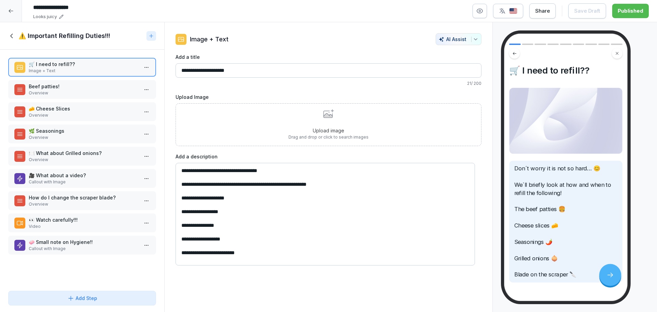
scroll to position [2, 0]
click at [83, 87] on p "Beef patties!" at bounding box center [84, 86] width 110 height 7
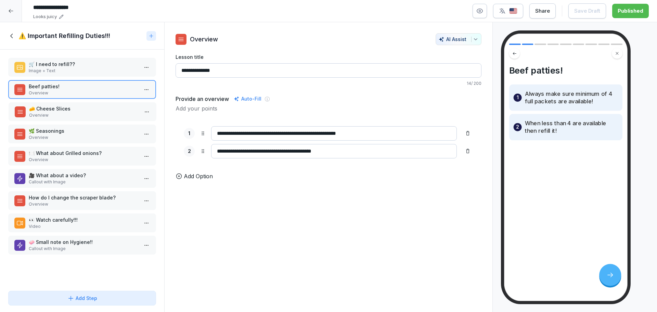
click at [97, 105] on p "🧀 Cheese Slices" at bounding box center [84, 108] width 110 height 7
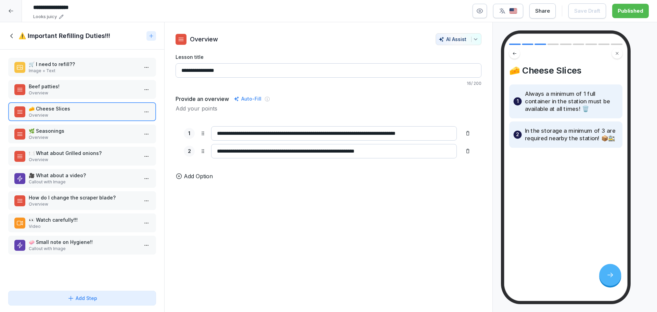
click at [58, 128] on p "🌿 Seasonings" at bounding box center [84, 130] width 110 height 7
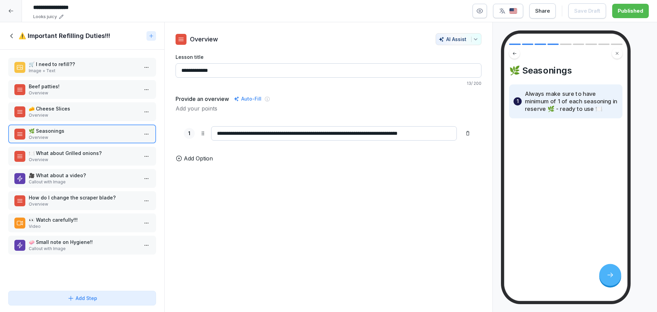
click at [89, 151] on p "🍽️ What about Grilled onions?" at bounding box center [84, 153] width 110 height 7
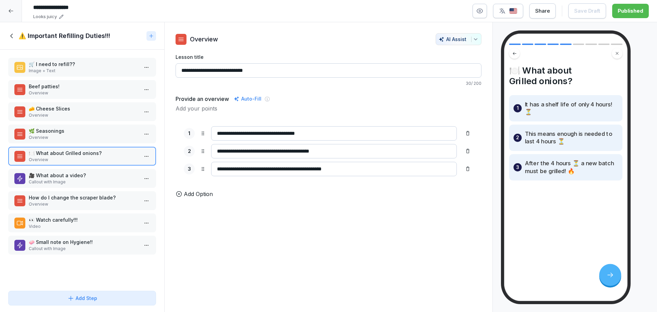
click at [73, 172] on p "🎥 What about a video?" at bounding box center [84, 175] width 110 height 7
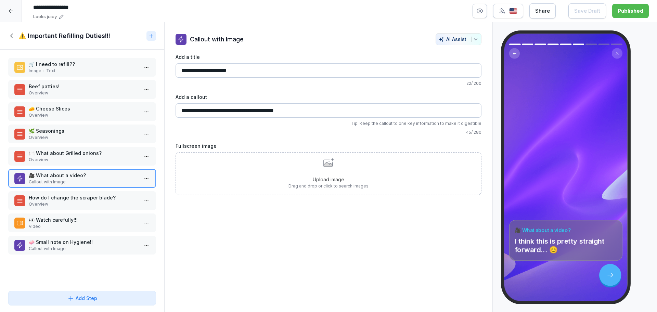
click at [81, 200] on p "How do I change the scraper blade?" at bounding box center [84, 197] width 110 height 7
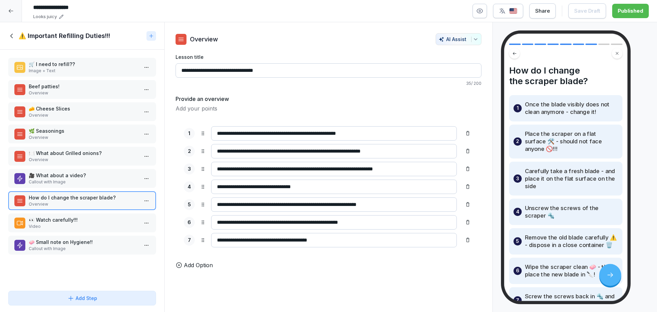
click at [65, 214] on div "👀 Watch carefully!!! Video" at bounding box center [82, 223] width 148 height 19
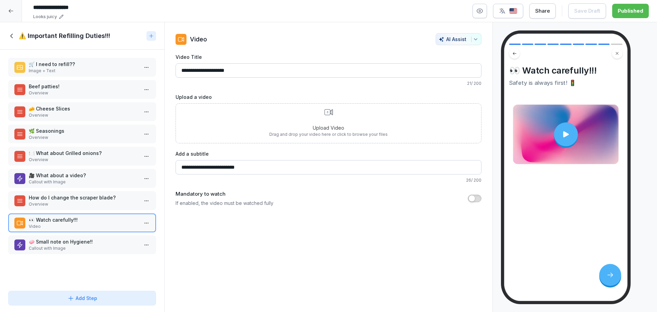
click at [78, 237] on div "🧼 Small note on Hygiene!! Callout with Image" at bounding box center [82, 245] width 148 height 19
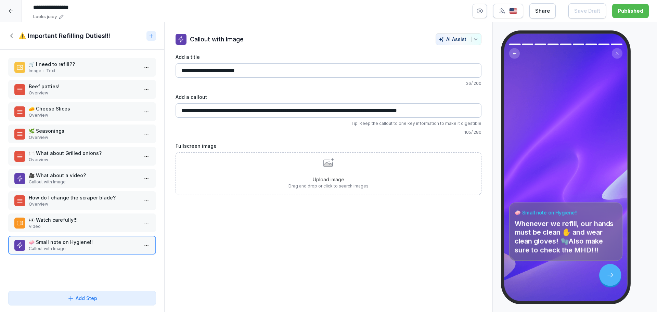
click at [13, 35] on icon at bounding box center [12, 36] width 8 height 8
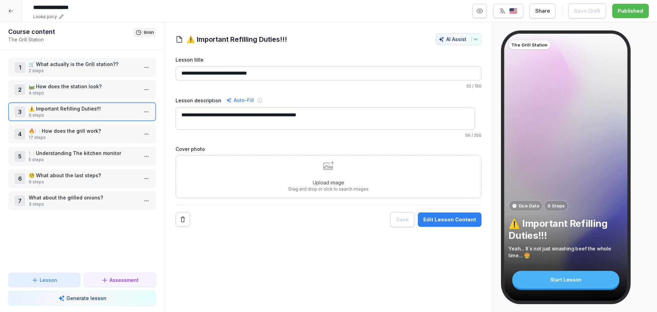
click at [59, 127] on p "🔥🍽️ How does the grill work?" at bounding box center [84, 130] width 110 height 7
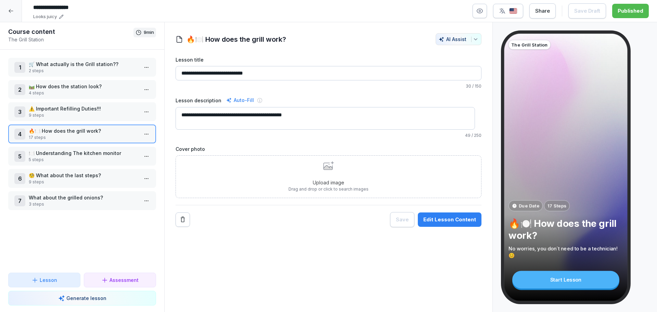
click at [431, 221] on div "Edit Lesson Content" at bounding box center [450, 220] width 53 height 8
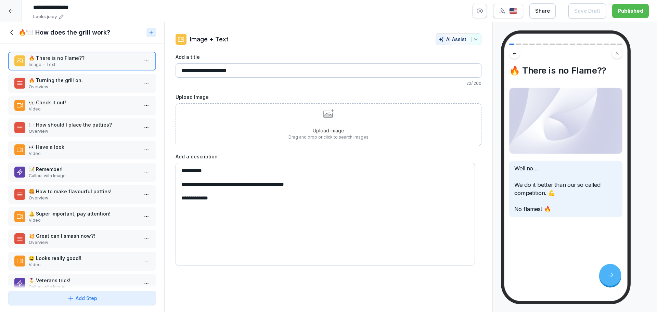
click at [78, 84] on p "Overview" at bounding box center [84, 87] width 110 height 6
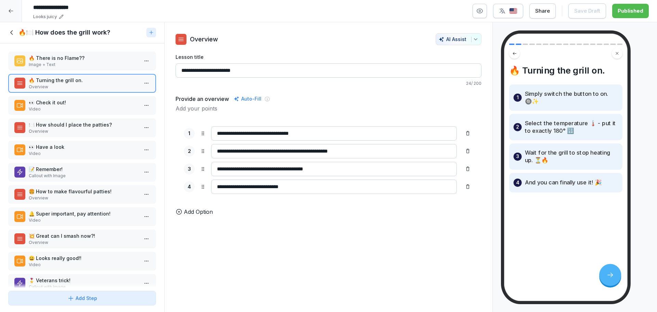
click at [111, 100] on p "👀 Check it out!" at bounding box center [84, 102] width 110 height 7
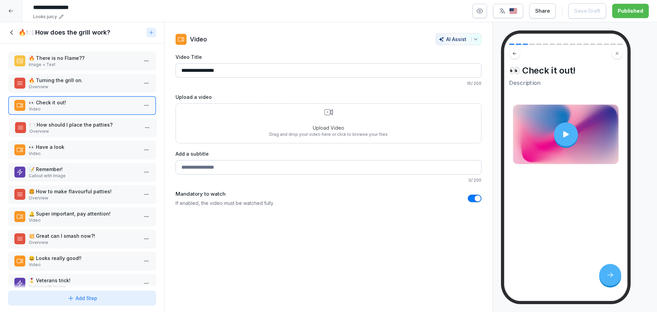
click at [109, 124] on p "🍽️ How should I place the patties?" at bounding box center [84, 124] width 110 height 7
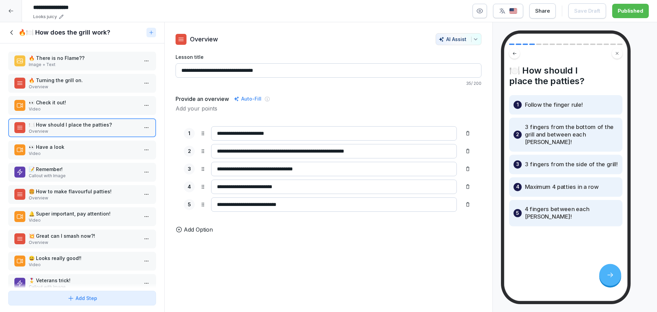
click at [55, 148] on p "👀 Have a look" at bounding box center [84, 146] width 110 height 7
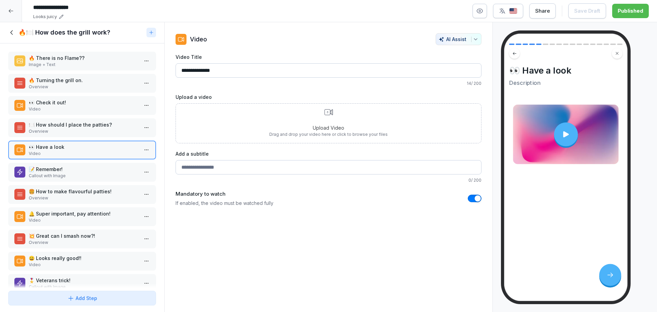
click at [83, 168] on p "📝 Remember!" at bounding box center [84, 169] width 110 height 7
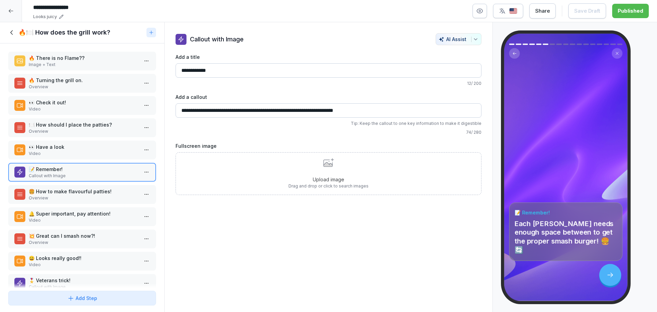
click at [90, 186] on div "🍔 How to make flavourful patties! Overview" at bounding box center [82, 194] width 148 height 19
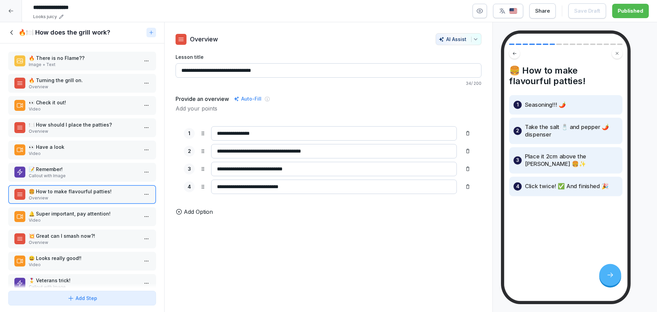
click at [87, 211] on p "🔔 Super important, pay attention!" at bounding box center [84, 213] width 110 height 7
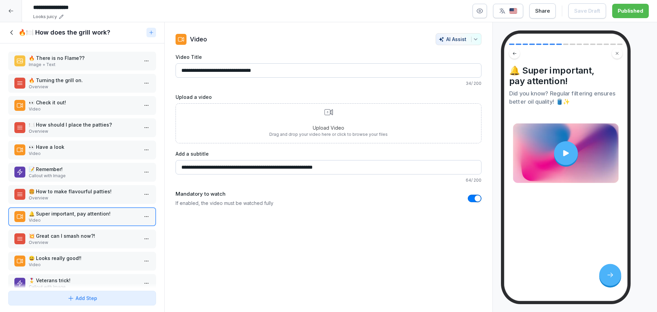
click at [210, 165] on input "**********" at bounding box center [329, 167] width 306 height 14
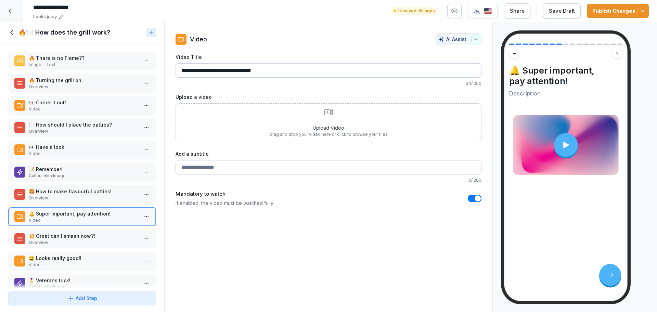
click at [45, 241] on p "Overview" at bounding box center [84, 243] width 110 height 6
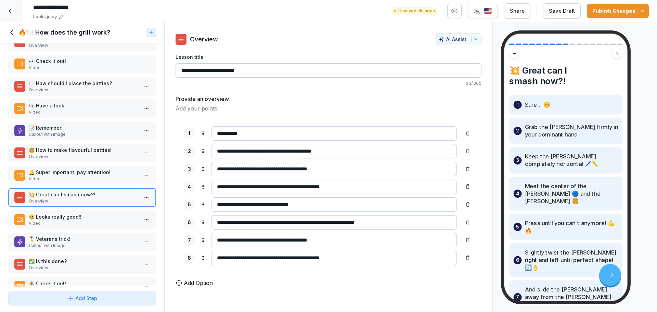
scroll to position [43, 0]
click at [59, 218] on p "😀 Looks really good!!" at bounding box center [84, 215] width 110 height 7
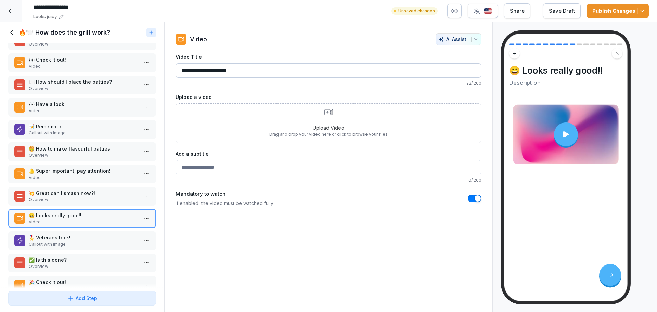
click at [63, 240] on p "🎖️ Veterans trick!" at bounding box center [84, 237] width 110 height 7
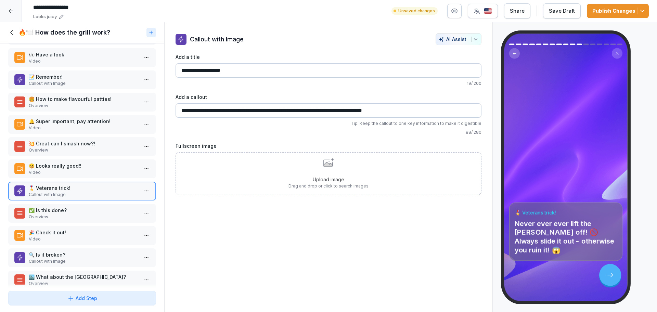
scroll to position [99, 0]
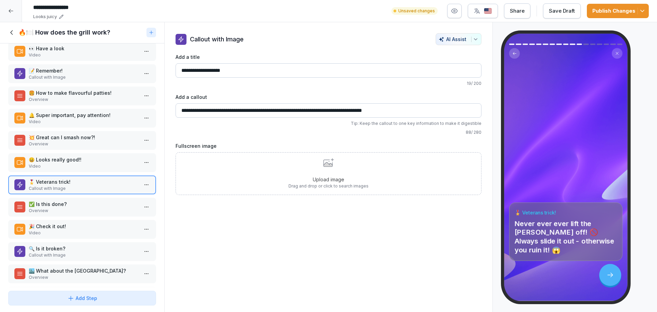
click at [71, 209] on p "Overview" at bounding box center [84, 211] width 110 height 6
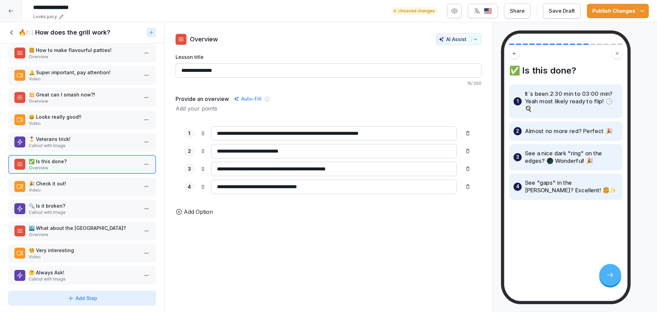
scroll to position [142, 0]
click at [68, 204] on p "🔍 Is it broken?" at bounding box center [84, 205] width 110 height 7
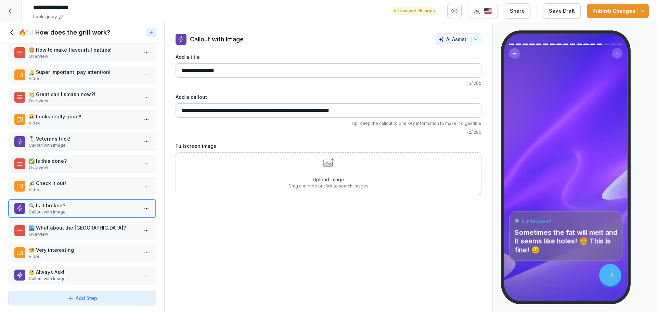
click at [64, 229] on p "🏙️ What about the 7th Street?" at bounding box center [84, 227] width 110 height 7
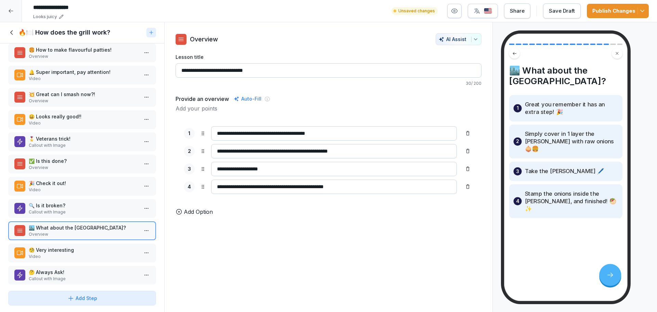
scroll to position [153, 0]
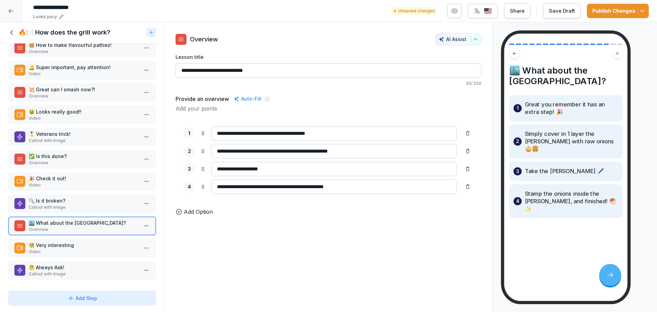
click at [56, 249] on p "Video" at bounding box center [84, 252] width 110 height 6
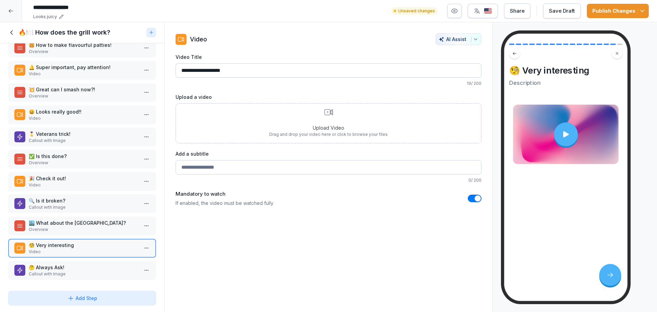
click at [86, 264] on p "🤔 Always Ask!" at bounding box center [84, 267] width 110 height 7
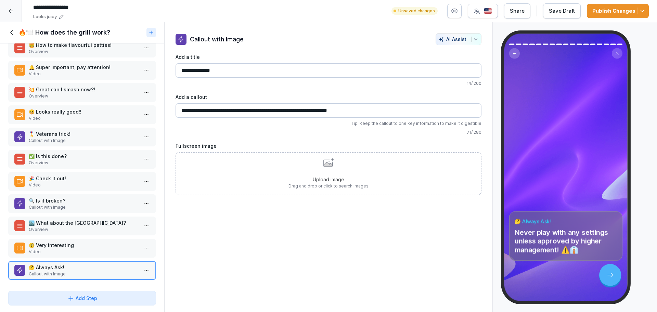
click at [573, 10] on div "Save Draft" at bounding box center [562, 11] width 26 height 8
click at [82, 33] on h1 "🔥🍽️ How does the grill work?" at bounding box center [64, 32] width 92 height 8
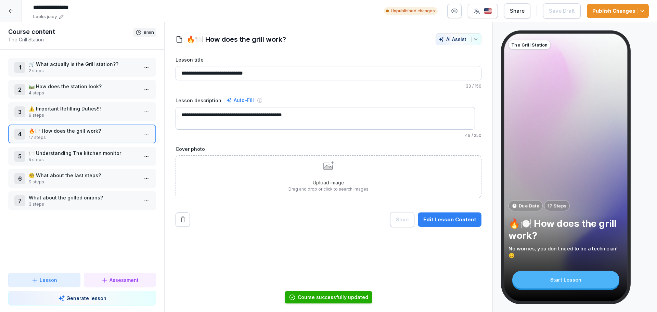
click at [58, 149] on div "5 🍽️ Understanding The kitchen monitor 5 steps" at bounding box center [82, 156] width 148 height 19
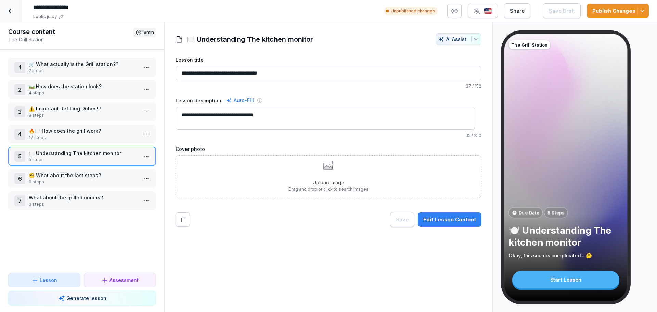
click at [418, 215] on button "Edit Lesson Content" at bounding box center [450, 220] width 64 height 14
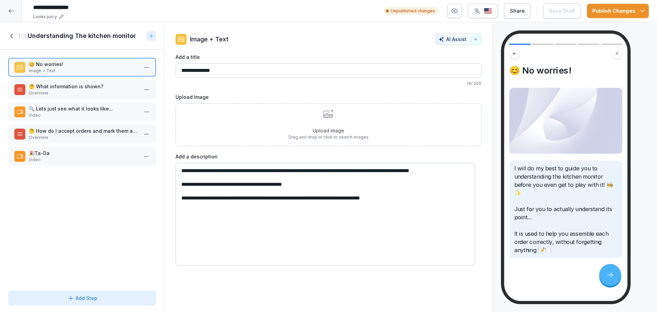
click at [76, 92] on p "Overview" at bounding box center [84, 93] width 110 height 6
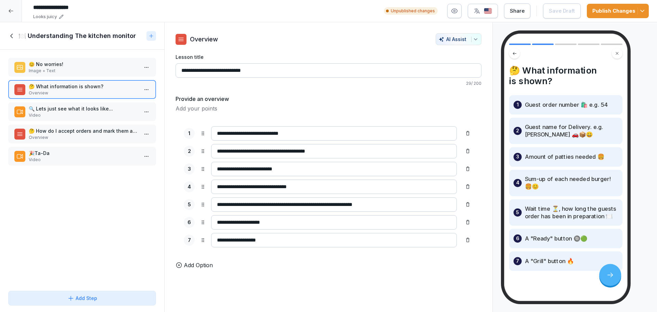
click at [73, 114] on p "Video" at bounding box center [84, 115] width 110 height 6
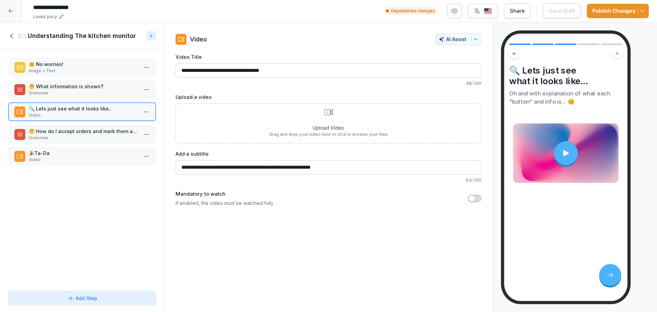
click at [49, 135] on div "🤔 How do I accept orders and mark them as done??? Overview" at bounding box center [84, 134] width 110 height 13
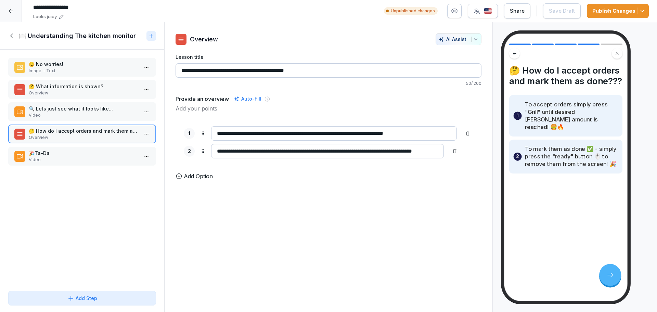
scroll to position [0, 21]
click at [40, 156] on p "🎉Ta-Da" at bounding box center [84, 153] width 110 height 7
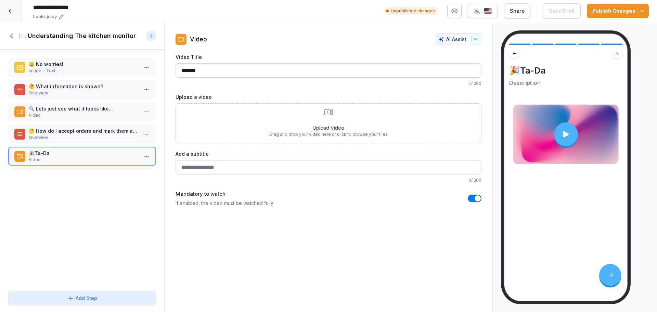
click at [40, 38] on h1 "🍽️ Understanding The kitchen monitor" at bounding box center [76, 36] width 117 height 8
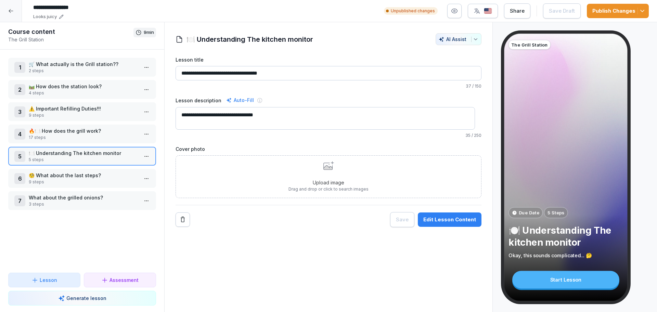
click at [66, 177] on p "🧐 What about the last steps?" at bounding box center [84, 175] width 110 height 7
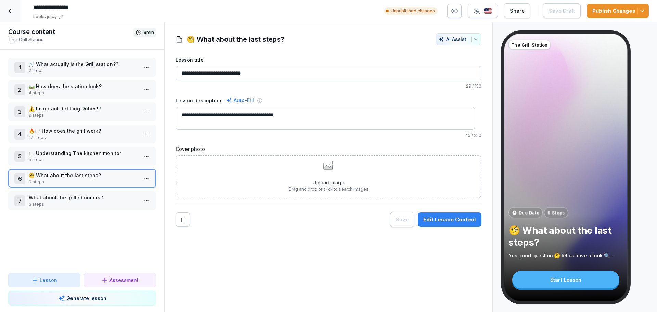
click at [449, 229] on div "**********" at bounding box center [328, 167] width 329 height 290
click at [446, 223] on div "Edit Lesson Content" at bounding box center [450, 220] width 53 height 8
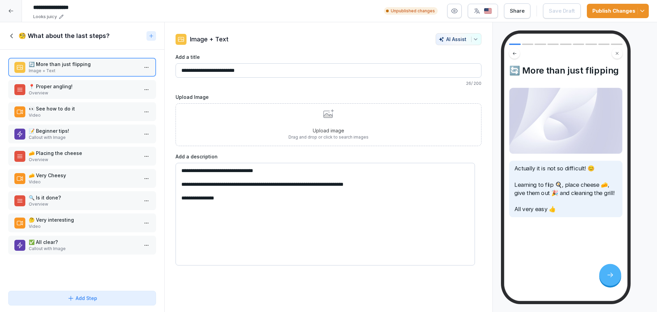
click at [70, 88] on p "📍 Proper angling!" at bounding box center [84, 86] width 110 height 7
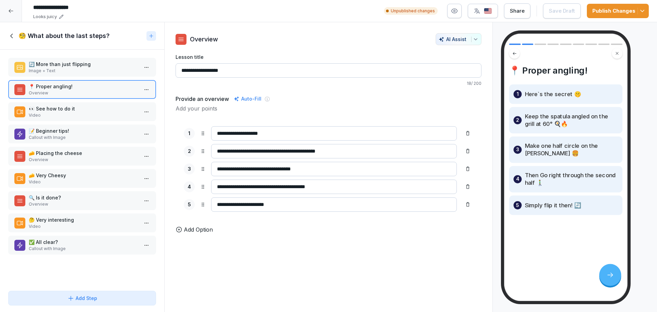
click at [70, 136] on p "Callout with Image" at bounding box center [84, 138] width 110 height 6
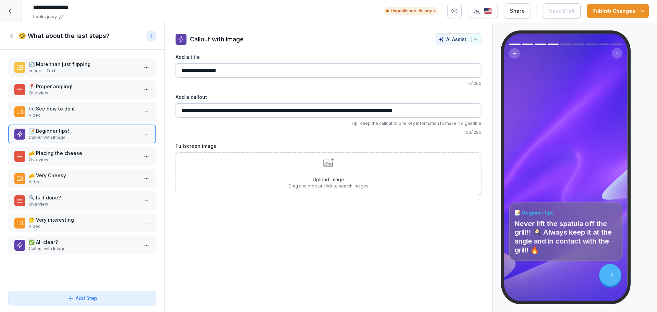
click at [66, 151] on p "🧀 Placing the cheese" at bounding box center [84, 153] width 110 height 7
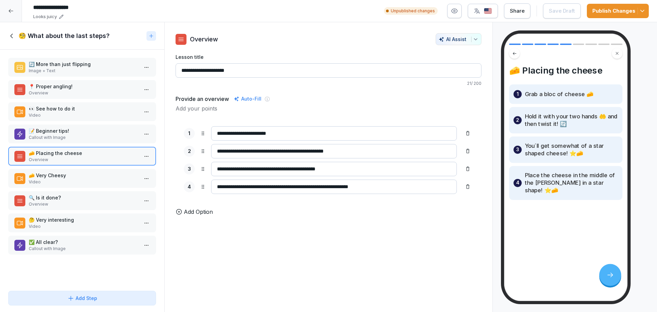
click at [56, 185] on p "Video" at bounding box center [84, 182] width 110 height 6
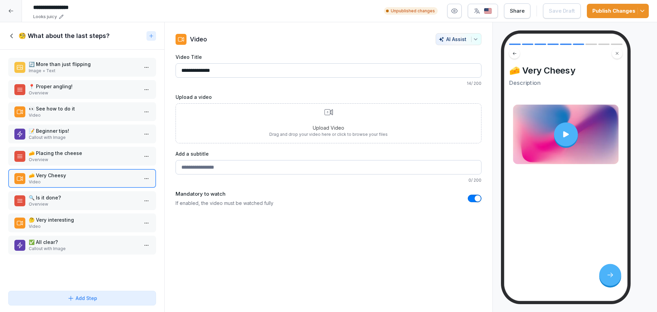
click at [56, 198] on p "🔍 Is it done?" at bounding box center [84, 197] width 110 height 7
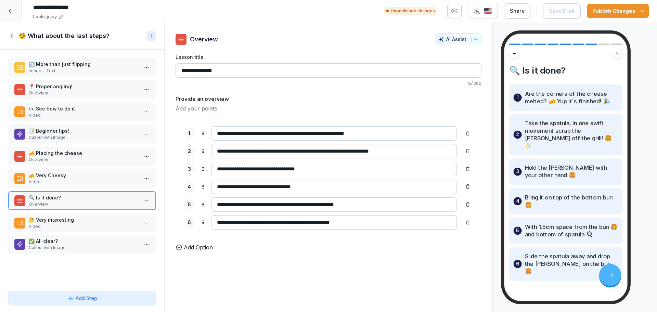
click at [64, 243] on p "✅ All clear?" at bounding box center [84, 241] width 110 height 7
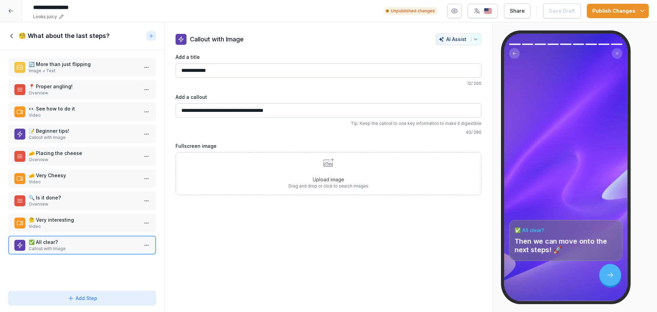
click at [14, 34] on icon at bounding box center [12, 36] width 8 height 8
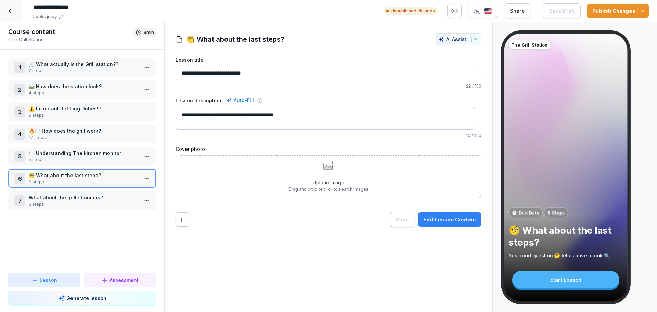
click at [83, 205] on p "3 steps" at bounding box center [84, 204] width 110 height 6
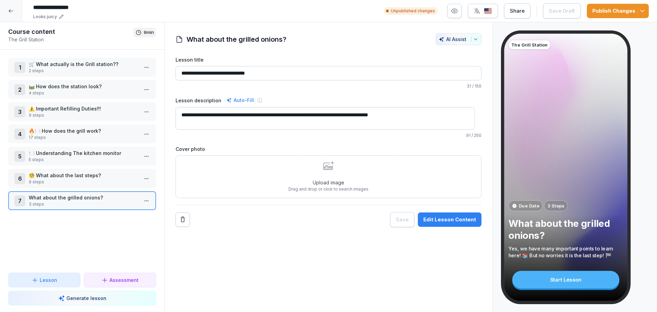
click at [443, 226] on div "**********" at bounding box center [328, 167] width 329 height 290
click at [442, 224] on button "Edit Lesson Content" at bounding box center [450, 220] width 64 height 14
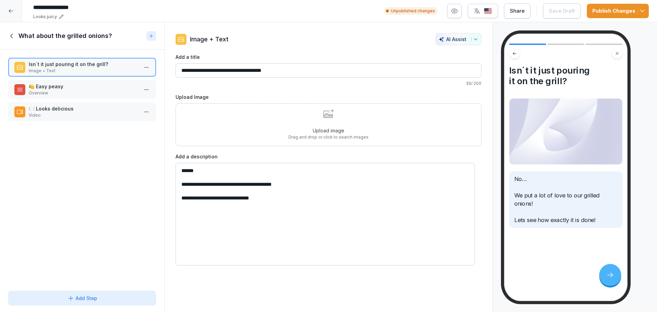
click at [80, 83] on p "🍋 Easy peasy" at bounding box center [84, 86] width 110 height 7
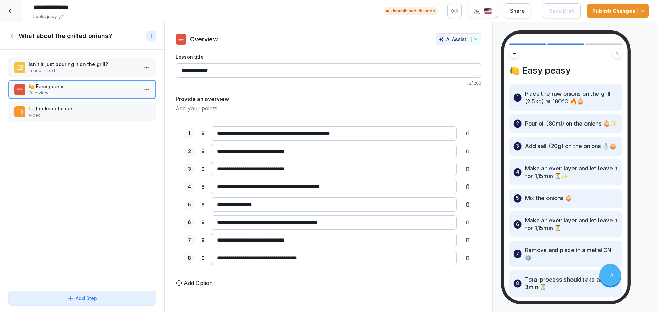
click at [85, 105] on p "🍽️ Looks delicious" at bounding box center [84, 108] width 110 height 7
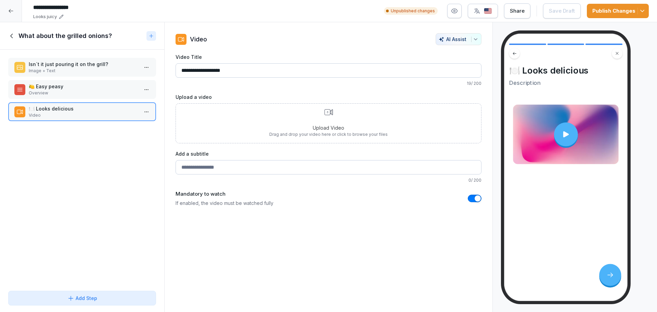
click at [16, 40] on div "What about the grilled onions?" at bounding box center [76, 36] width 136 height 8
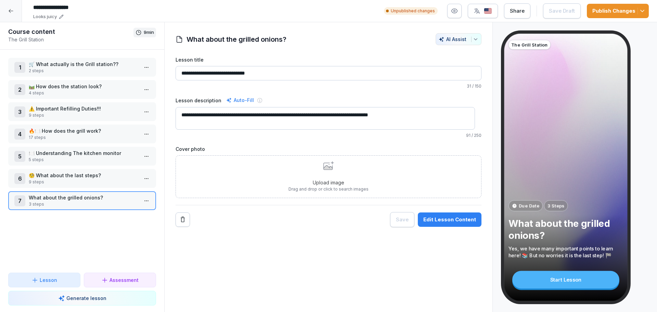
click at [620, 8] on div "Publish Changes" at bounding box center [618, 11] width 51 height 8
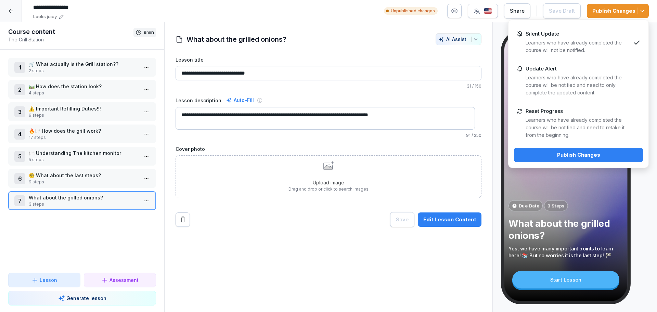
click at [556, 122] on p "Learners who have already completed the course will be notified and need to ret…" at bounding box center [578, 127] width 105 height 23
click at [549, 154] on div "Publish Changes" at bounding box center [579, 155] width 118 height 8
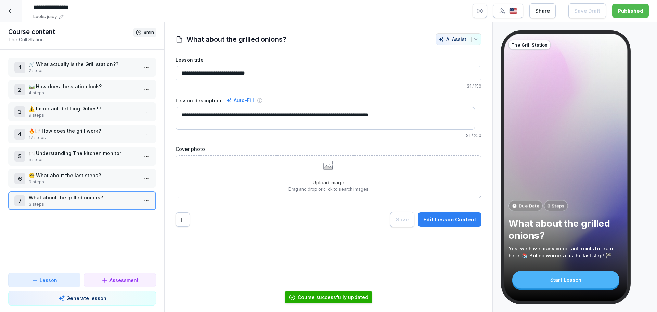
click at [15, 15] on div at bounding box center [11, 11] width 22 height 22
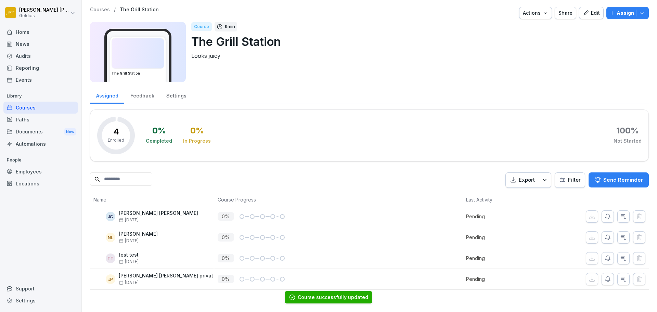
click at [100, 8] on p "Courses" at bounding box center [100, 10] width 20 height 6
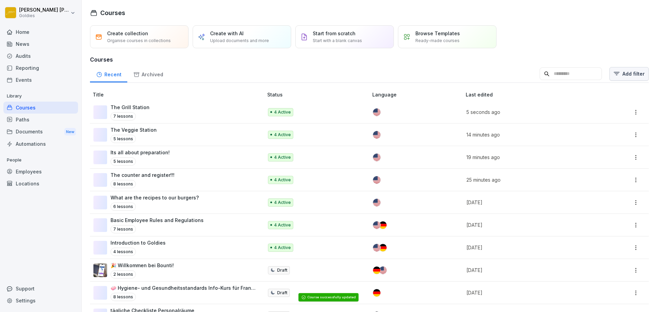
click at [613, 79] on html "Nathan Luntang-Jensen Goldies Home News Audits Reporting Events Library Courses…" at bounding box center [328, 156] width 657 height 312
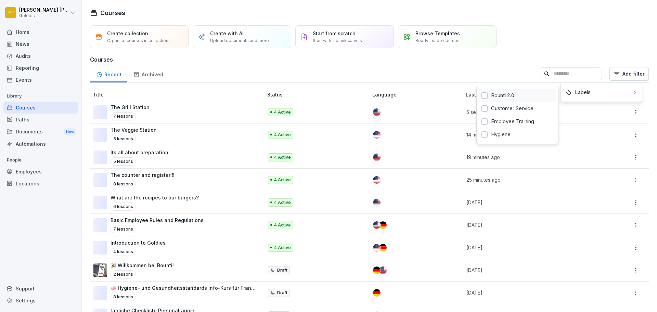
click at [539, 90] on div "Bounti 2.0" at bounding box center [517, 95] width 77 height 13
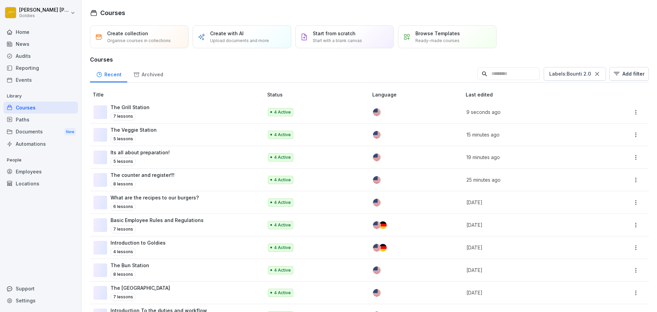
click at [310, 133] on html "Nathan Luntang-Jensen Goldies Home News Audits Reporting Events Library Courses…" at bounding box center [328, 156] width 657 height 312
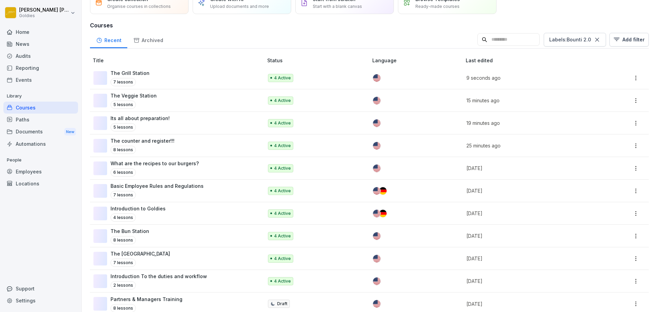
scroll to position [49, 0]
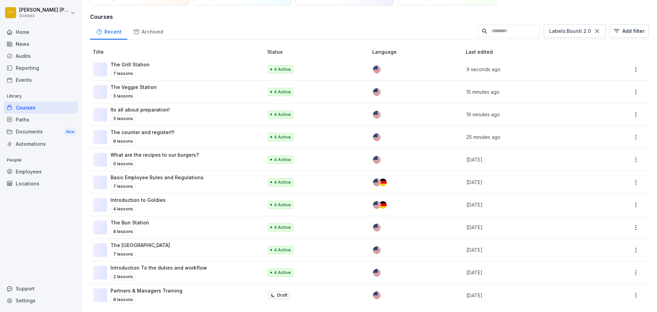
click at [317, 224] on div "4 Active" at bounding box center [314, 228] width 93 height 8
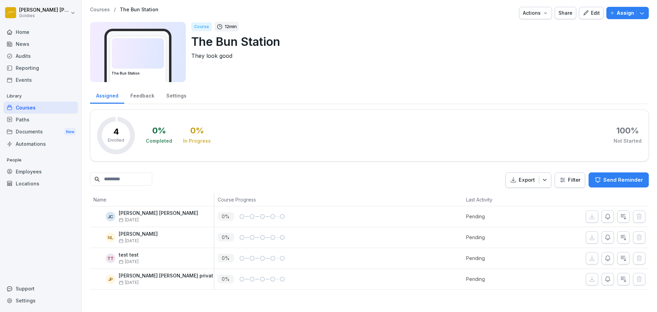
click at [595, 16] on button "Edit" at bounding box center [591, 13] width 25 height 12
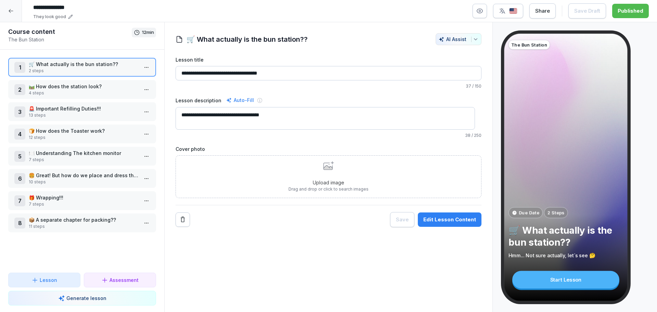
click at [437, 224] on button "Edit Lesson Content" at bounding box center [450, 220] width 64 height 14
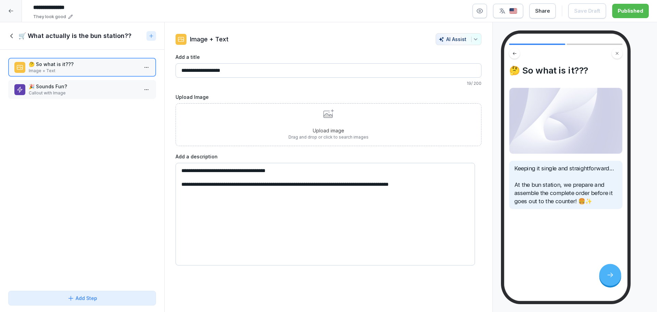
click at [85, 92] on p "Callout with Image" at bounding box center [84, 93] width 110 height 6
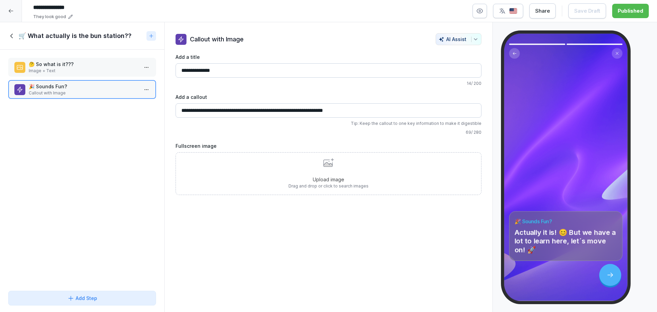
click at [14, 36] on icon at bounding box center [12, 36] width 8 height 8
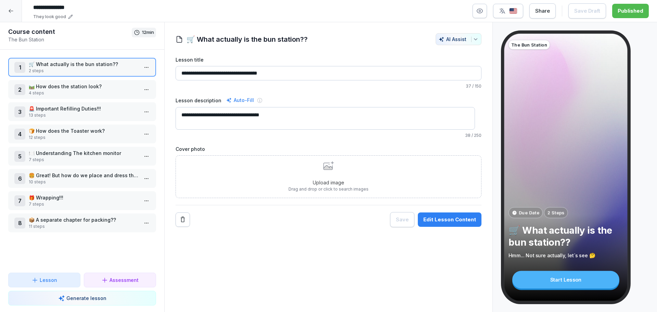
click at [49, 85] on p "🛤️ How does the station look?" at bounding box center [84, 86] width 110 height 7
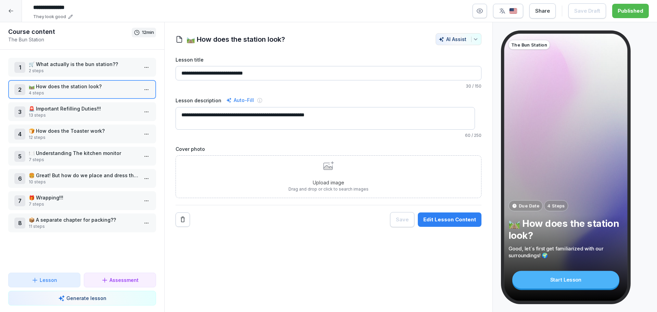
click at [470, 220] on button "Edit Lesson Content" at bounding box center [450, 220] width 64 height 14
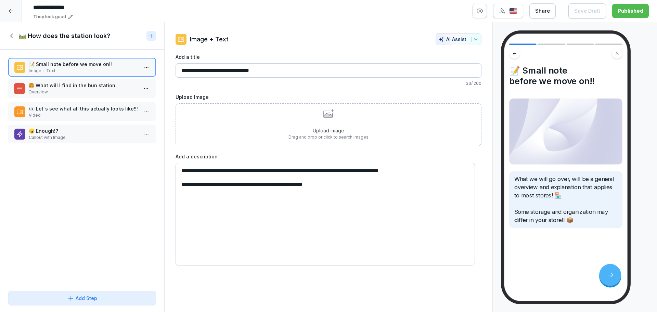
click at [115, 94] on p "Overview" at bounding box center [83, 92] width 110 height 6
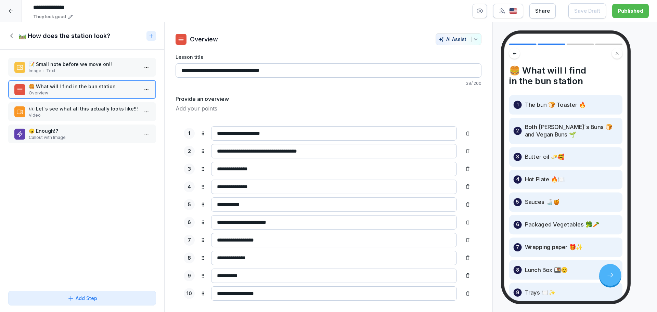
scroll to position [23, 0]
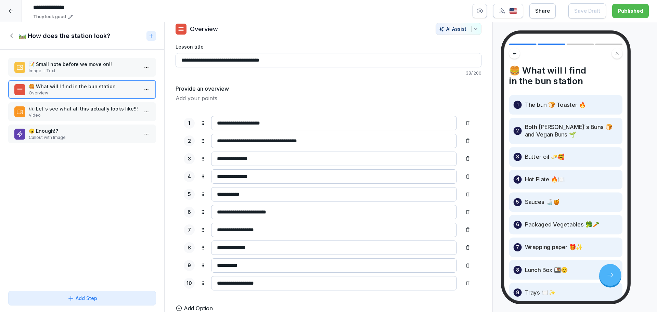
click at [88, 119] on div "👀 Let´s see what all this actually looks like!!! Video" at bounding box center [82, 111] width 148 height 19
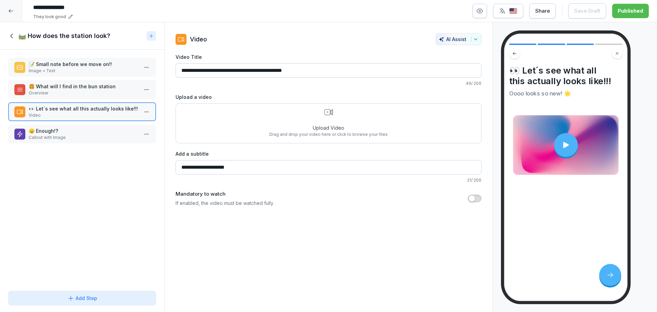
click at [81, 129] on p "😠 Enough!?" at bounding box center [84, 130] width 110 height 7
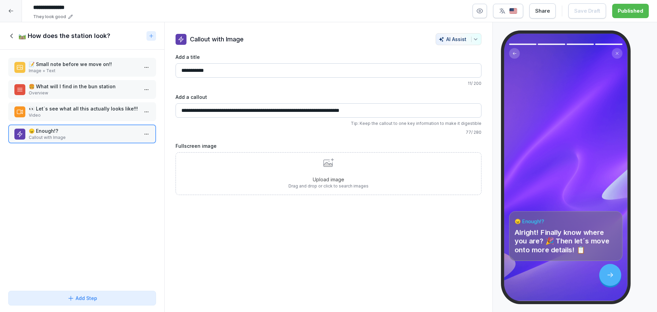
click at [13, 37] on icon at bounding box center [12, 36] width 8 height 8
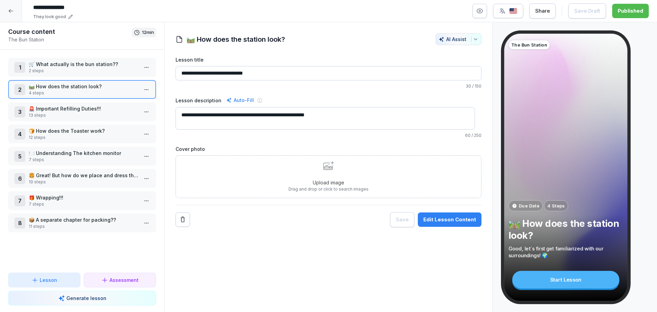
click at [52, 118] on p "13 steps" at bounding box center [84, 115] width 110 height 6
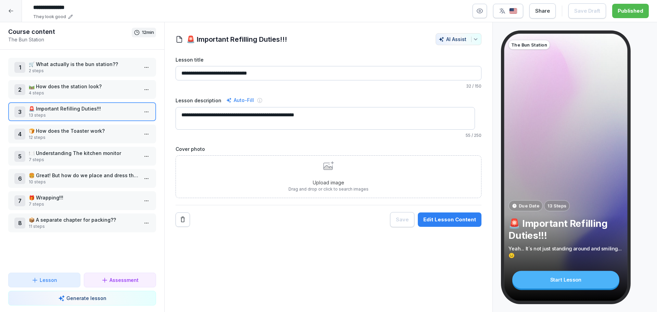
click at [428, 214] on button "Edit Lesson Content" at bounding box center [450, 220] width 64 height 14
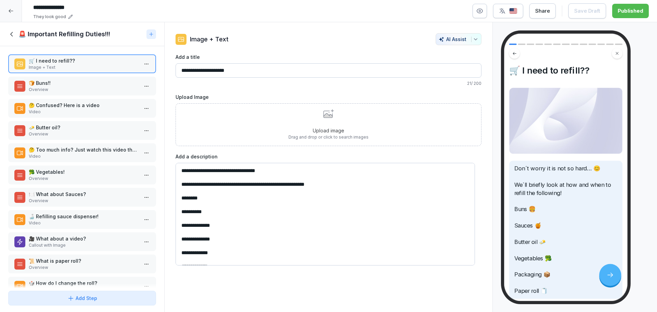
scroll to position [9, 0]
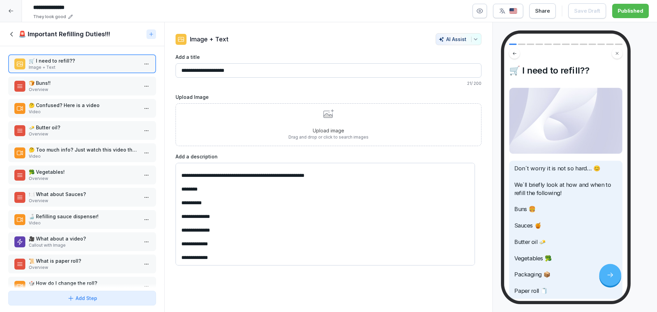
click at [96, 83] on p "🍞 Buns!!" at bounding box center [84, 82] width 110 height 7
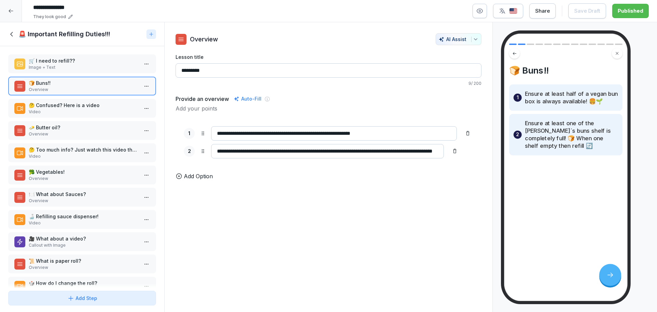
scroll to position [0, 30]
click at [98, 107] on p "🤔 Confused? Here is a video" at bounding box center [84, 105] width 110 height 7
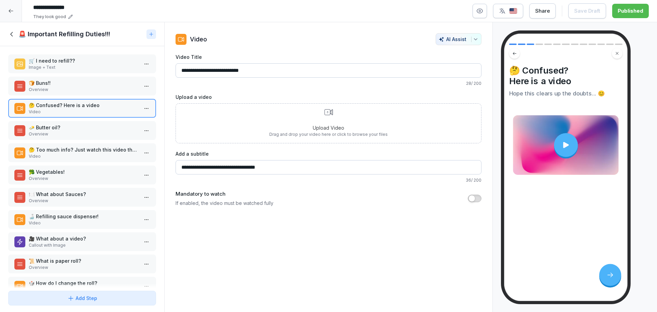
click at [96, 130] on p "🧈 Butter oil?" at bounding box center [84, 127] width 110 height 7
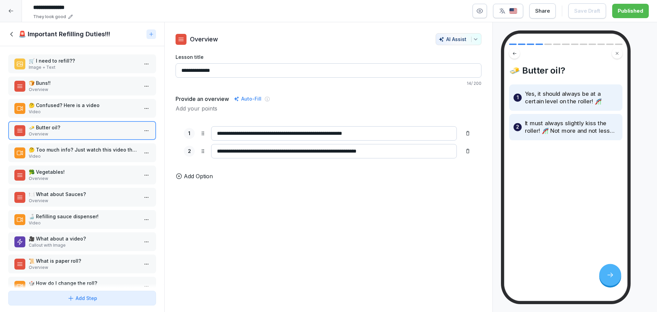
click at [50, 150] on p "🤔 Too much info? Just watch this video then..." at bounding box center [84, 149] width 110 height 7
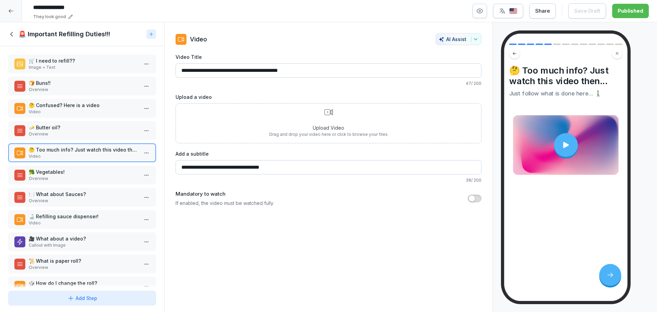
click at [56, 176] on p "Overview" at bounding box center [84, 179] width 110 height 6
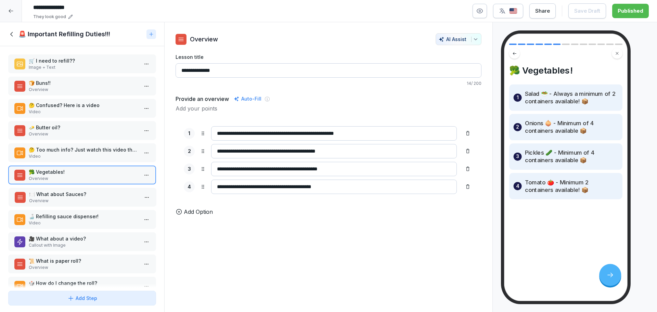
click at [87, 198] on p "Overview" at bounding box center [84, 201] width 110 height 6
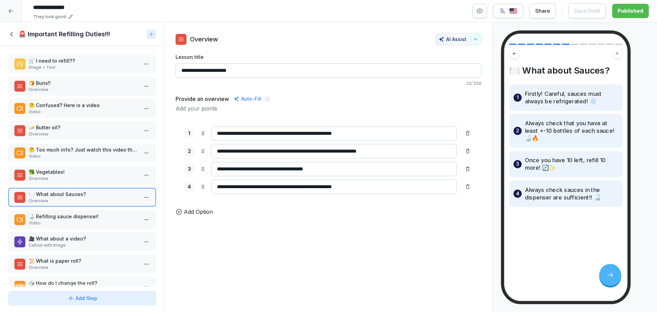
click at [61, 226] on p "Video" at bounding box center [84, 223] width 110 height 6
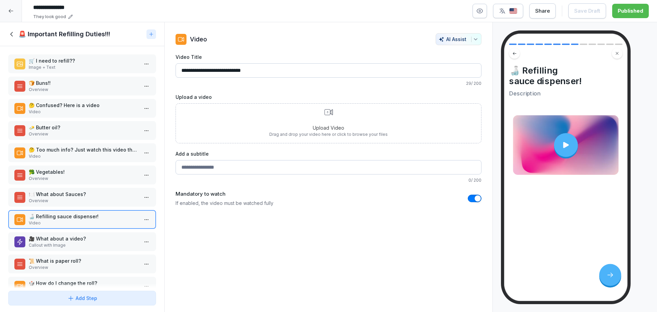
click at [62, 236] on p "🎥 What about a video?" at bounding box center [84, 238] width 110 height 7
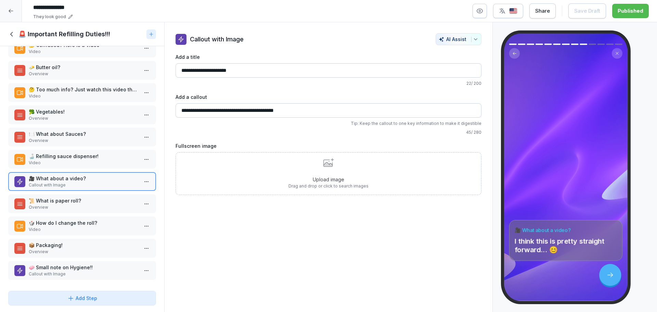
scroll to position [66, 0]
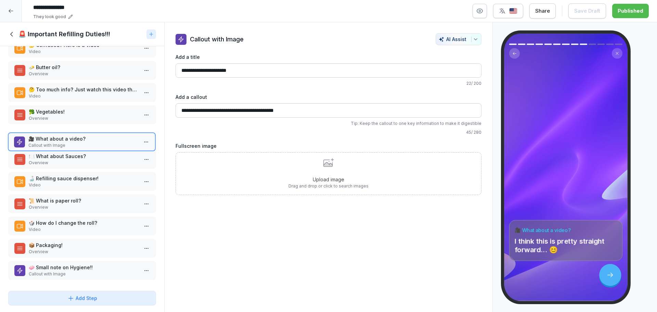
drag, startPoint x: 85, startPoint y: 177, endPoint x: 85, endPoint y: 138, distance: 39.7
click at [85, 142] on p "Callout with Image" at bounding box center [83, 145] width 110 height 6
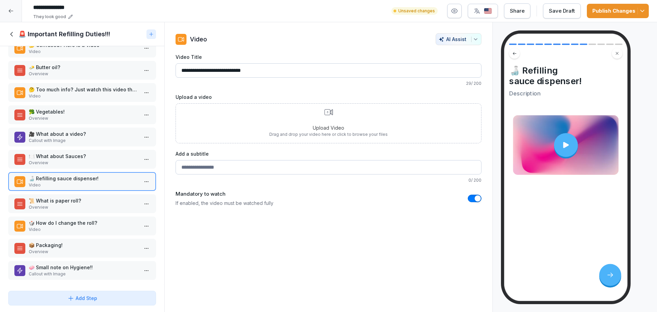
click at [77, 194] on div "📜 What is paper roll? Overview" at bounding box center [82, 203] width 148 height 19
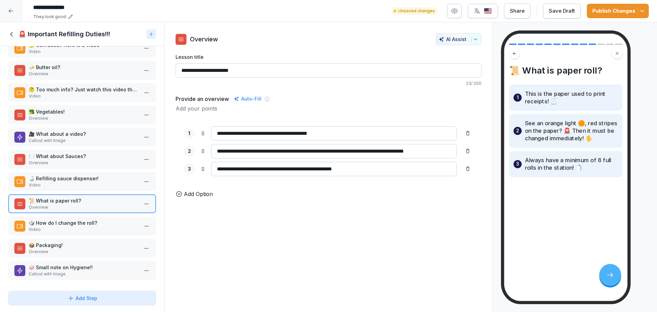
click at [76, 219] on p "🎲 How do I change the roll?" at bounding box center [84, 222] width 110 height 7
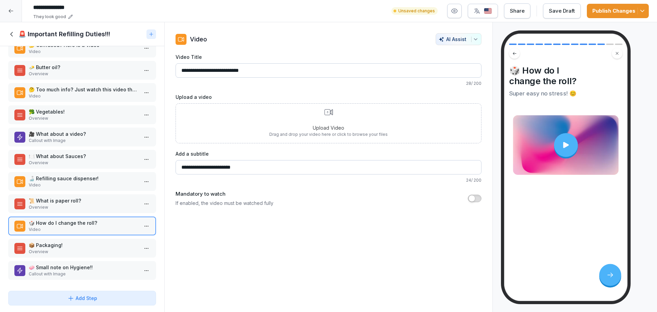
drag, startPoint x: 76, startPoint y: 233, endPoint x: 77, endPoint y: 238, distance: 5.5
click at [77, 239] on div "📦 Packaging! Overview" at bounding box center [82, 248] width 148 height 19
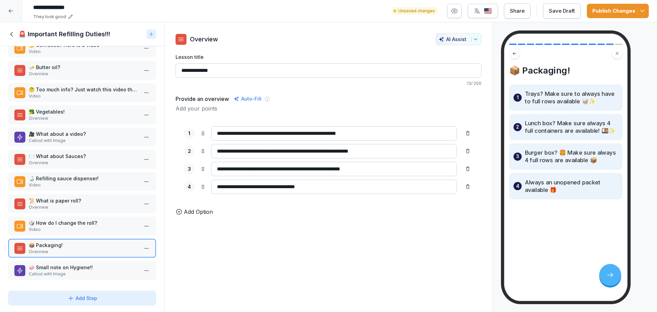
click at [77, 242] on p "📦 Packaging!" at bounding box center [84, 245] width 110 height 7
click at [77, 261] on div "🧼 Small note on Hygiene!! Callout with Image" at bounding box center [82, 270] width 148 height 19
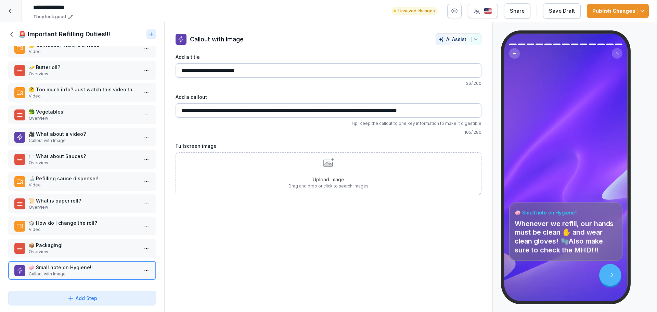
click at [568, 15] on button "Save Draft" at bounding box center [562, 10] width 38 height 15
click at [48, 35] on h1 "🚨 Important Refilling Duties!!!" at bounding box center [64, 34] width 92 height 8
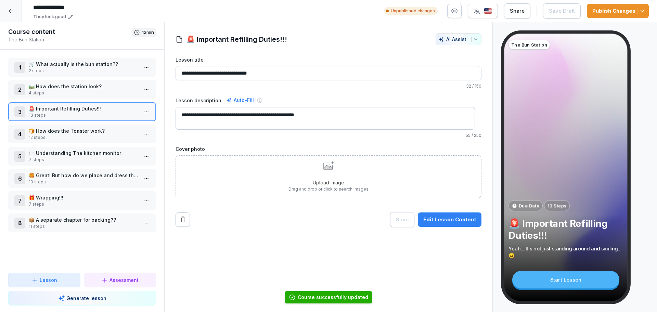
click at [87, 129] on p "🍞 How does the Toaster work?" at bounding box center [84, 130] width 110 height 7
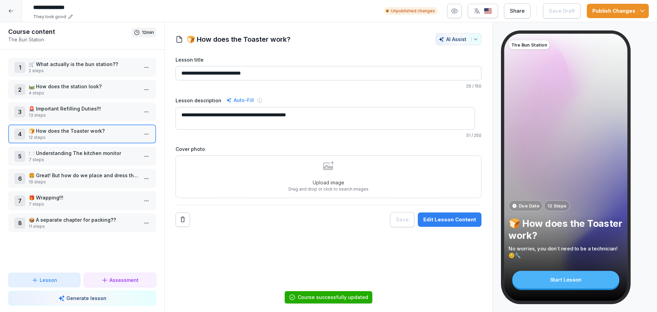
click at [449, 223] on div "Edit Lesson Content" at bounding box center [450, 220] width 53 height 8
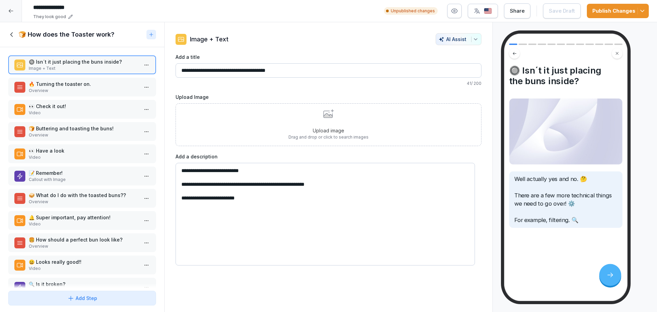
click at [84, 80] on p "🔥 Turning the toaster on." at bounding box center [84, 83] width 110 height 7
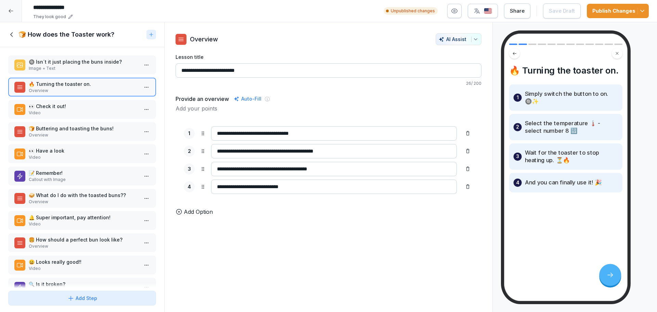
click at [80, 112] on p "Video" at bounding box center [84, 113] width 110 height 6
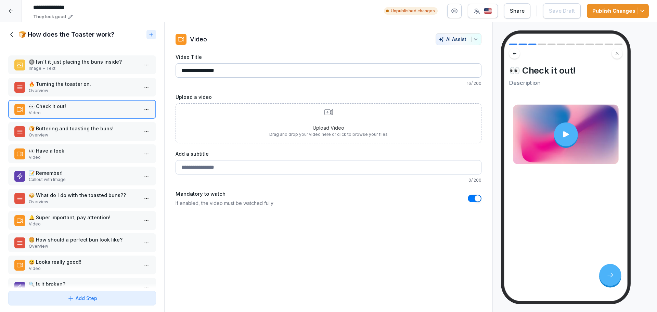
click at [76, 131] on p "🍞 Buttering and toasting the buns!" at bounding box center [84, 128] width 110 height 7
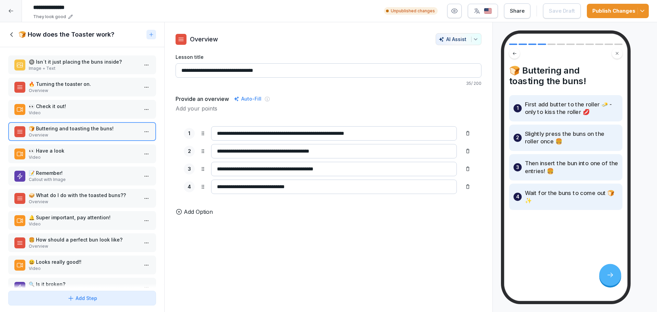
click at [56, 177] on p "Callout with Image" at bounding box center [84, 180] width 110 height 6
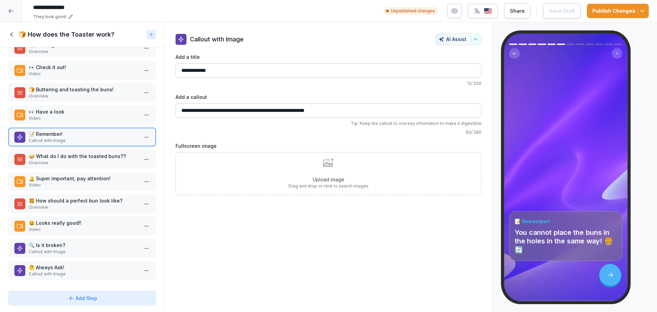
scroll to position [45, 0]
click at [65, 153] on p "🥪 What do I do with the toasted buns??" at bounding box center [84, 156] width 110 height 7
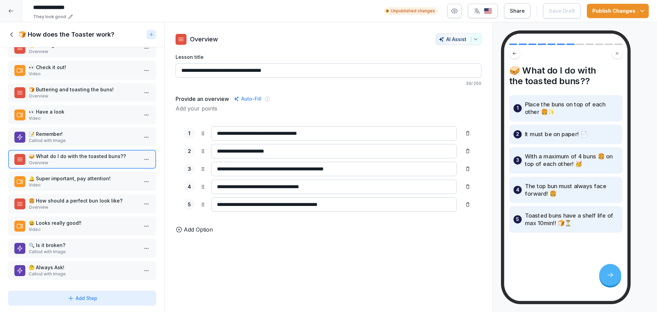
click at [68, 175] on p "🔔 Super important, pay attention!" at bounding box center [84, 178] width 110 height 7
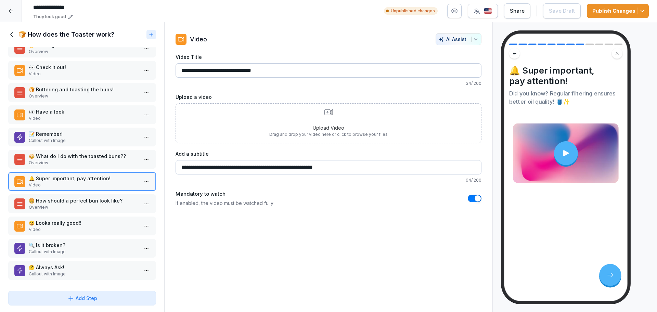
click at [219, 169] on input "**********" at bounding box center [329, 167] width 306 height 14
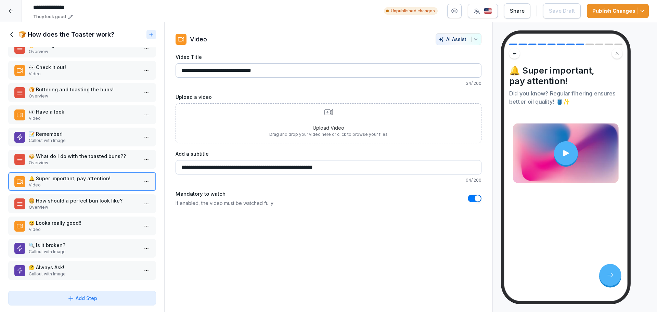
click at [219, 169] on input "**********" at bounding box center [329, 167] width 306 height 14
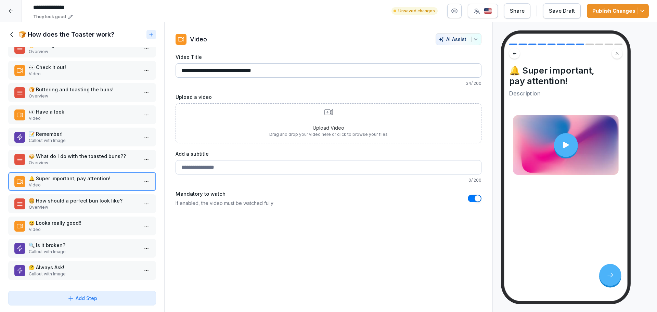
click at [50, 197] on p "🍔 How should a perfect bun look like?" at bounding box center [84, 200] width 110 height 7
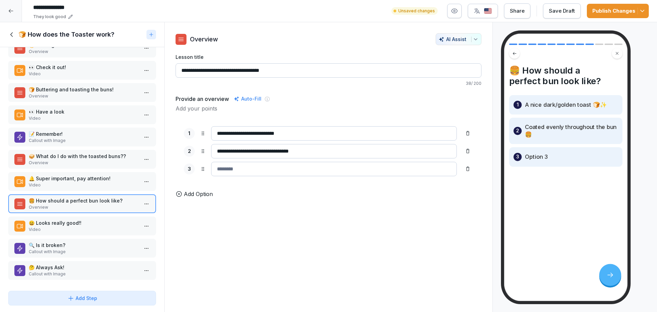
click at [463, 171] on div at bounding box center [468, 169] width 11 height 11
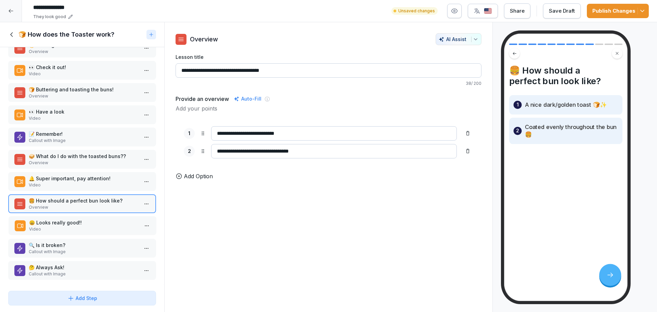
click at [38, 226] on p "Video" at bounding box center [84, 229] width 110 height 6
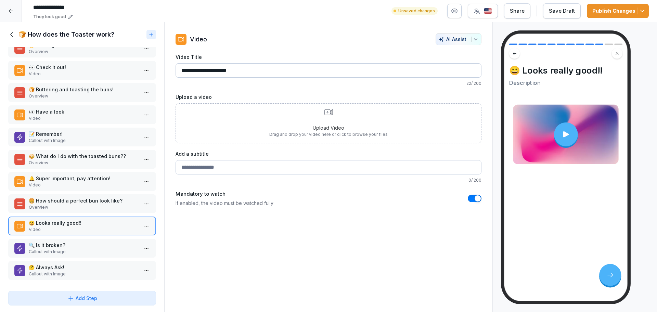
click at [55, 249] on p "Callout with Image" at bounding box center [84, 252] width 110 height 6
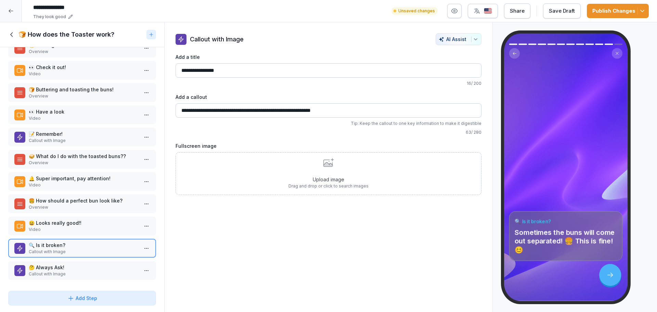
click at [66, 264] on p "🤔 Always Ask!" at bounding box center [84, 267] width 110 height 7
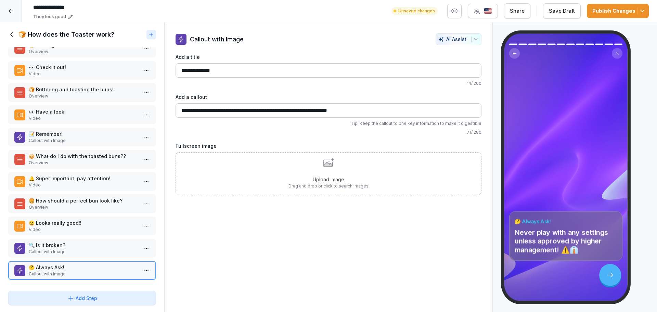
click at [575, 13] on div "Save Draft" at bounding box center [562, 11] width 26 height 8
click at [50, 32] on h1 "🍞 How does the Toaster work?" at bounding box center [66, 34] width 96 height 8
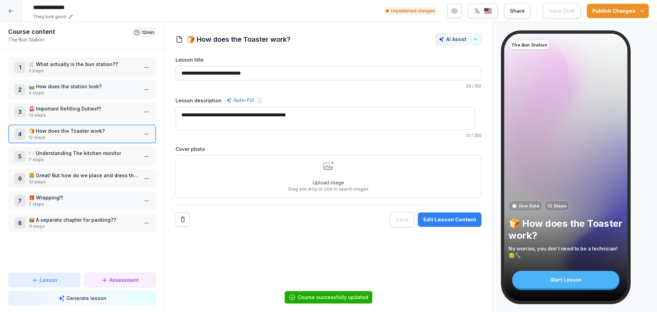
click at [70, 157] on p "7 steps" at bounding box center [84, 160] width 110 height 6
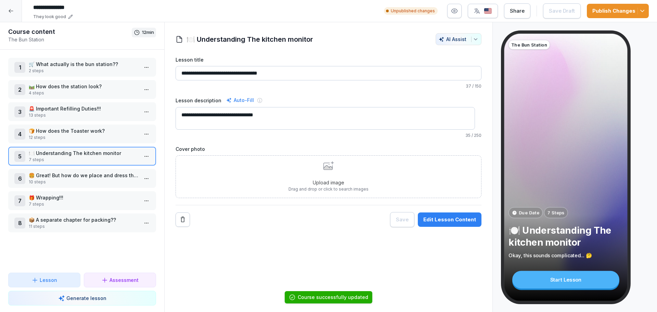
click at [443, 214] on button "Edit Lesson Content" at bounding box center [450, 220] width 64 height 14
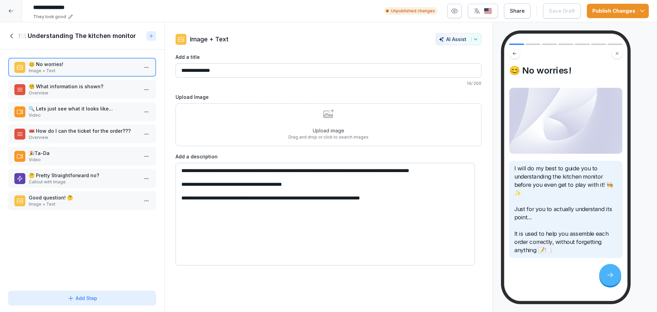
click at [71, 90] on p "Overview" at bounding box center [84, 93] width 110 height 6
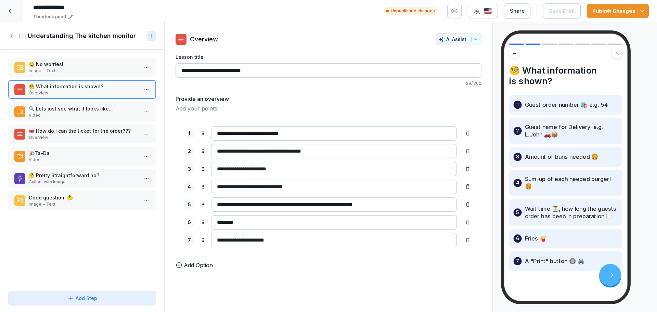
click at [75, 118] on p "Video" at bounding box center [84, 115] width 110 height 6
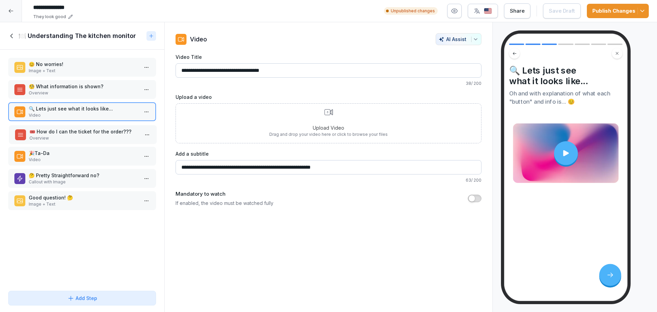
click at [79, 129] on p "🎟️ How do I can the ticket for the order???" at bounding box center [84, 131] width 110 height 7
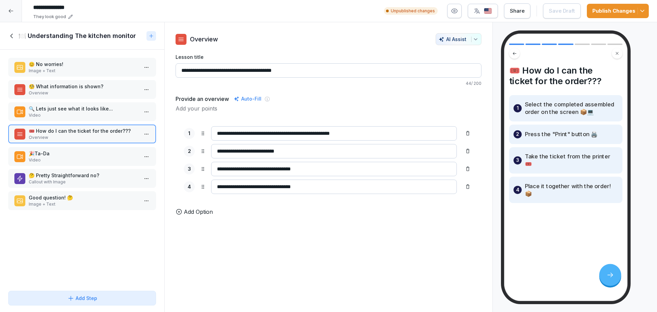
click at [89, 153] on p "🎉Ta-Da" at bounding box center [84, 153] width 110 height 7
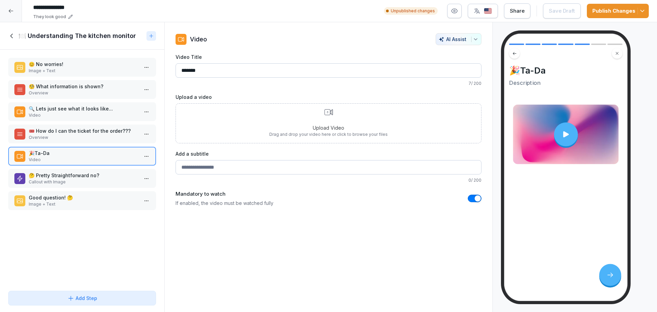
click at [88, 175] on p "🤔 Pretty Straightforward no?" at bounding box center [84, 175] width 110 height 7
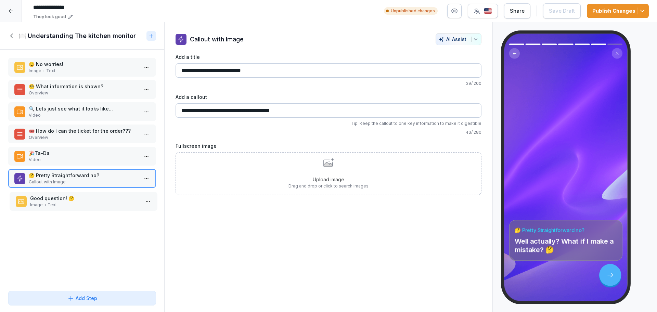
click at [74, 207] on p "Image + Text" at bounding box center [85, 205] width 110 height 6
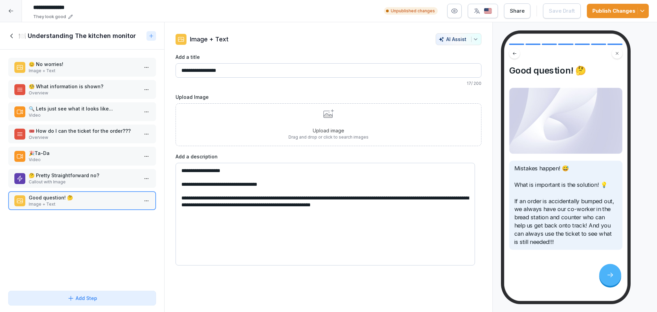
click at [28, 39] on h1 "🍽️ Understanding The kitchen monitor" at bounding box center [76, 36] width 117 height 8
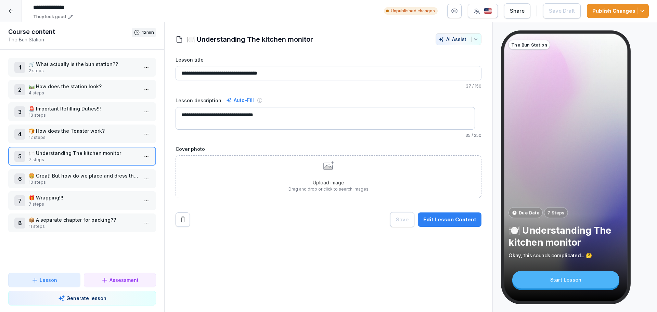
click at [86, 182] on p "10 steps" at bounding box center [84, 182] width 110 height 6
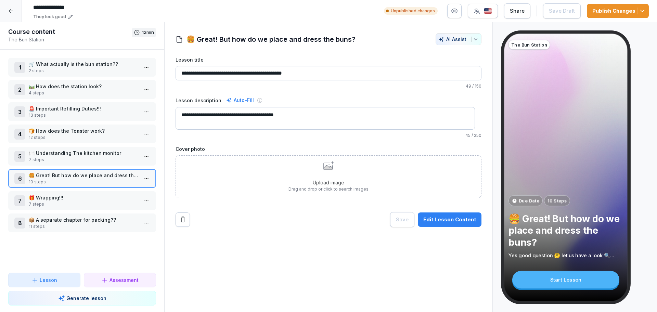
click at [453, 217] on button "Edit Lesson Content" at bounding box center [450, 220] width 64 height 14
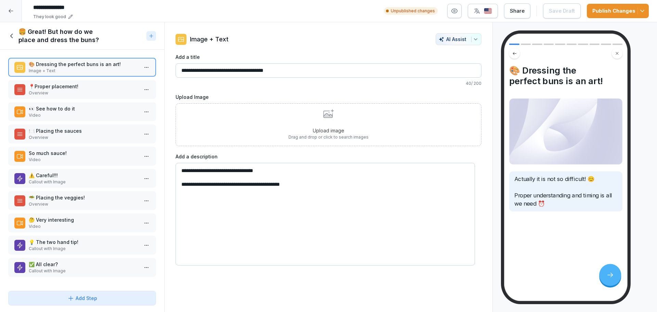
click at [94, 92] on p "Overview" at bounding box center [84, 93] width 110 height 6
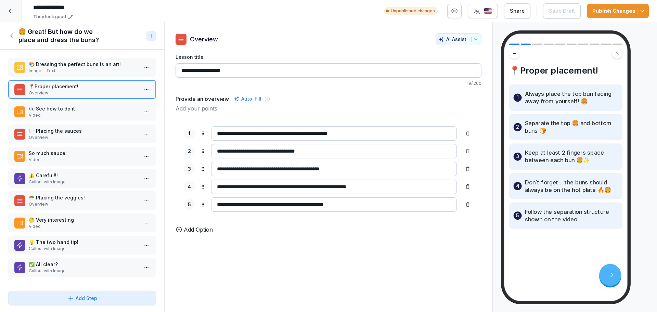
click at [61, 110] on p "👀 See how to do it" at bounding box center [84, 108] width 110 height 7
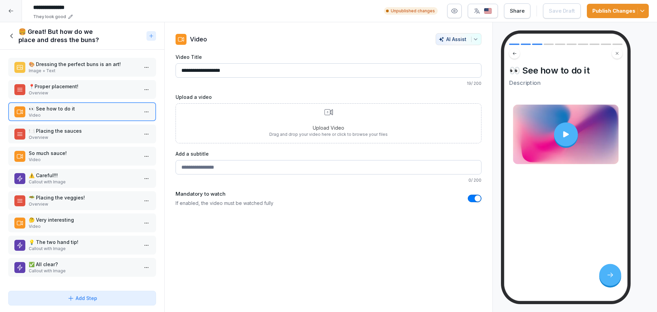
click at [58, 131] on p "🍽️ Placing the sauces" at bounding box center [84, 130] width 110 height 7
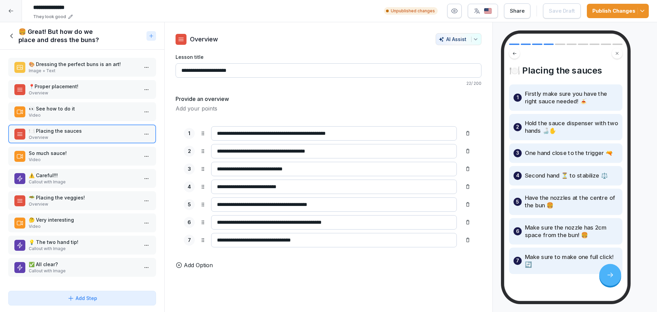
click at [70, 151] on p "So much sauce!" at bounding box center [84, 153] width 110 height 7
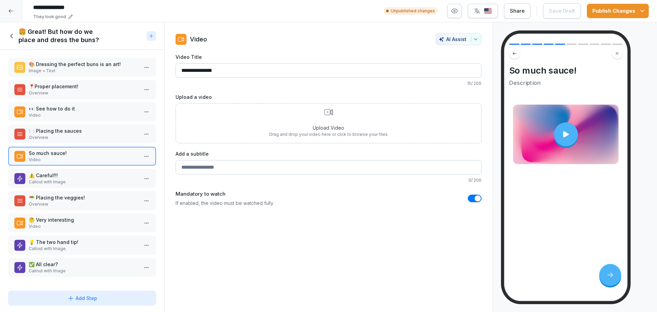
click at [67, 174] on p "⚠️ Careful!!!" at bounding box center [84, 175] width 110 height 7
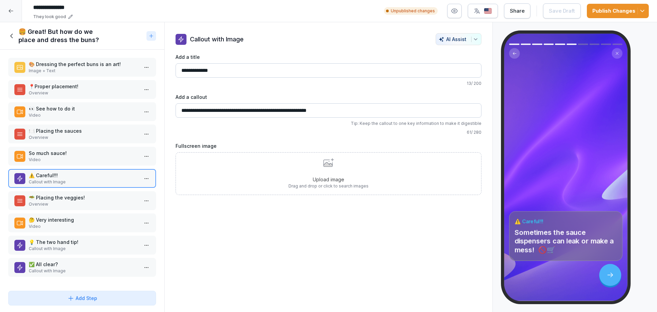
click at [77, 206] on p "Overview" at bounding box center [84, 204] width 110 height 6
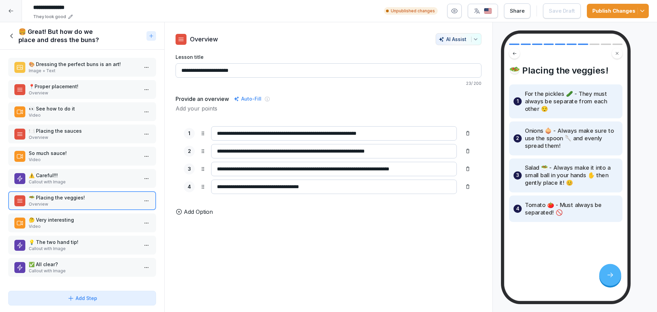
click at [84, 221] on p "🤔 Very interesting" at bounding box center [84, 219] width 110 height 7
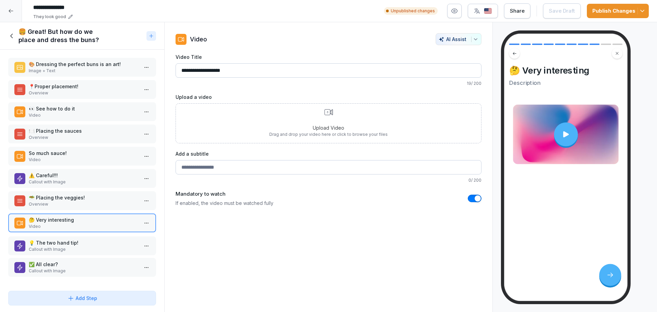
click at [80, 238] on div "💡 The two hand tip! Callout with Image" at bounding box center [82, 246] width 148 height 19
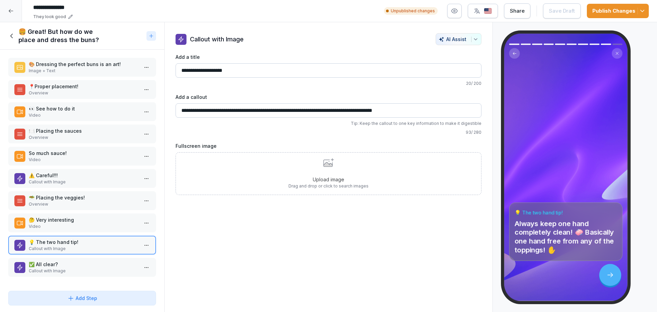
click at [73, 268] on p "✅ All clear?" at bounding box center [84, 264] width 110 height 7
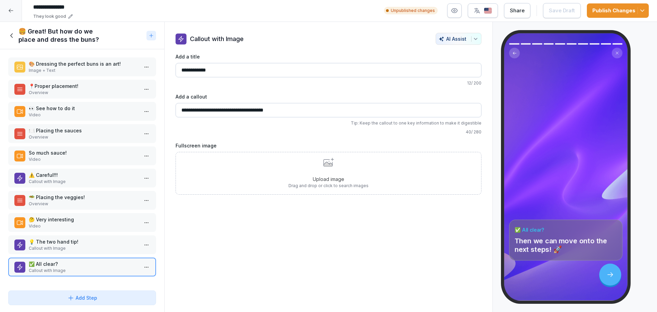
click at [77, 36] on h1 "🍔 Great! But how do we place and dress the buns?" at bounding box center [80, 35] width 125 height 16
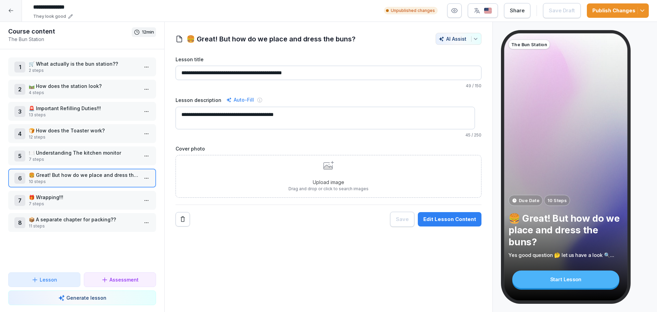
click at [81, 194] on p "🎁 Wrapping!!!" at bounding box center [84, 197] width 110 height 7
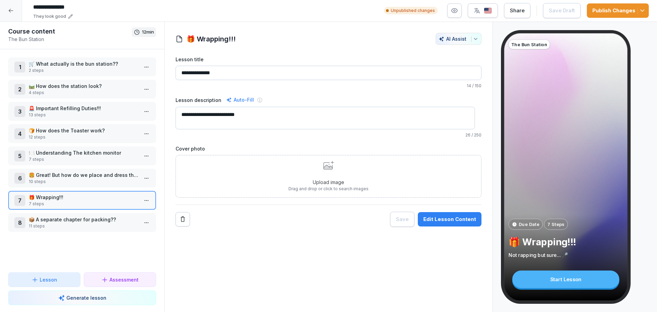
click at [457, 212] on button "Edit Lesson Content" at bounding box center [450, 219] width 64 height 14
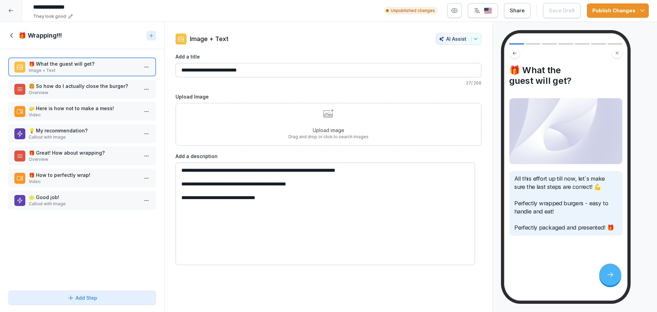
click at [78, 83] on p "🍔 So how do I actually close the burger?" at bounding box center [84, 86] width 110 height 7
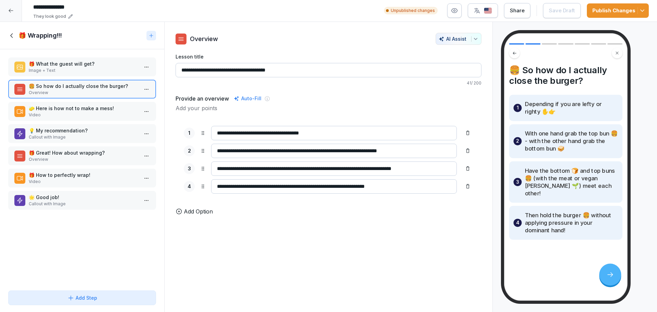
click at [366, 165] on input "**********" at bounding box center [334, 169] width 246 height 14
click at [360, 166] on input "**********" at bounding box center [334, 169] width 246 height 14
type input "**********"
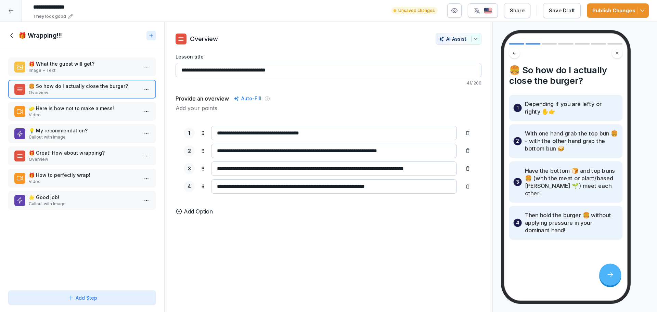
click at [83, 112] on p "Video" at bounding box center [84, 115] width 110 height 6
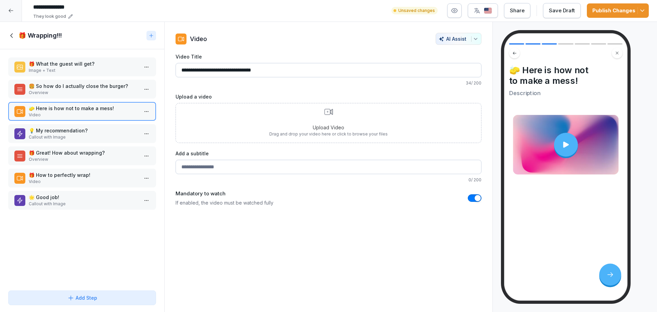
click at [73, 134] on p "Callout with Image" at bounding box center [84, 137] width 110 height 6
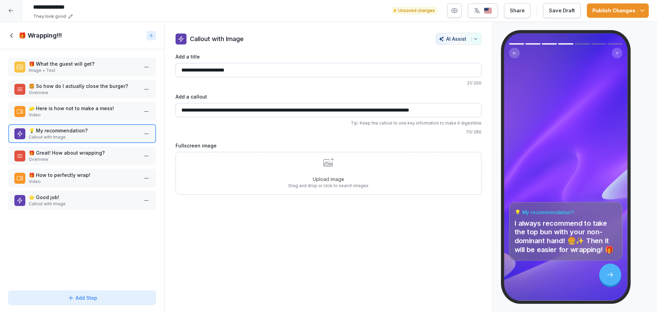
click at [80, 157] on p "Overview" at bounding box center [84, 159] width 110 height 6
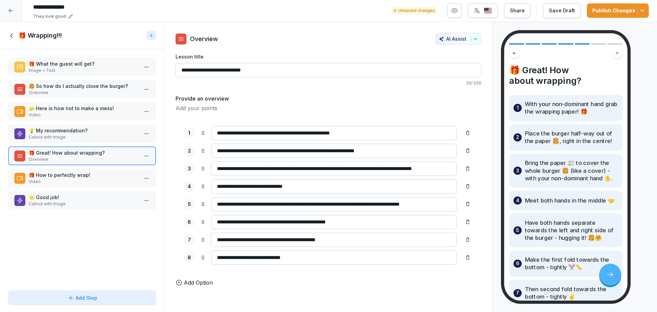
scroll to position [0, 17]
click at [88, 179] on p "Video" at bounding box center [84, 182] width 110 height 6
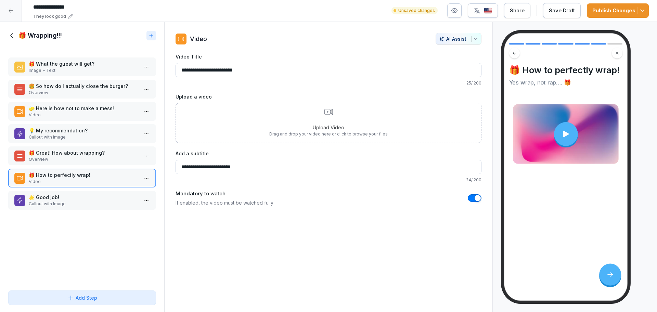
click at [91, 194] on p "🌟 Good job!" at bounding box center [84, 197] width 110 height 7
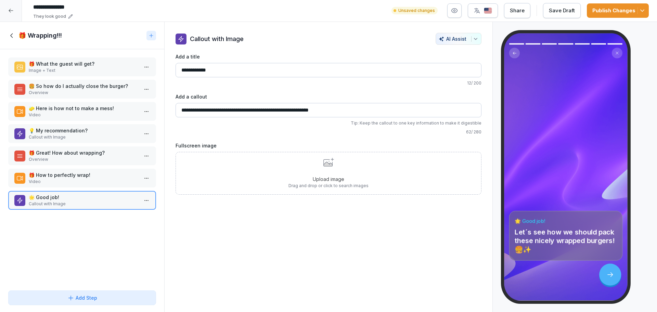
click at [27, 32] on h1 "🎁 Wrapping!!!" at bounding box center [39, 36] width 43 height 8
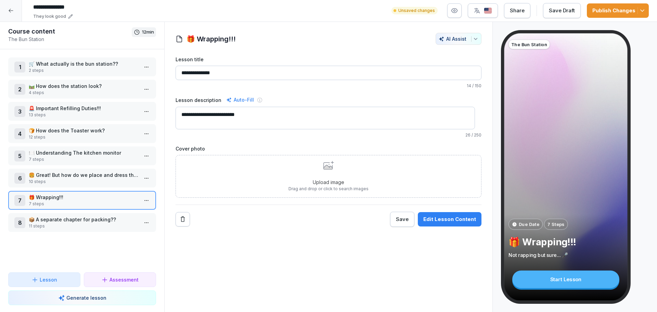
click at [566, 8] on div "Save Draft" at bounding box center [562, 11] width 26 height 8
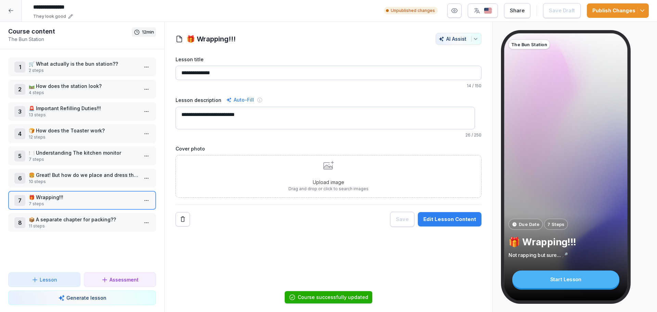
click at [66, 224] on div "8 📦 A separate chapter for packing?? 11 steps" at bounding box center [82, 222] width 148 height 19
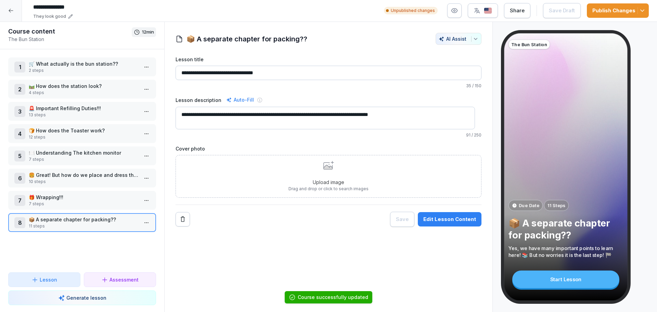
click at [447, 216] on div "Edit Lesson Content" at bounding box center [450, 220] width 53 height 8
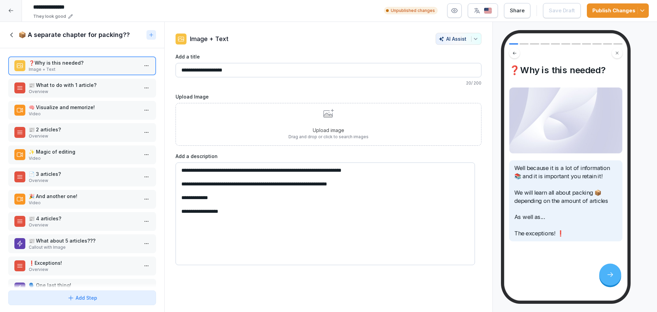
click at [84, 90] on div "📰 What to do with 1 article? Overview" at bounding box center [82, 88] width 148 height 19
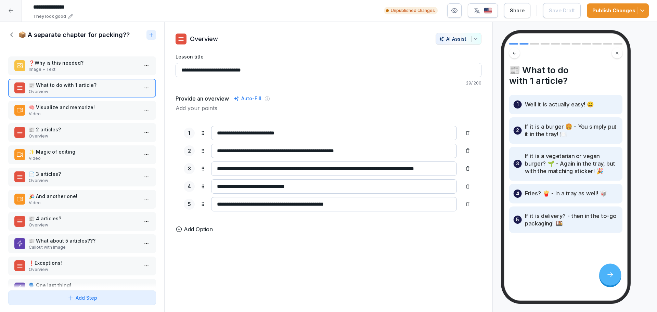
click at [279, 164] on input "**********" at bounding box center [334, 169] width 246 height 14
click at [284, 164] on input "**********" at bounding box center [334, 169] width 246 height 14
type input "**********"
click at [84, 101] on div "🧠 Visualize and memorize! Video" at bounding box center [82, 110] width 148 height 19
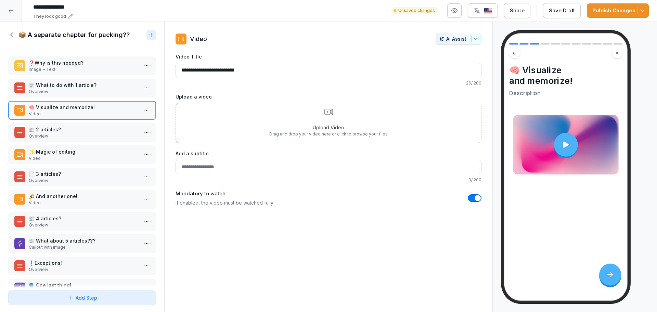
click at [83, 117] on div "❓Why is this needed? Image + Text 📰 What to do with 1 article? Overview 🧠 Visua…" at bounding box center [82, 168] width 164 height 240
click at [81, 123] on div "📰 2 articles? Overview" at bounding box center [82, 132] width 148 height 19
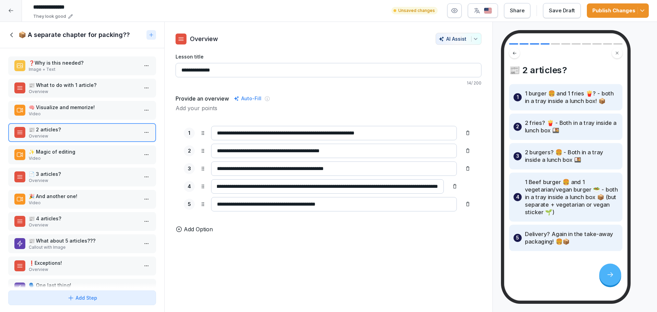
scroll to position [0, 111]
click at [408, 181] on input "**********" at bounding box center [327, 186] width 233 height 14
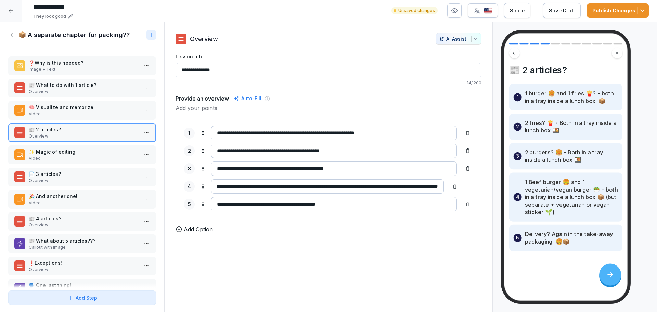
click at [76, 155] on p "Video" at bounding box center [84, 158] width 110 height 6
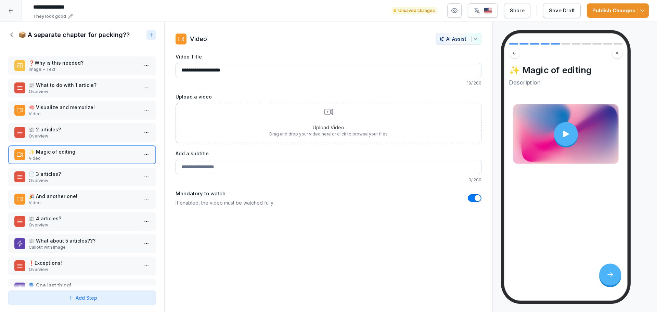
click at [73, 171] on p "📄 3 articles?" at bounding box center [84, 174] width 110 height 7
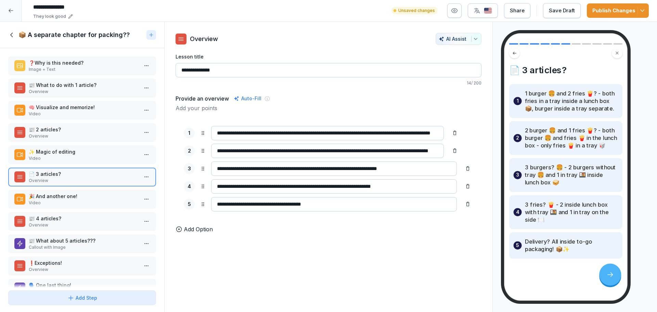
scroll to position [6, 0]
click at [67, 193] on p "🎉 And another one!" at bounding box center [84, 196] width 110 height 7
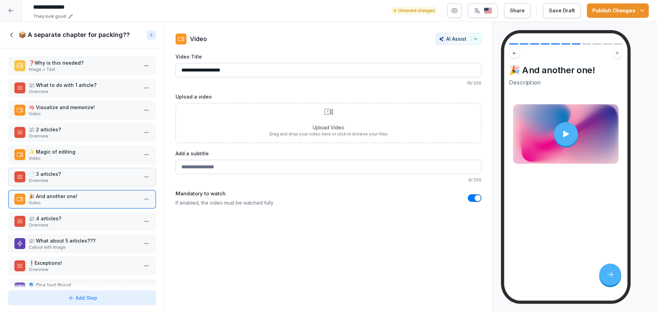
click at [67, 222] on p "Overview" at bounding box center [84, 225] width 110 height 6
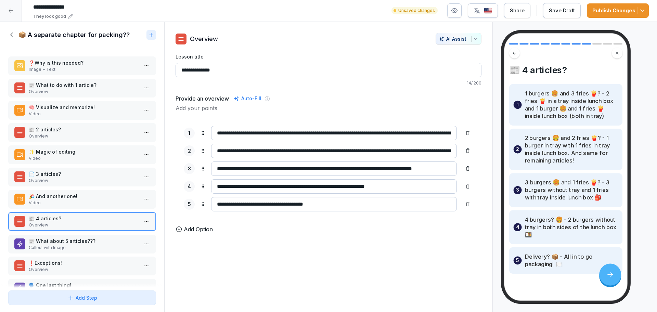
click at [97, 238] on p "📰 What about 5 articles???" at bounding box center [84, 241] width 110 height 7
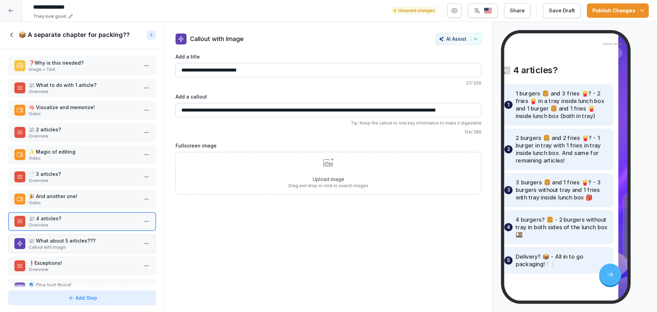
scroll to position [2, 0]
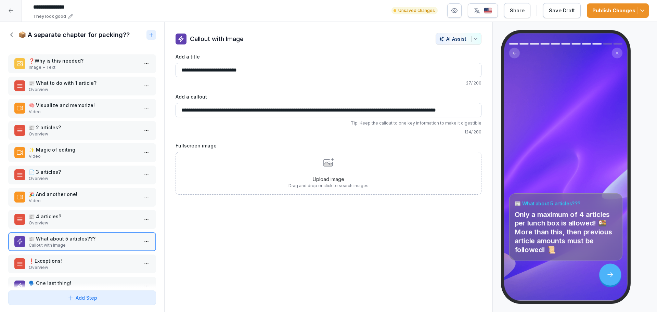
click at [99, 265] on p "Overview" at bounding box center [84, 268] width 110 height 6
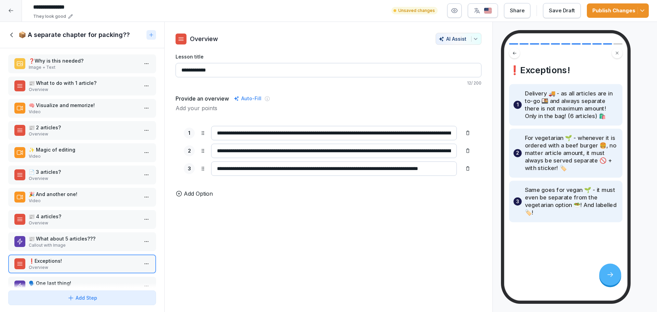
click at [260, 162] on input "**********" at bounding box center [334, 169] width 246 height 14
type input "**********"
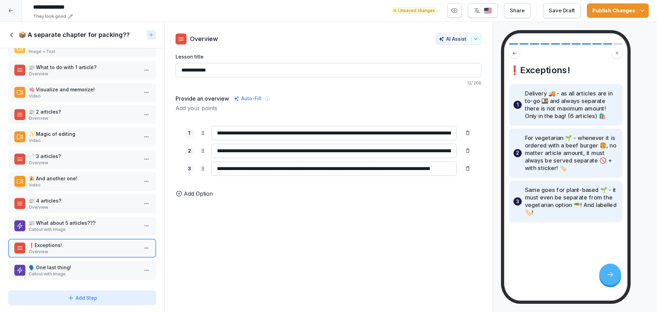
scroll to position [24, 0]
click at [74, 264] on p "🗣️ One last thing!" at bounding box center [84, 267] width 110 height 7
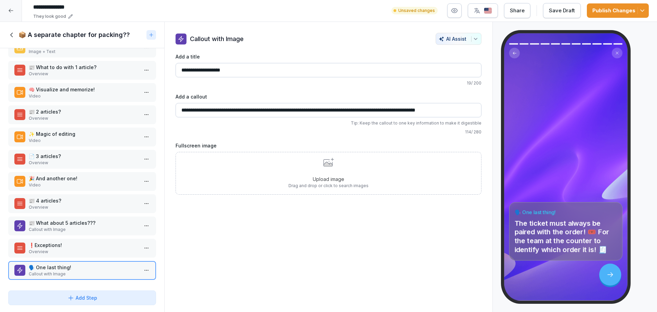
click at [37, 36] on div "📦 A separate chapter for packing??" at bounding box center [82, 35] width 164 height 26
click at [38, 31] on h1 "📦 A separate chapter for packing??" at bounding box center [73, 35] width 111 height 8
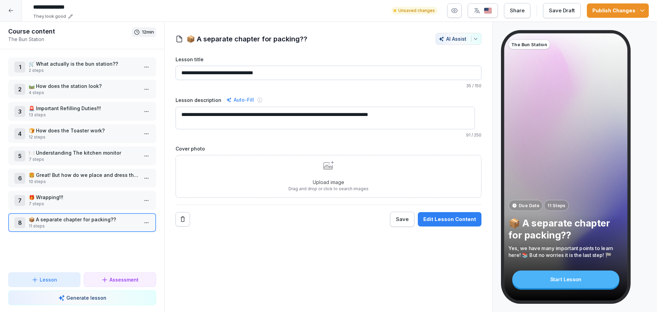
click at [596, 8] on div "Publish Changes" at bounding box center [618, 11] width 51 height 8
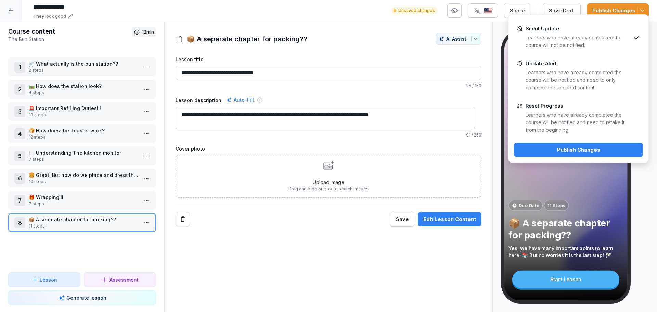
click at [575, 102] on div "Reset Progress Learners who have already completed the course will be notified …" at bounding box center [578, 119] width 129 height 42
click at [571, 146] on button "Publish Changes" at bounding box center [578, 150] width 129 height 14
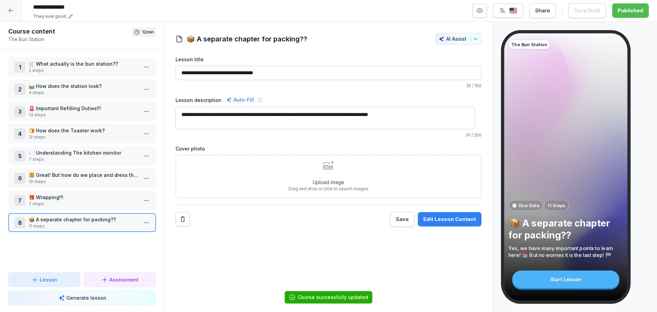
click at [11, 8] on icon at bounding box center [10, 10] width 5 height 5
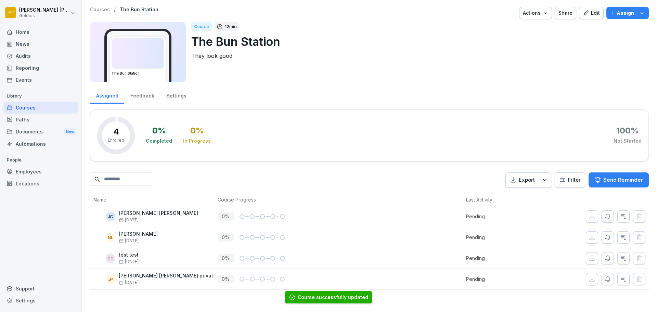
click at [104, 8] on p "Courses" at bounding box center [100, 10] width 20 height 6
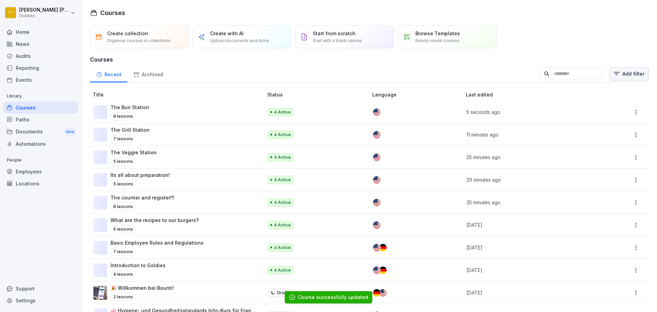
click at [631, 72] on html "Nathan Luntang-Jensen Goldies Home News Audits Reporting Events Library Courses…" at bounding box center [328, 156] width 657 height 312
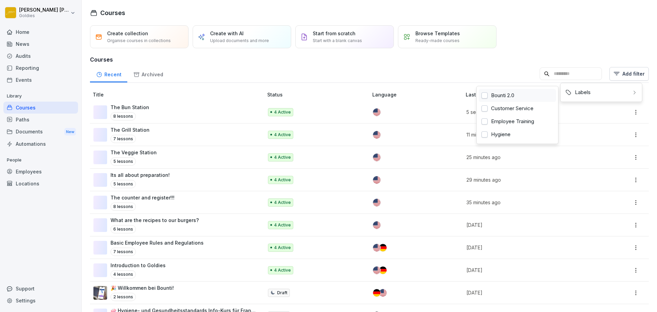
click at [523, 94] on div "Bounti 2.0" at bounding box center [517, 95] width 77 height 13
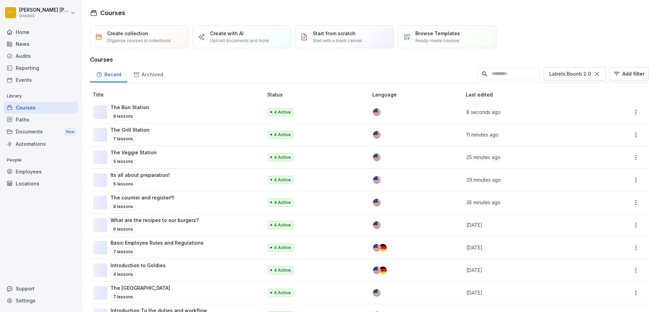
click at [317, 60] on html "Nathan Luntang-Jensen Goldies Home News Audits Reporting Events Library Courses…" at bounding box center [328, 156] width 657 height 312
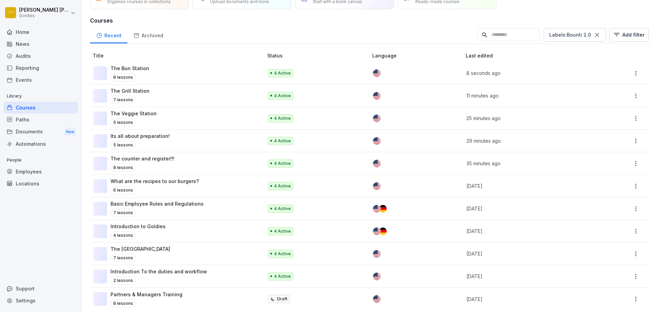
scroll to position [49, 0]
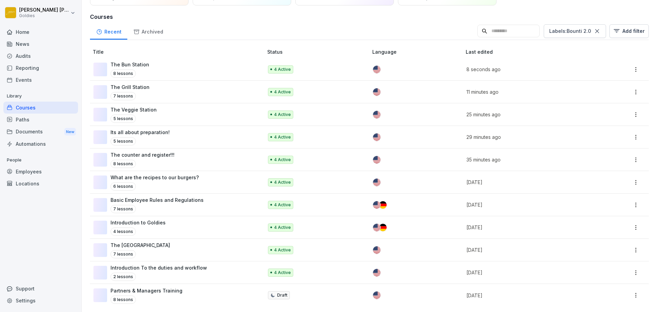
click at [420, 239] on td at bounding box center [416, 250] width 93 height 23
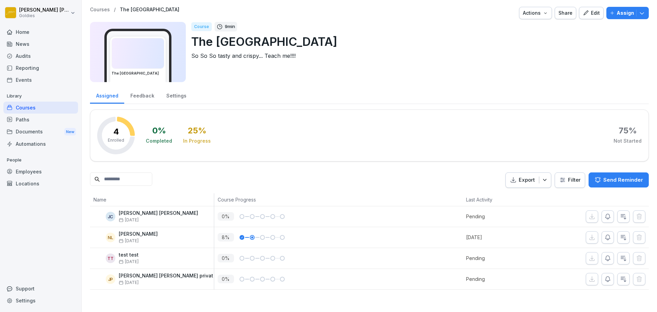
click at [584, 13] on icon "button" at bounding box center [586, 13] width 6 height 6
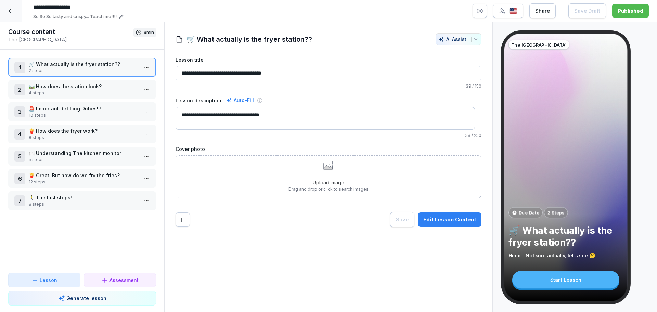
click at [431, 217] on div "Edit Lesson Content" at bounding box center [450, 220] width 53 height 8
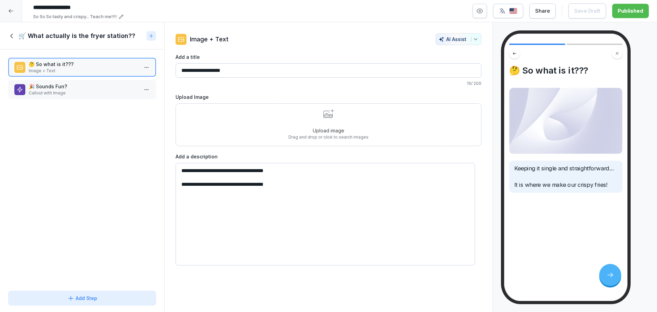
click at [63, 96] on p "Callout with Image" at bounding box center [84, 93] width 110 height 6
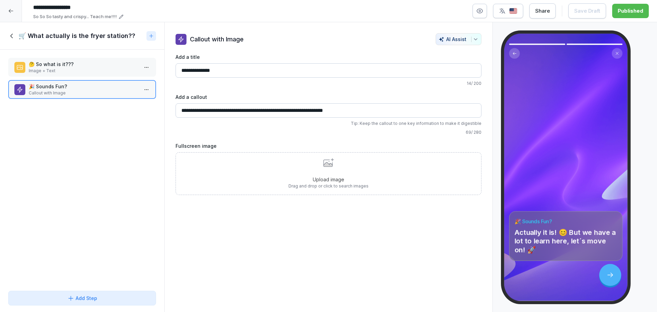
click at [44, 35] on h1 "🛒 What actually is the fryer station??" at bounding box center [76, 36] width 117 height 8
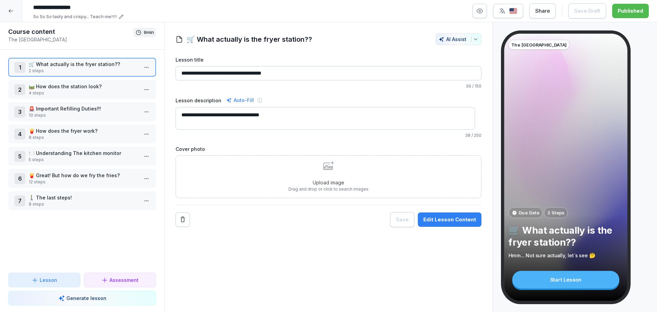
click at [48, 91] on p "4 steps" at bounding box center [84, 93] width 110 height 6
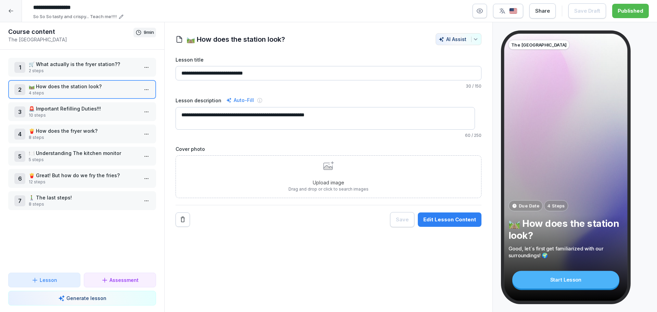
click at [439, 219] on div "Edit Lesson Content" at bounding box center [450, 220] width 53 height 8
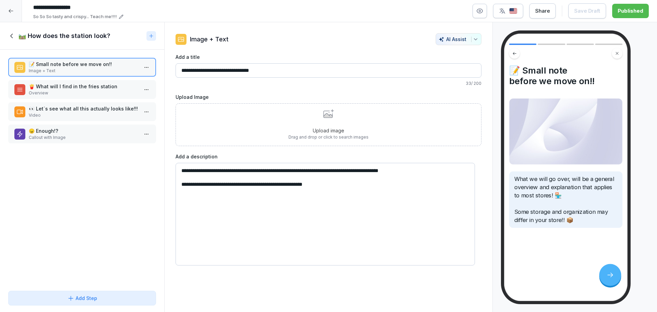
click at [42, 82] on div "🍟 What will I find in the fries station Overview" at bounding box center [82, 89] width 148 height 19
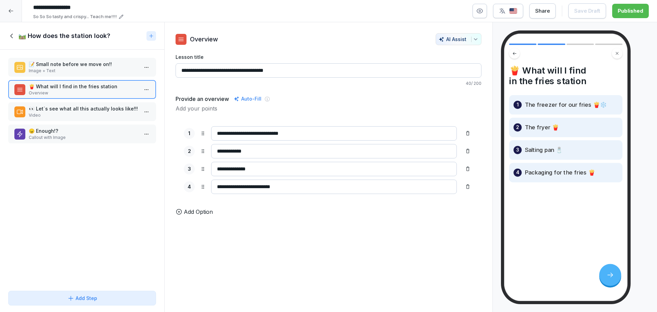
click at [203, 216] on p "Add Option" at bounding box center [198, 212] width 29 height 8
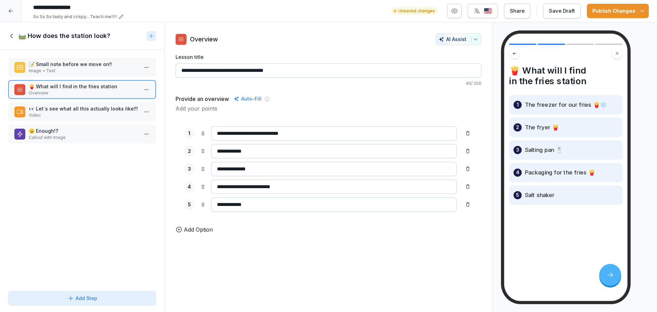
type input "**********"
click at [470, 42] on button "AI Assist" at bounding box center [459, 39] width 46 height 12
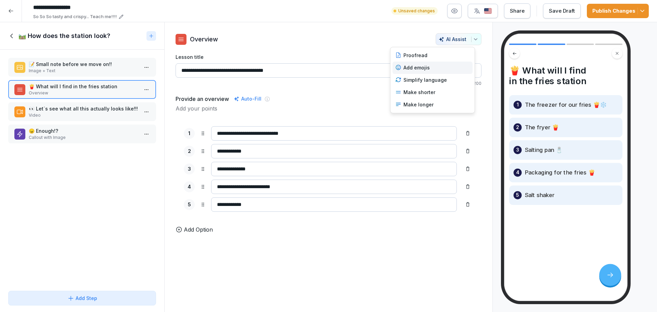
click at [444, 70] on div "Add emojis" at bounding box center [433, 68] width 80 height 12
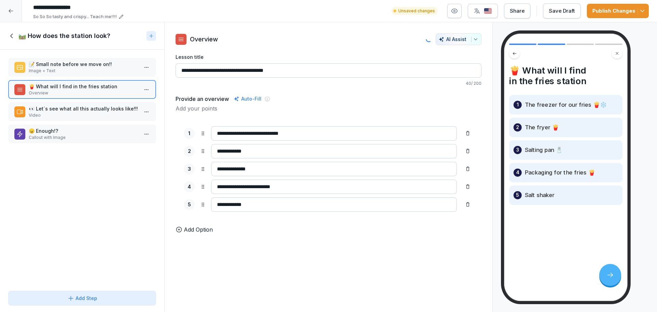
type input "**********"
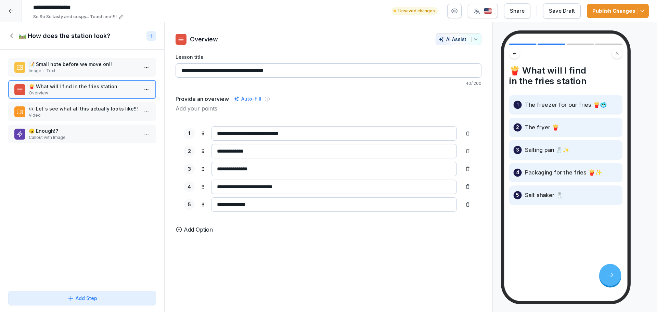
click at [113, 115] on p "Video" at bounding box center [84, 115] width 110 height 6
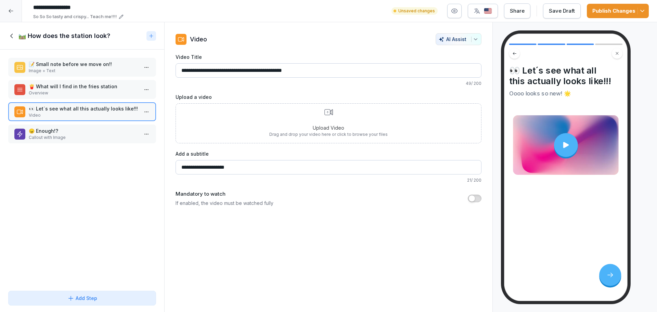
click at [92, 138] on p "Callout with Image" at bounding box center [84, 138] width 110 height 6
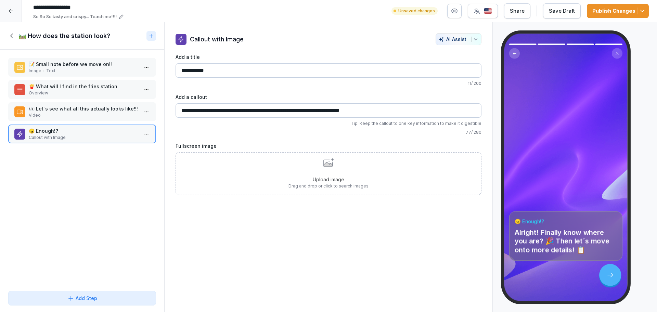
click at [29, 36] on h1 "🛤️ How does the station look?" at bounding box center [64, 36] width 92 height 8
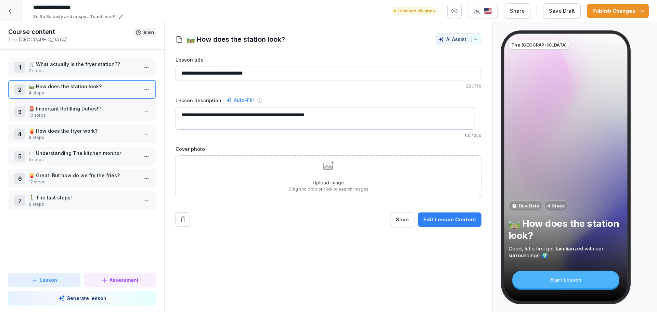
click at [38, 116] on p "10 steps" at bounding box center [84, 115] width 110 height 6
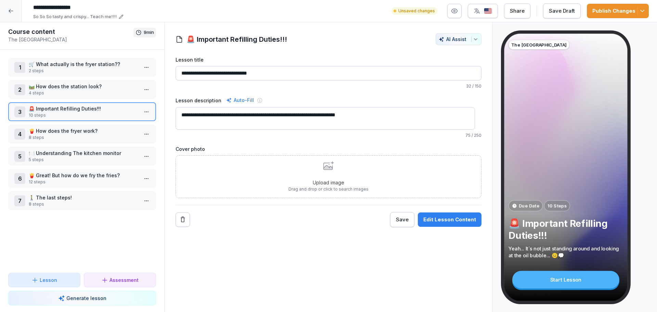
click at [429, 217] on div "Edit Lesson Content" at bounding box center [450, 220] width 53 height 8
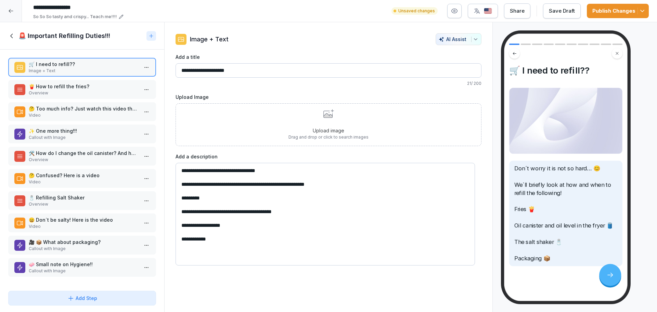
click at [73, 86] on p "🍟 How to refill the fries?" at bounding box center [84, 86] width 110 height 7
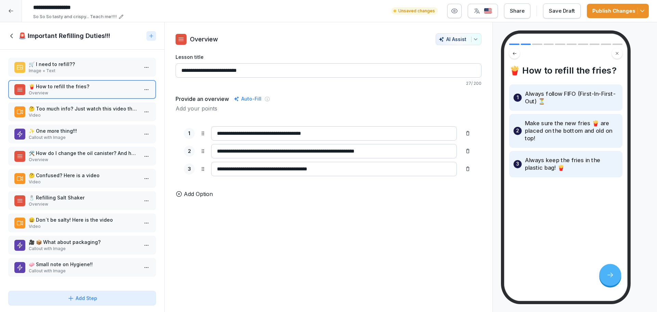
click at [23, 109] on icon at bounding box center [19, 112] width 7 height 7
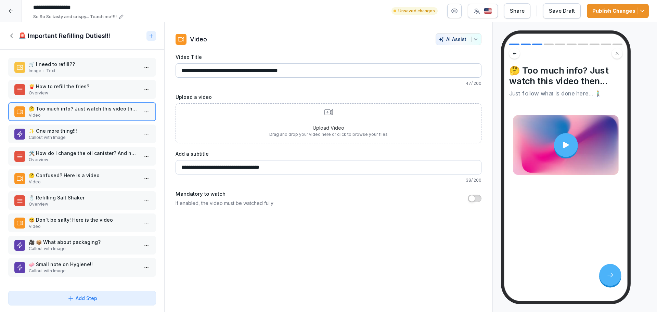
click at [84, 140] on p "Callout with Image" at bounding box center [84, 138] width 110 height 6
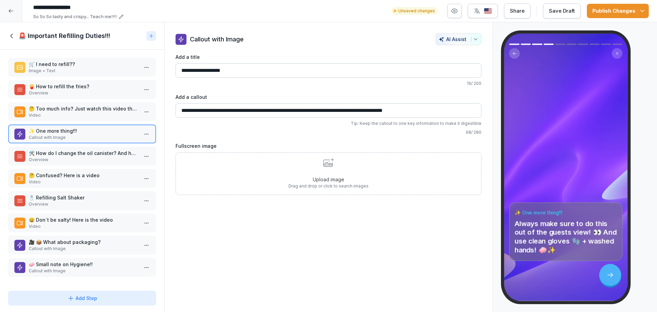
click at [82, 157] on p "Overview" at bounding box center [84, 160] width 110 height 6
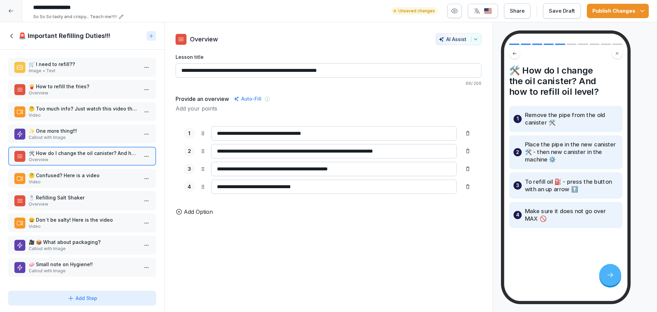
click at [86, 178] on p "🤔 Confused? Here is a video" at bounding box center [84, 175] width 110 height 7
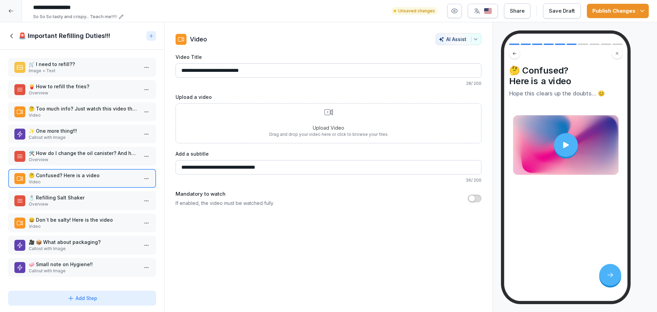
click at [86, 200] on p "🧂 Refilling Salt Shaker" at bounding box center [84, 197] width 110 height 7
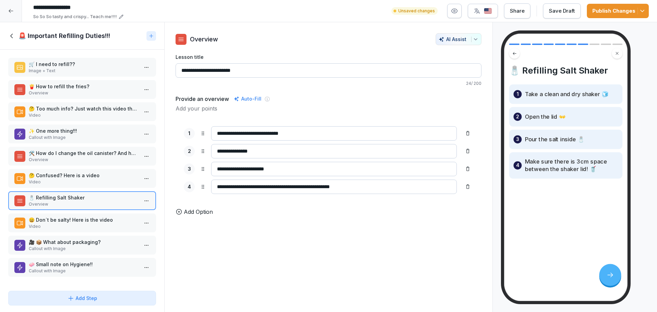
scroll to position [3, 0]
click at [83, 217] on p "😄 Don´t be salty! Here is the video" at bounding box center [84, 219] width 110 height 7
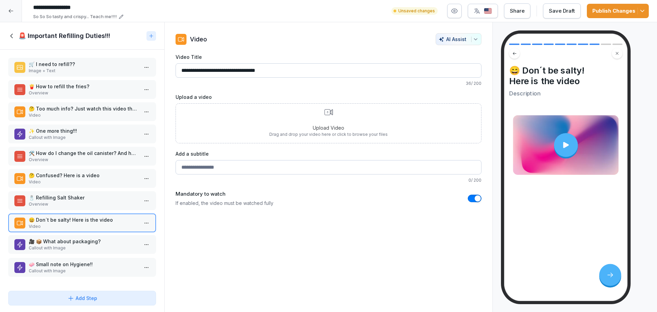
click at [75, 238] on p "🎥 📦 What about packaging?" at bounding box center [84, 241] width 110 height 7
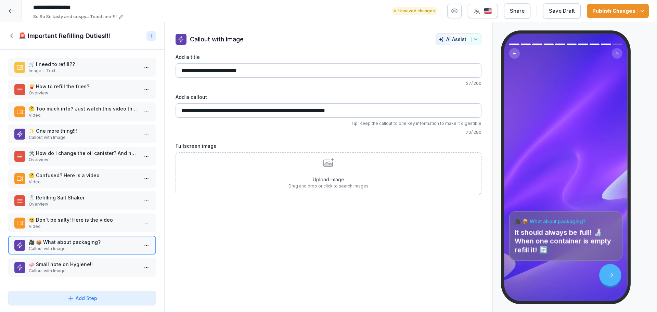
click at [92, 261] on p "🧼 Small note on Hygiene!!" at bounding box center [84, 264] width 110 height 7
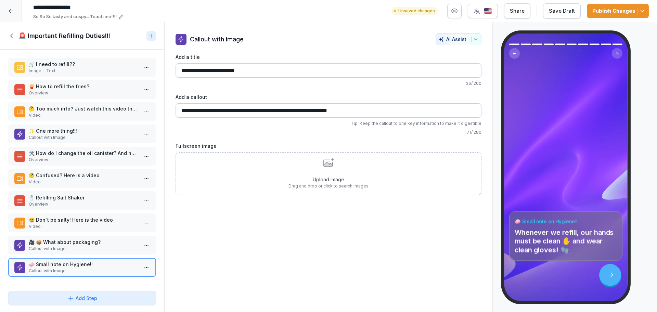
click at [37, 28] on div "🚨 Important Refilling Duties!!!" at bounding box center [82, 35] width 164 height 27
click at [33, 37] on h1 "🚨 Important Refilling Duties!!!" at bounding box center [64, 36] width 92 height 8
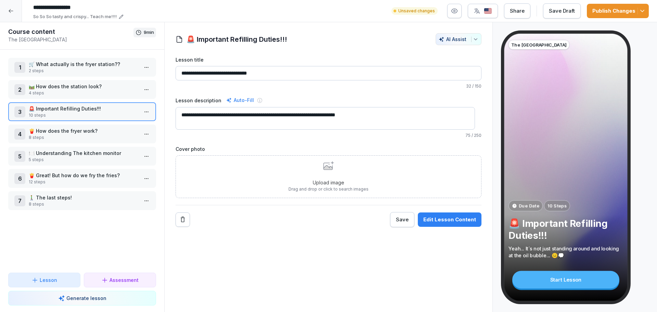
click at [71, 137] on p "8 steps" at bounding box center [84, 138] width 110 height 6
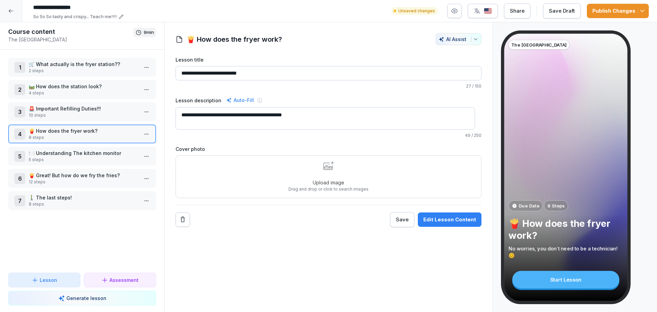
click at [465, 222] on div "Edit Lesson Content" at bounding box center [450, 220] width 53 height 8
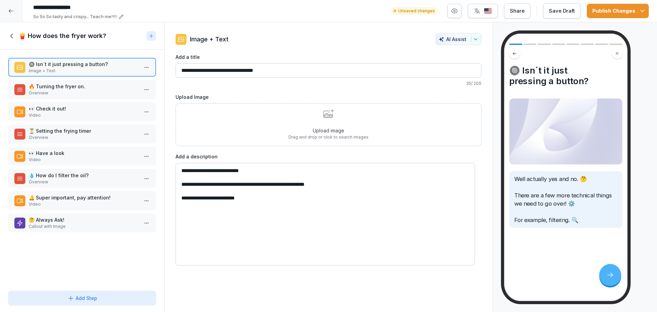
click at [569, 17] on button "Save Draft" at bounding box center [562, 10] width 38 height 15
click at [65, 88] on p "🔥 Turning the fryer on." at bounding box center [84, 86] width 110 height 7
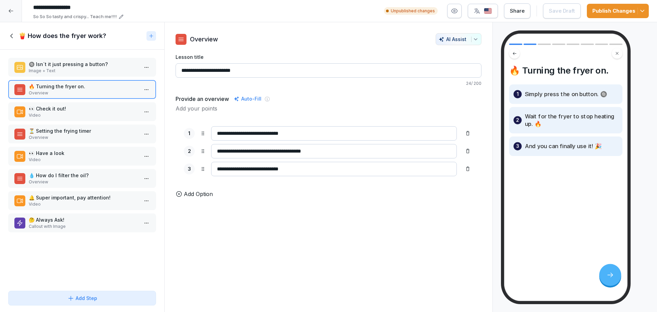
click at [73, 108] on p "👀 Check it out!" at bounding box center [84, 108] width 110 height 7
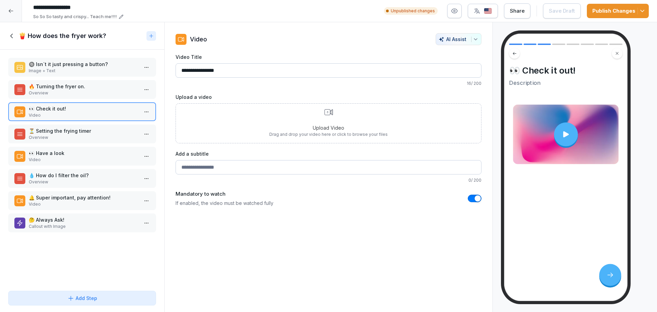
click at [61, 135] on p "Overview" at bounding box center [84, 138] width 110 height 6
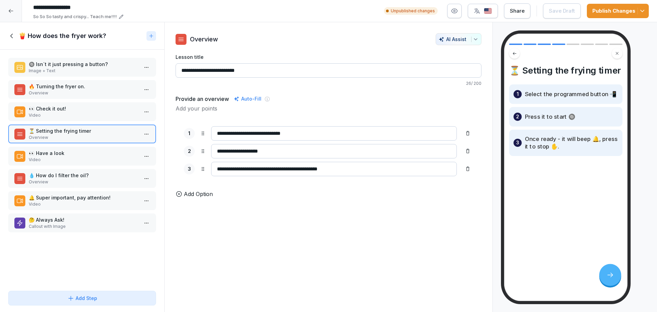
click at [71, 161] on p "Video" at bounding box center [84, 160] width 110 height 6
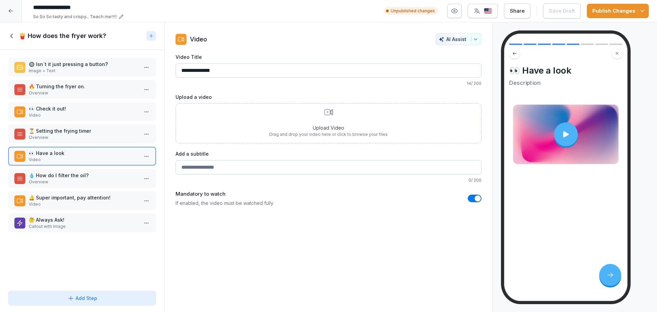
click at [63, 182] on p "Overview" at bounding box center [84, 182] width 110 height 6
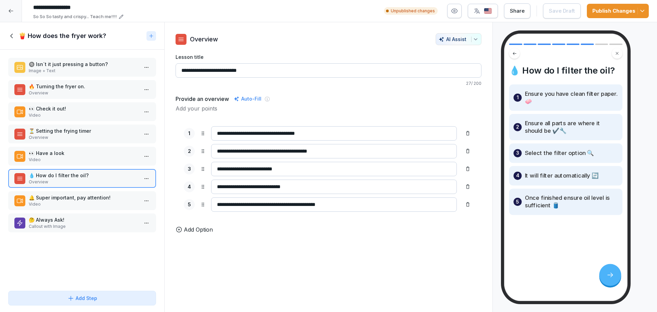
click at [55, 204] on p "Video" at bounding box center [84, 204] width 110 height 6
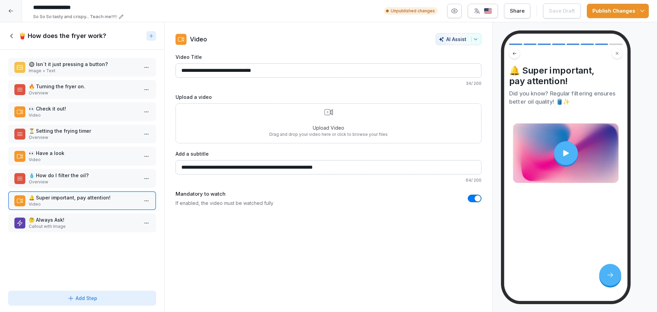
click at [71, 219] on p "🤔 Always Ask!" at bounding box center [84, 219] width 110 height 7
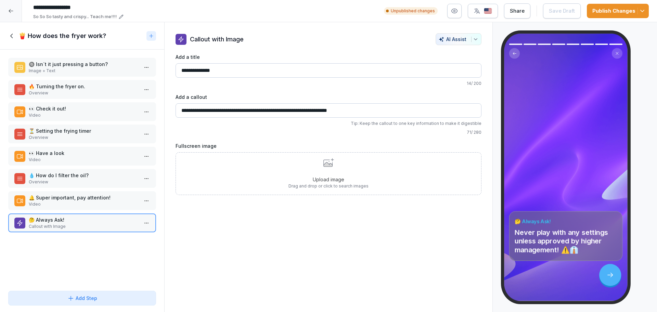
click at [34, 35] on h1 "🍟 How does the fryer work?" at bounding box center [62, 36] width 88 height 8
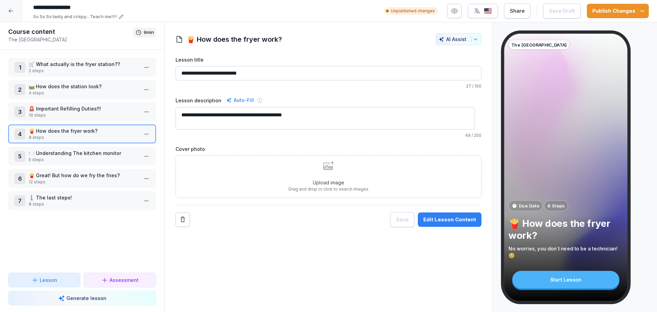
drag, startPoint x: 55, startPoint y: 154, endPoint x: 55, endPoint y: 158, distance: 3.4
click at [55, 157] on p "🍽️ Understanding The kitchen monitor" at bounding box center [84, 153] width 110 height 7
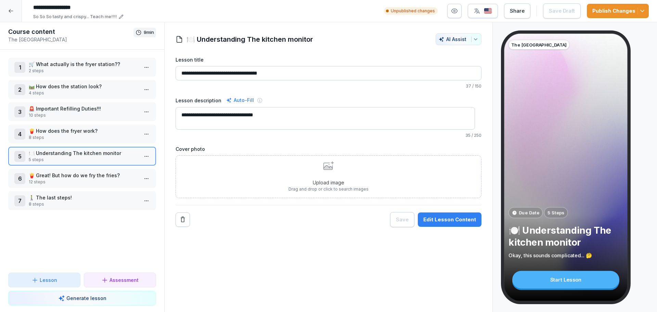
click at [430, 216] on div "Edit Lesson Content" at bounding box center [450, 220] width 53 height 8
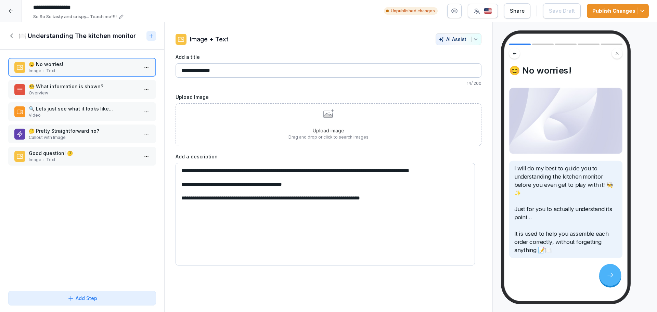
click at [63, 87] on p "🧐 What information is shown?" at bounding box center [84, 86] width 110 height 7
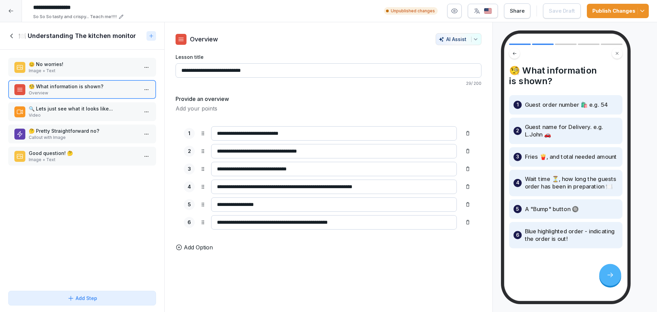
click at [65, 114] on p "Video" at bounding box center [84, 115] width 110 height 6
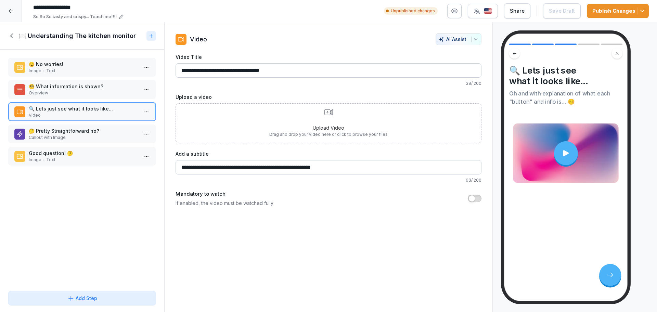
click at [47, 135] on p "Callout with Image" at bounding box center [84, 138] width 110 height 6
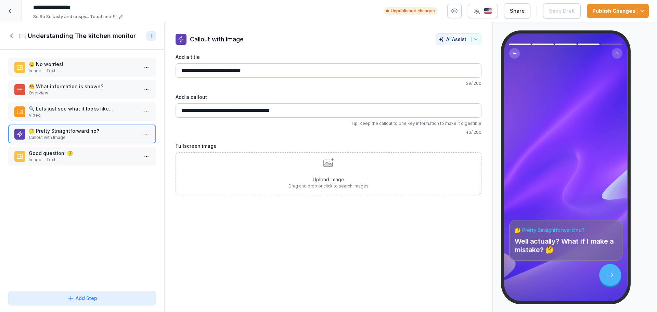
click at [81, 153] on p "Good question! 🤔" at bounding box center [84, 153] width 110 height 7
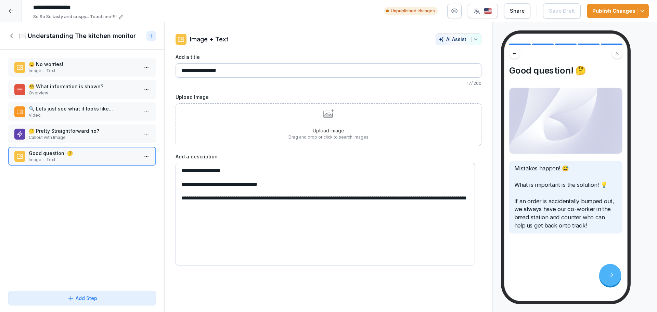
click at [10, 39] on icon at bounding box center [12, 36] width 8 height 8
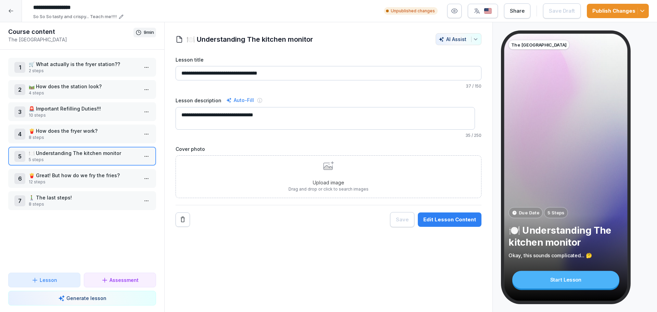
click at [62, 172] on p "🍟 Great! But how do we fry the fries?" at bounding box center [84, 175] width 110 height 7
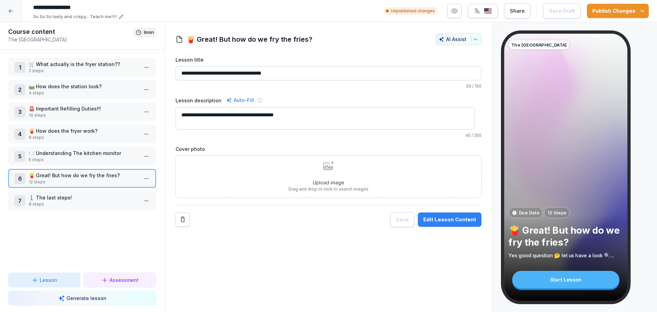
click at [432, 216] on div "Edit Lesson Content" at bounding box center [450, 220] width 53 height 8
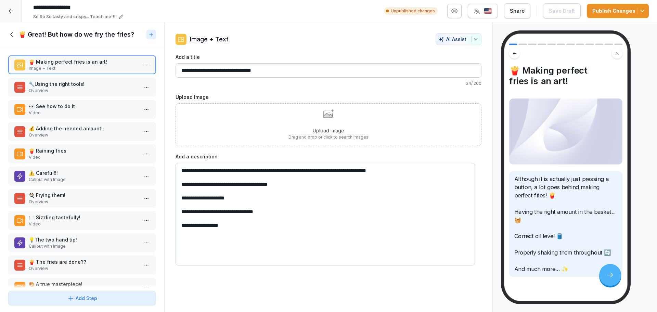
click at [80, 90] on p "Overview" at bounding box center [84, 91] width 110 height 6
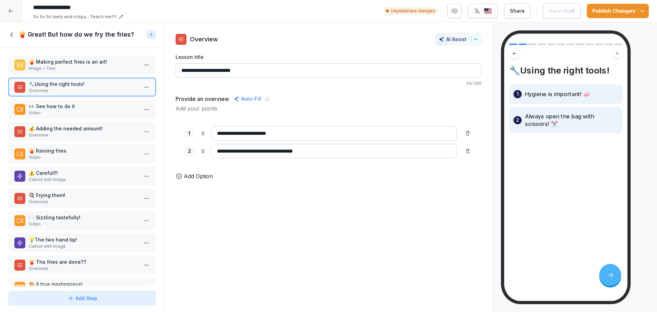
click at [73, 112] on p "Video" at bounding box center [84, 113] width 110 height 6
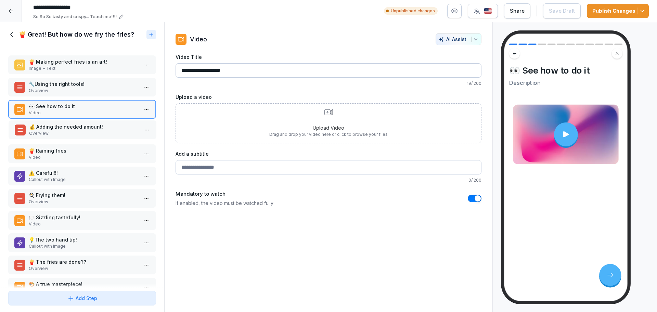
click at [69, 129] on p "💰 Adding the needed amount!" at bounding box center [84, 126] width 110 height 7
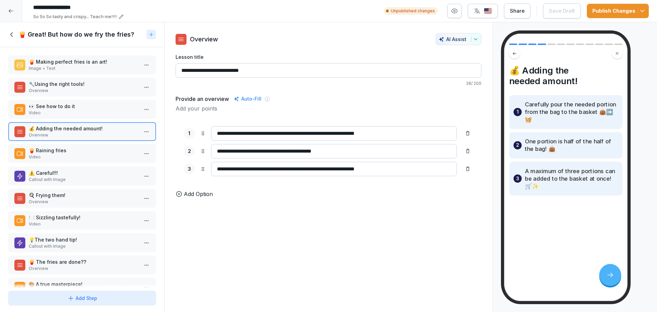
click at [104, 158] on p "Video" at bounding box center [84, 157] width 110 height 6
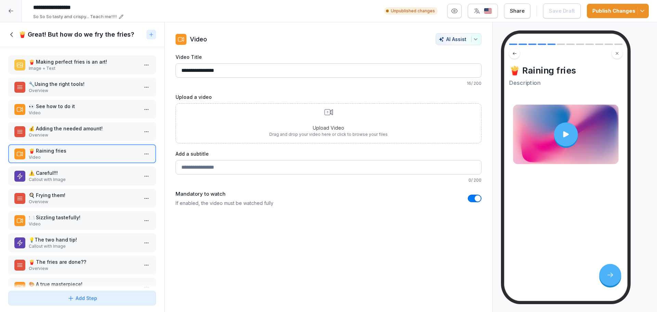
click at [60, 173] on p "⚠️ Careful!!!" at bounding box center [84, 172] width 110 height 7
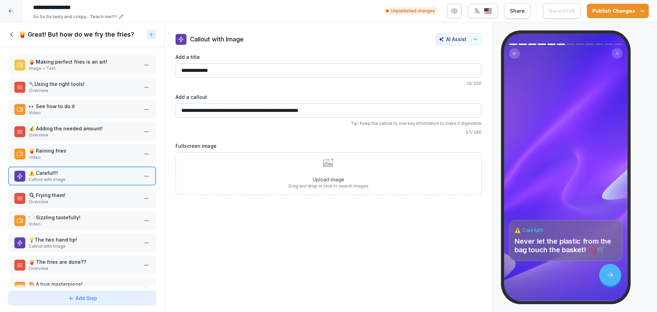
click at [64, 195] on p "🍳 Frying them!" at bounding box center [84, 195] width 110 height 7
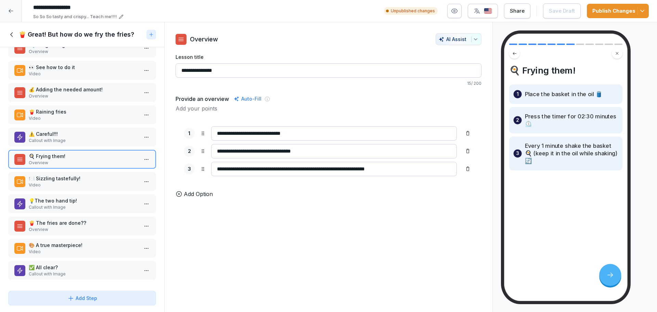
scroll to position [45, 0]
click at [64, 183] on p "Video" at bounding box center [84, 186] width 110 height 6
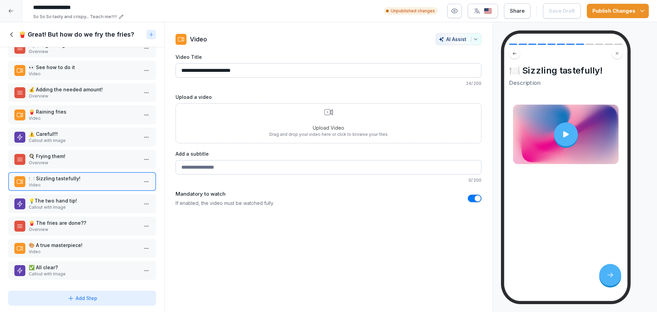
click at [63, 197] on p "💡The two hand tip!" at bounding box center [84, 200] width 110 height 7
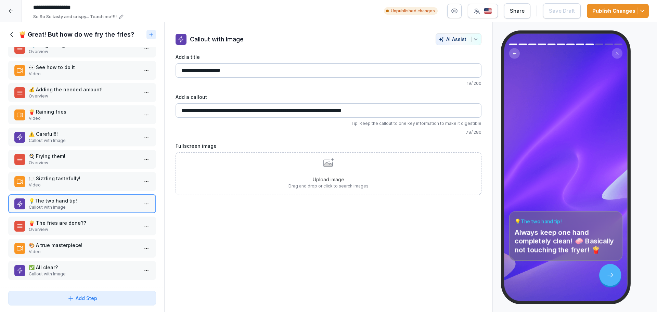
click at [69, 219] on p "🍟 The fries are done??" at bounding box center [84, 222] width 110 height 7
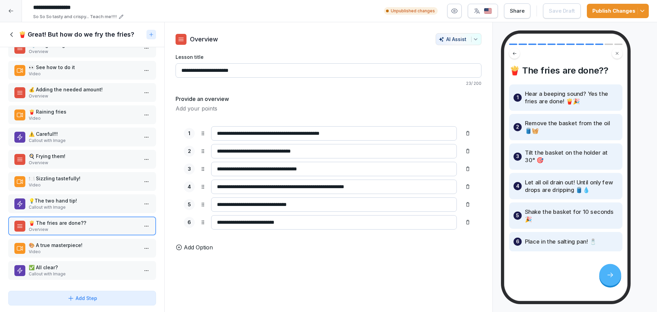
click at [77, 242] on p "🎨 A true masterpiece!" at bounding box center [84, 245] width 110 height 7
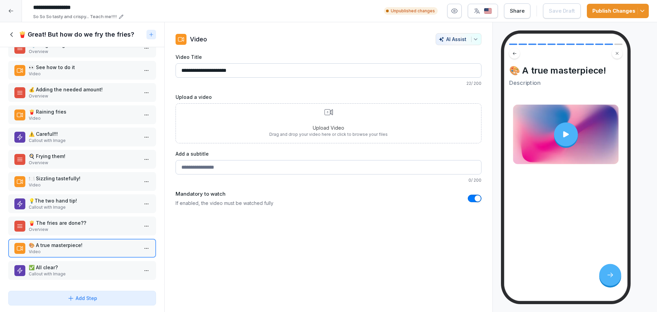
click at [80, 264] on p "✅ All clear?" at bounding box center [84, 267] width 110 height 7
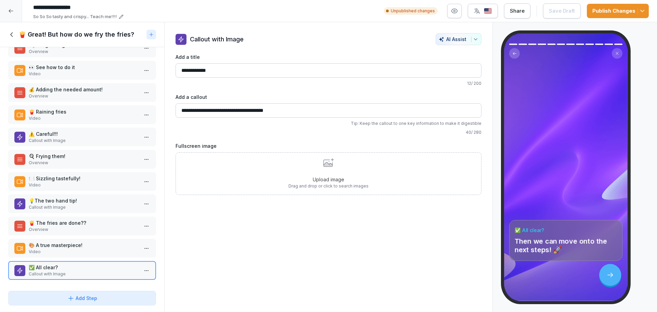
click at [38, 37] on h1 "🍟 Great! But how do we fry the fries?" at bounding box center [76, 34] width 116 height 8
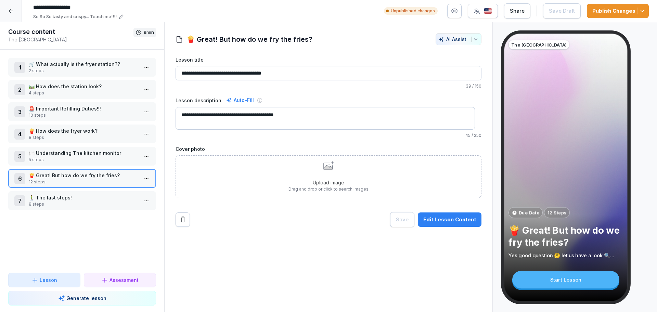
click at [76, 201] on p "8 steps" at bounding box center [84, 204] width 110 height 6
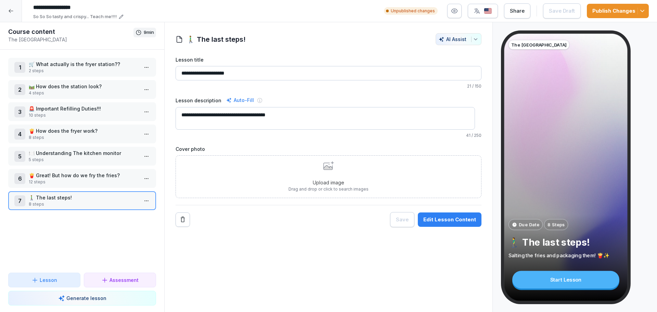
click at [442, 218] on div "Edit Lesson Content" at bounding box center [450, 220] width 53 height 8
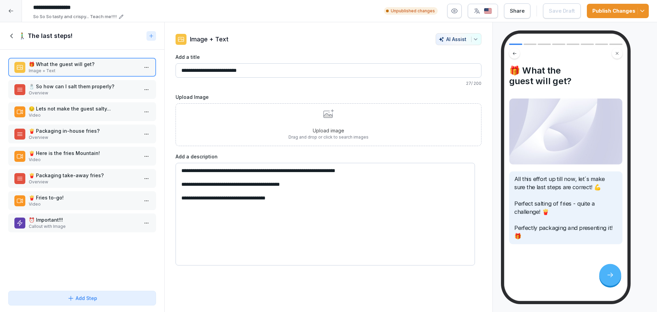
click at [60, 86] on p "🧂 So how can I salt them properly?" at bounding box center [84, 86] width 110 height 7
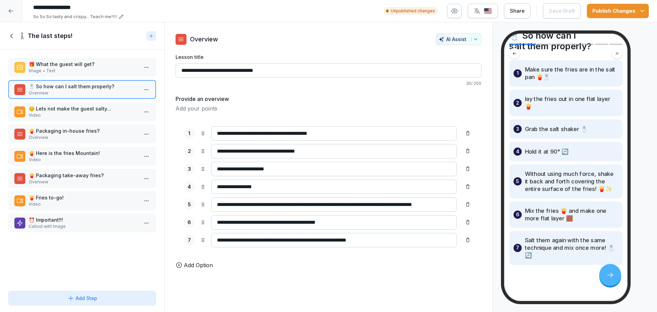
scroll to position [42, 0]
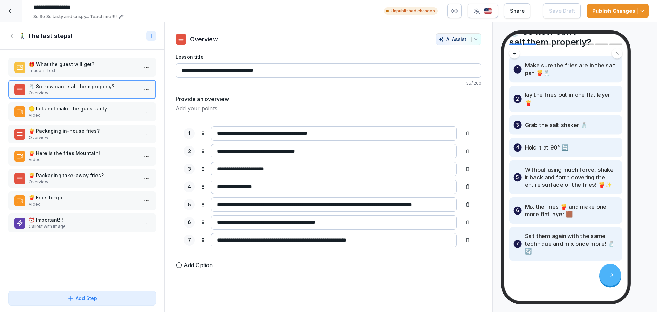
click at [95, 112] on p "😔 Lets not make the guest salty..." at bounding box center [84, 108] width 110 height 7
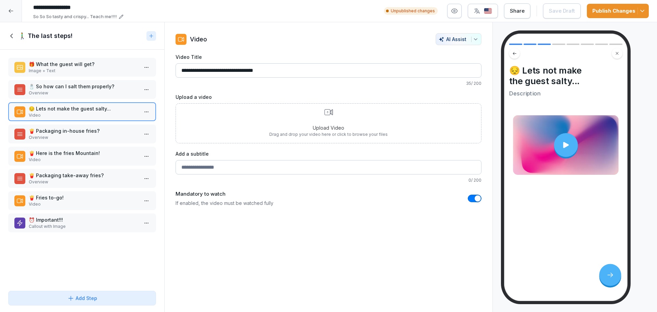
click at [95, 138] on p "Overview" at bounding box center [84, 138] width 110 height 6
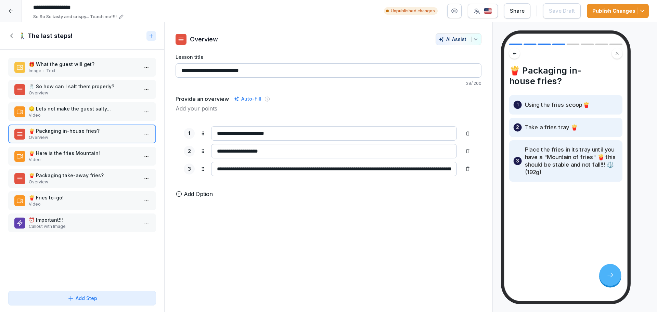
click at [95, 153] on p "🍟 Here is the fries Mountain!" at bounding box center [84, 153] width 110 height 7
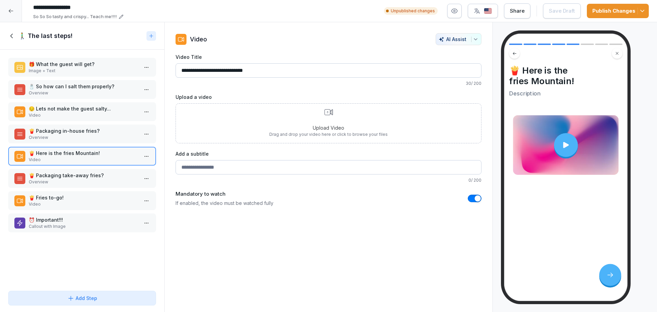
click at [87, 175] on p "🍟 Packaging take-away fries?" at bounding box center [84, 175] width 110 height 7
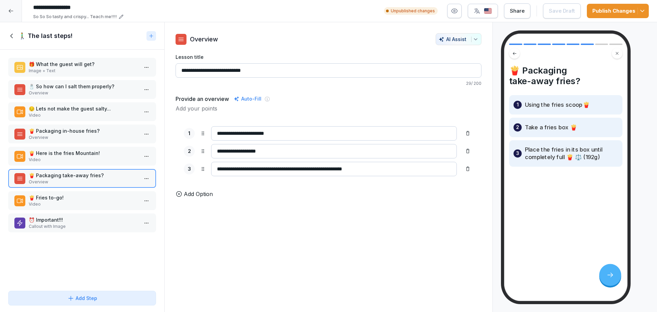
click at [72, 196] on p "🍟 Fries to-go!" at bounding box center [84, 197] width 110 height 7
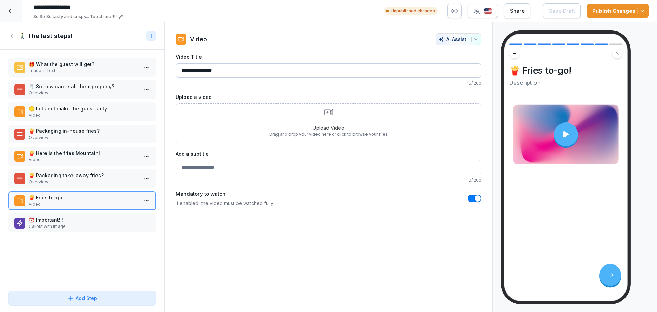
click at [72, 221] on p "⏰ Important!!!" at bounding box center [84, 219] width 110 height 7
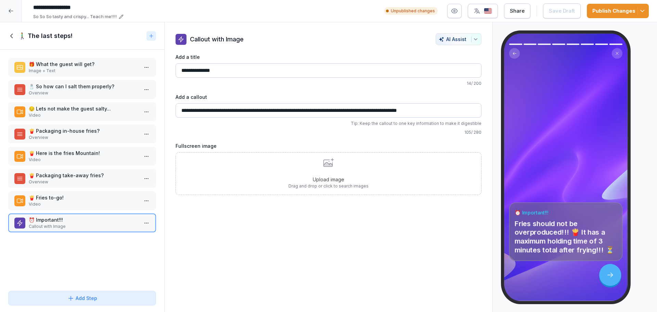
click at [41, 33] on h1 "🚶‍♂️ The last steps!" at bounding box center [45, 36] width 54 height 8
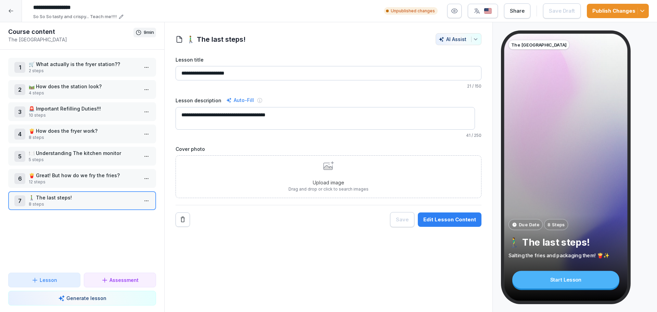
click at [628, 11] on div "Publish Changes" at bounding box center [618, 11] width 51 height 8
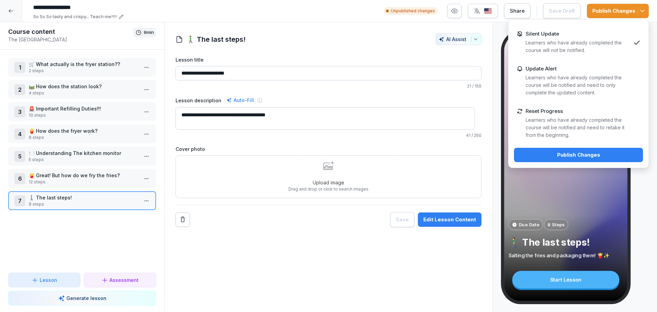
click at [565, 117] on p "Learners who have already completed the course will be notified and need to ret…" at bounding box center [578, 127] width 105 height 23
click at [553, 153] on div "Publish Changes" at bounding box center [579, 155] width 118 height 8
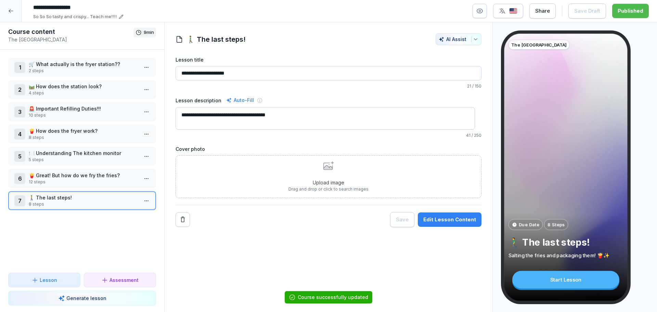
click at [11, 12] on icon at bounding box center [10, 10] width 5 height 5
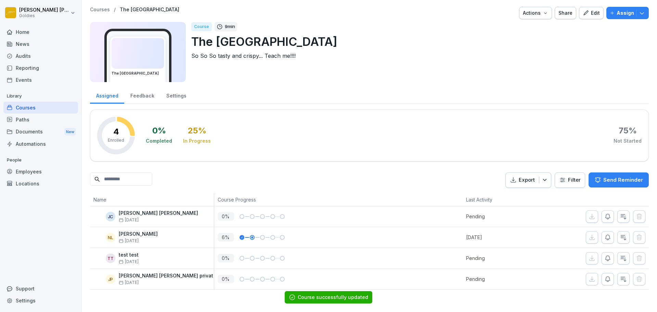
click at [93, 7] on p "Courses" at bounding box center [100, 10] width 20 height 6
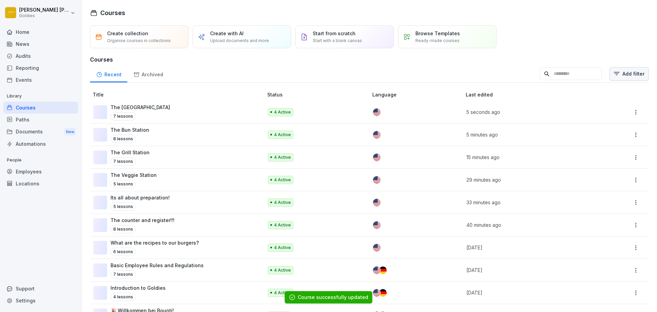
click at [618, 77] on html "[PERSON_NAME] Goldies Home News Audits Reporting Events Library Courses Paths D…" at bounding box center [328, 156] width 657 height 312
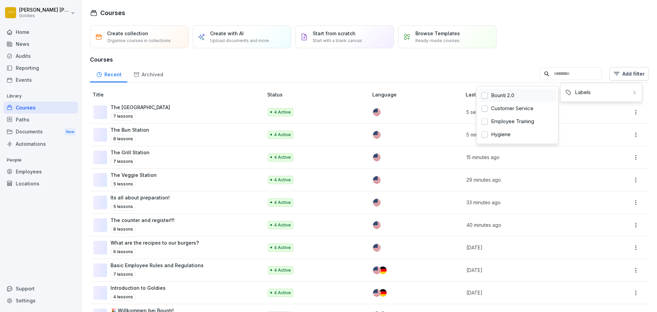
click at [532, 95] on div "Bounti 2.0" at bounding box center [517, 95] width 77 height 13
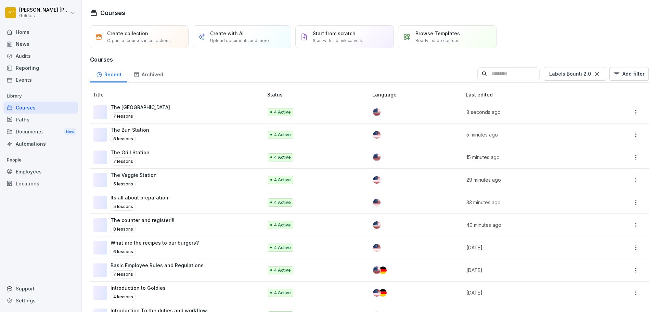
click at [330, 166] on html "[PERSON_NAME] Goldies Home News Audits Reporting Events Library Courses Paths D…" at bounding box center [328, 156] width 657 height 312
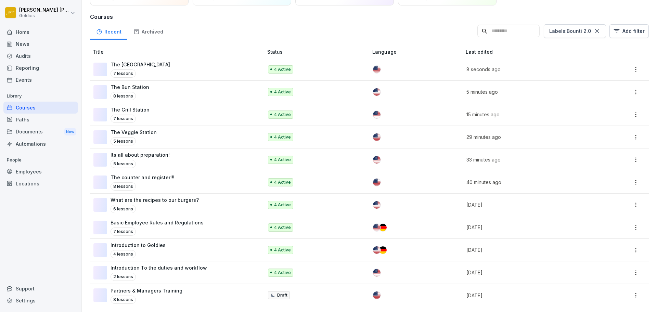
click at [333, 269] on div "4 Active" at bounding box center [314, 273] width 93 height 8
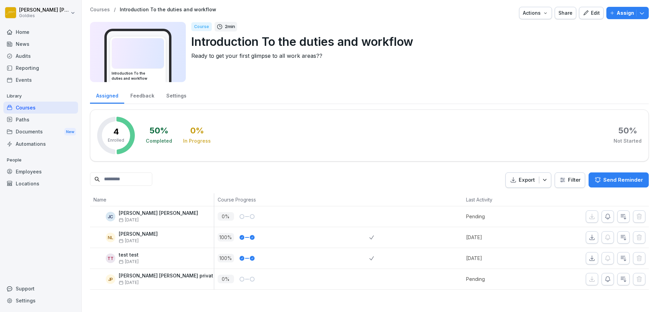
click at [586, 15] on div "Edit" at bounding box center [591, 13] width 17 height 8
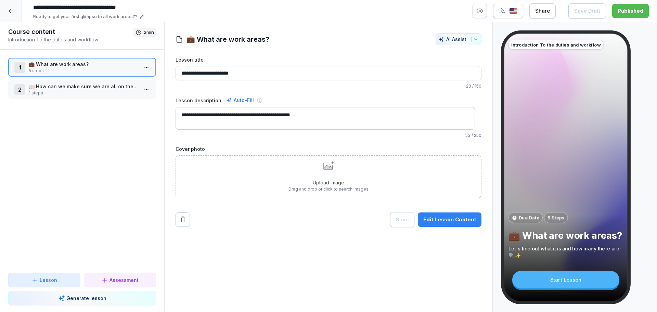
click at [435, 217] on div "Edit Lesson Content" at bounding box center [450, 220] width 53 height 8
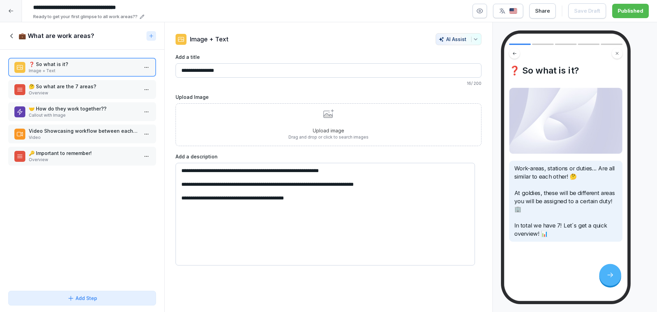
click at [85, 83] on p "🤔 So what are the 7 areas?" at bounding box center [84, 86] width 110 height 7
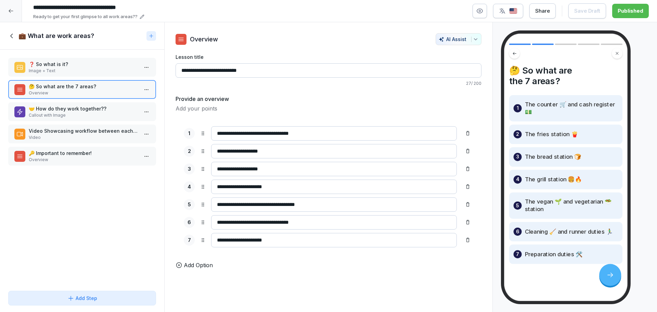
drag, startPoint x: 243, startPoint y: 205, endPoint x: 228, endPoint y: 208, distance: 14.9
click at [228, 208] on input "**********" at bounding box center [334, 205] width 246 height 14
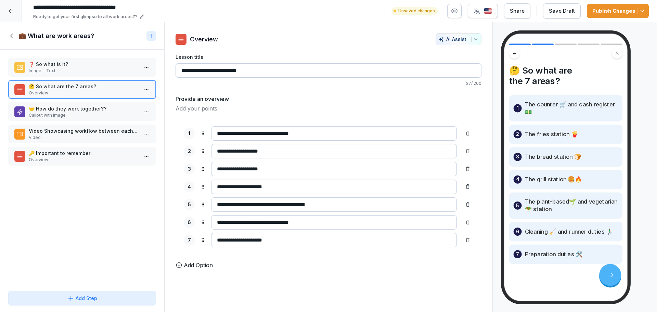
type input "**********"
click at [76, 114] on p "Callout with Image" at bounding box center [84, 115] width 110 height 6
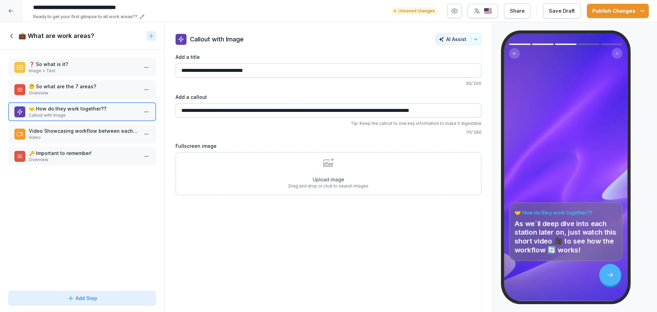
click at [64, 131] on p "Video Showcasing workflow between each station" at bounding box center [84, 130] width 110 height 7
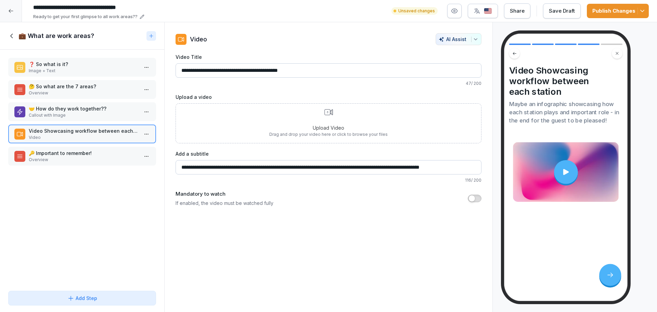
click at [262, 169] on input "**********" at bounding box center [329, 167] width 306 height 14
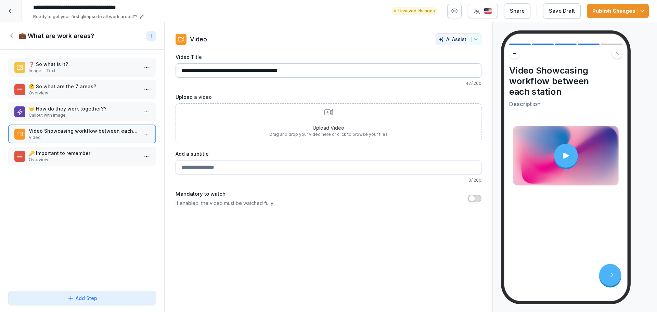
click at [79, 159] on p "Overview" at bounding box center [84, 160] width 110 height 6
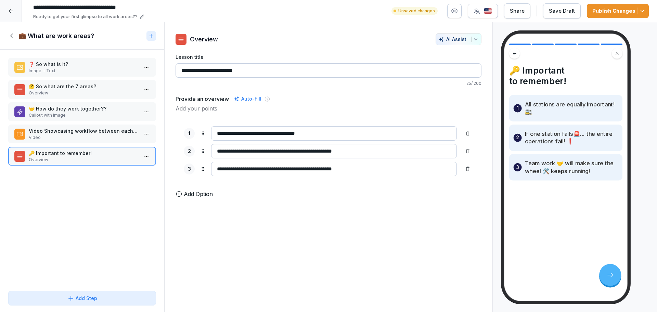
click at [19, 34] on h1 "💼 What are work areas?" at bounding box center [56, 36] width 76 height 8
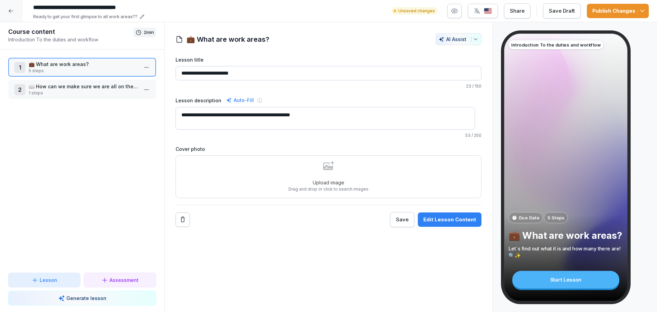
click at [61, 91] on p "1 steps" at bounding box center [84, 93] width 110 height 6
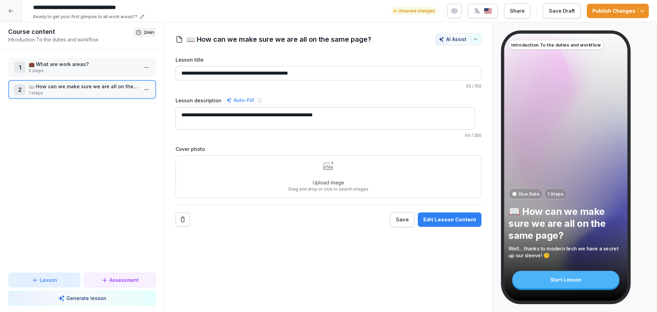
click at [427, 215] on button "Edit Lesson Content" at bounding box center [450, 220] width 64 height 14
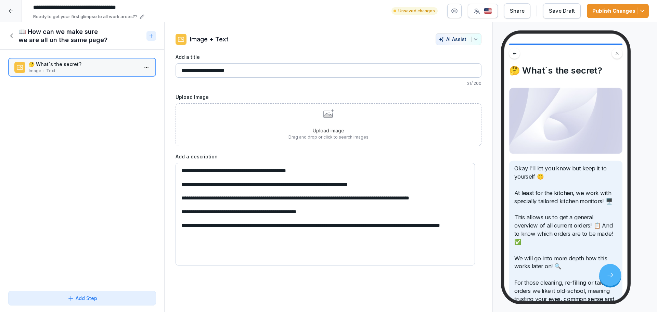
click at [34, 40] on h1 "📖 How can we make sure we are all on the same page?" at bounding box center [80, 36] width 125 height 16
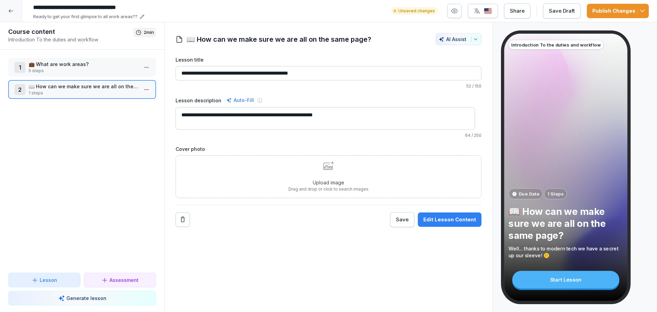
click at [642, 8] on icon "button" at bounding box center [642, 11] width 7 height 7
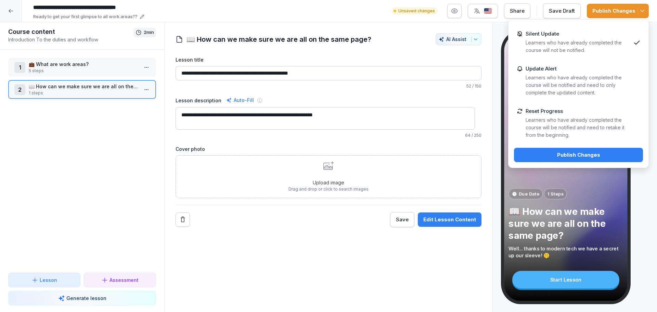
click at [595, 115] on div "Reset Progress Learners who have already completed the course will be notified …" at bounding box center [578, 123] width 105 height 31
click at [587, 154] on div "Publish Changes" at bounding box center [579, 155] width 118 height 8
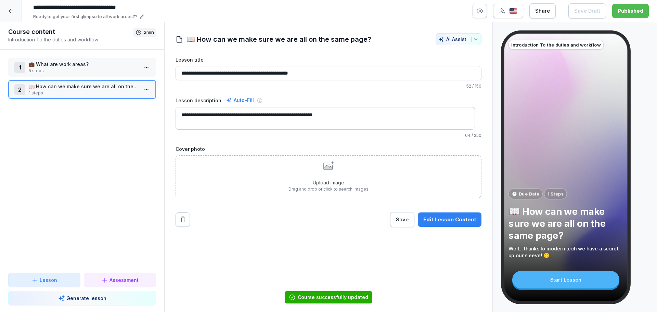
click at [7, 15] on div at bounding box center [11, 11] width 22 height 22
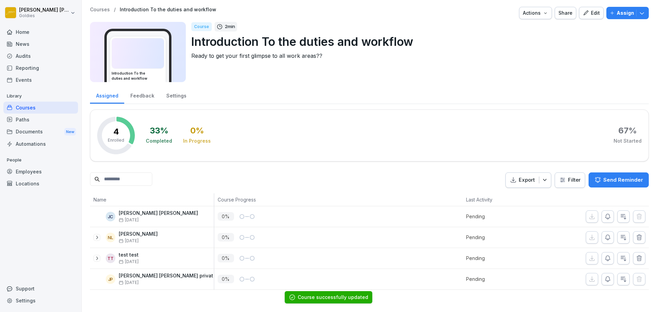
click at [96, 7] on p "Courses" at bounding box center [100, 10] width 20 height 6
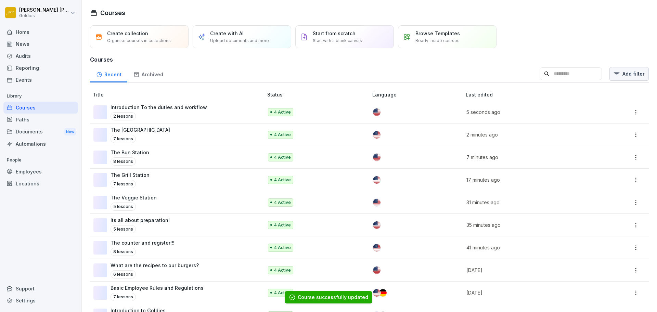
click at [633, 79] on html "Nathan Luntang-Jensen Goldies Home News Audits Reporting Events Library Courses…" at bounding box center [328, 156] width 657 height 312
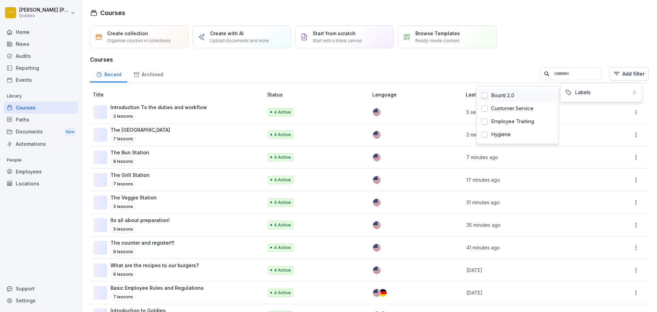
click at [533, 94] on div "Bounti 2.0" at bounding box center [517, 95] width 77 height 13
click at [202, 216] on html "Nathan Luntang-Jensen Goldies Home News Audits Reporting Events Library Courses…" at bounding box center [328, 156] width 657 height 312
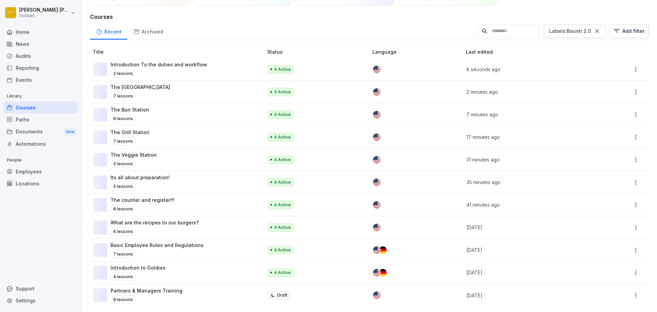
click at [189, 291] on div "Partners & Managers Training 8 lessons" at bounding box center [174, 295] width 163 height 17
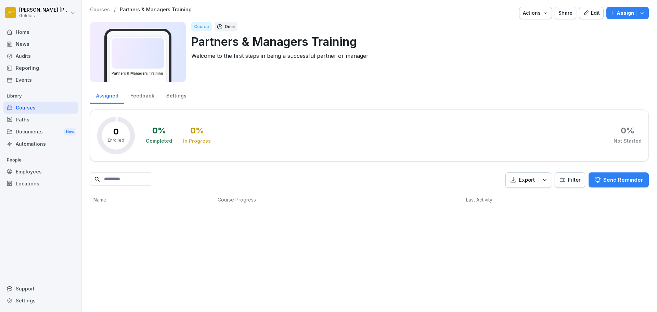
click at [595, 15] on button "Edit" at bounding box center [591, 13] width 25 height 12
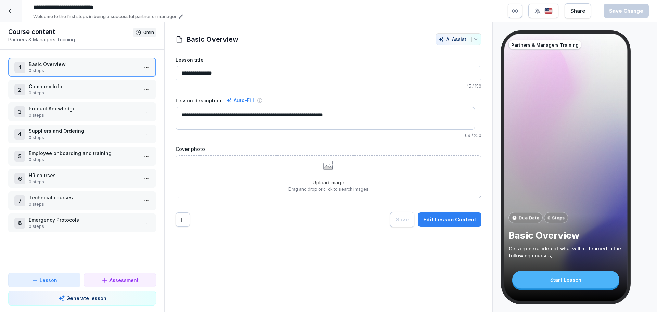
click at [9, 10] on icon at bounding box center [10, 10] width 5 height 5
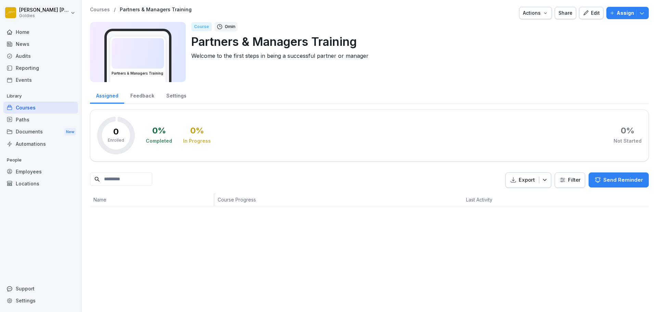
click at [92, 9] on p "Courses" at bounding box center [100, 10] width 20 height 6
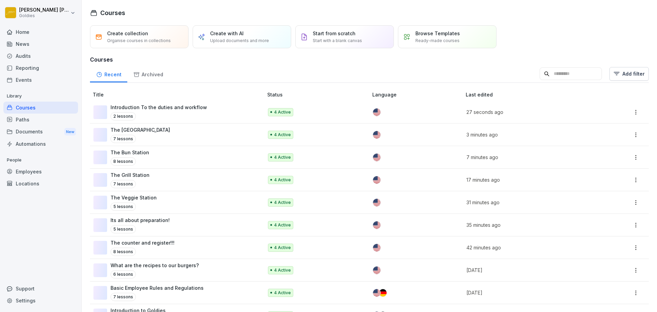
click at [58, 121] on div "Paths" at bounding box center [40, 120] width 75 height 12
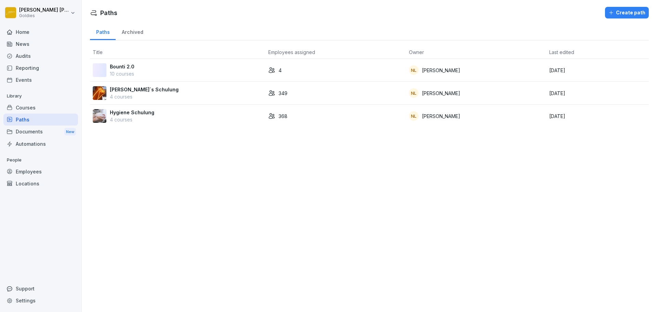
click at [471, 74] on td "NL [PERSON_NAME]" at bounding box center [476, 70] width 141 height 23
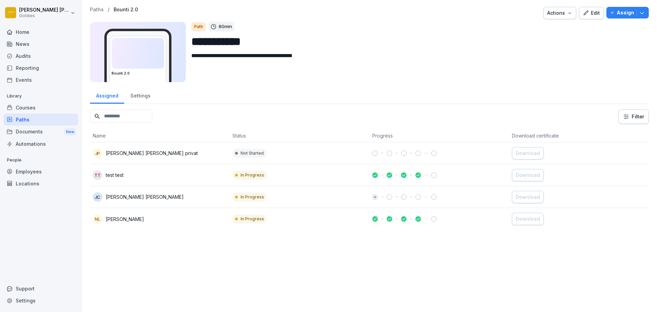
click at [589, 15] on div "Edit" at bounding box center [591, 13] width 17 height 8
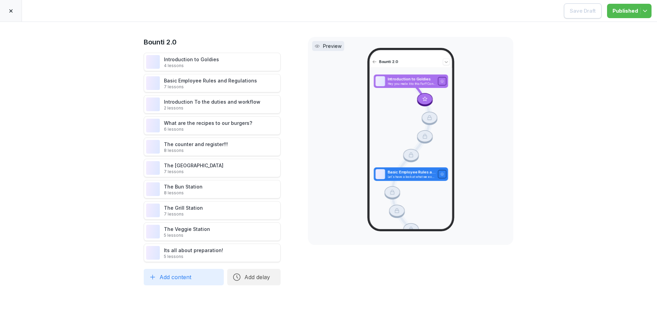
click at [16, 18] on div at bounding box center [11, 11] width 22 height 22
